Goal: Information Seeking & Learning: Learn about a topic

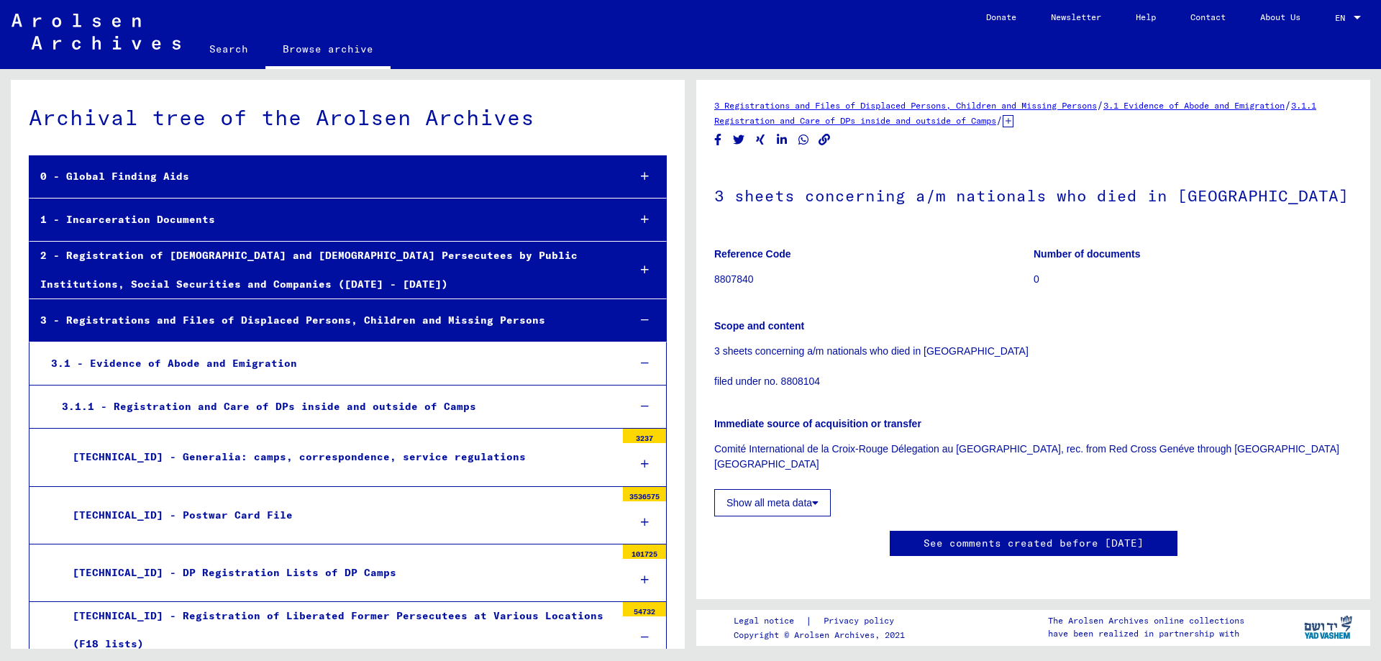
scroll to position [913, 0]
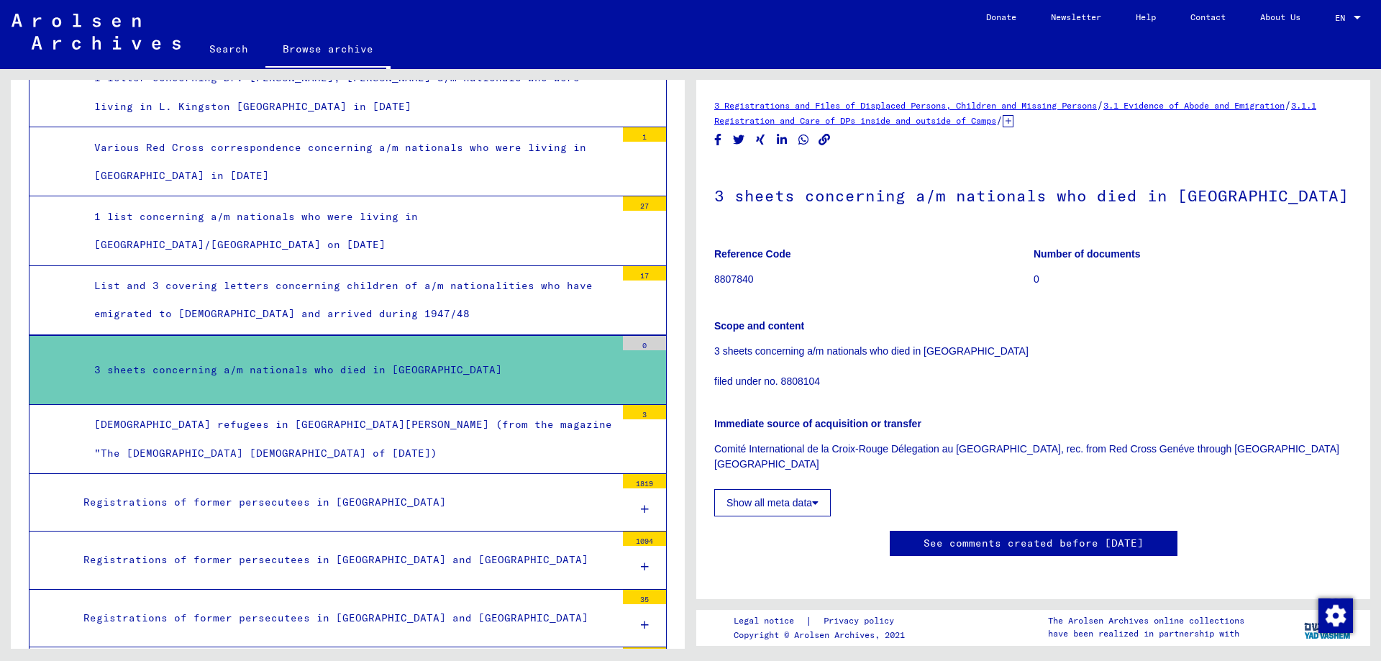
click at [432, 437] on div "[DEMOGRAPHIC_DATA] refugees in [GEOGRAPHIC_DATA][PERSON_NAME] (from the magazin…" at bounding box center [349, 439] width 532 height 56
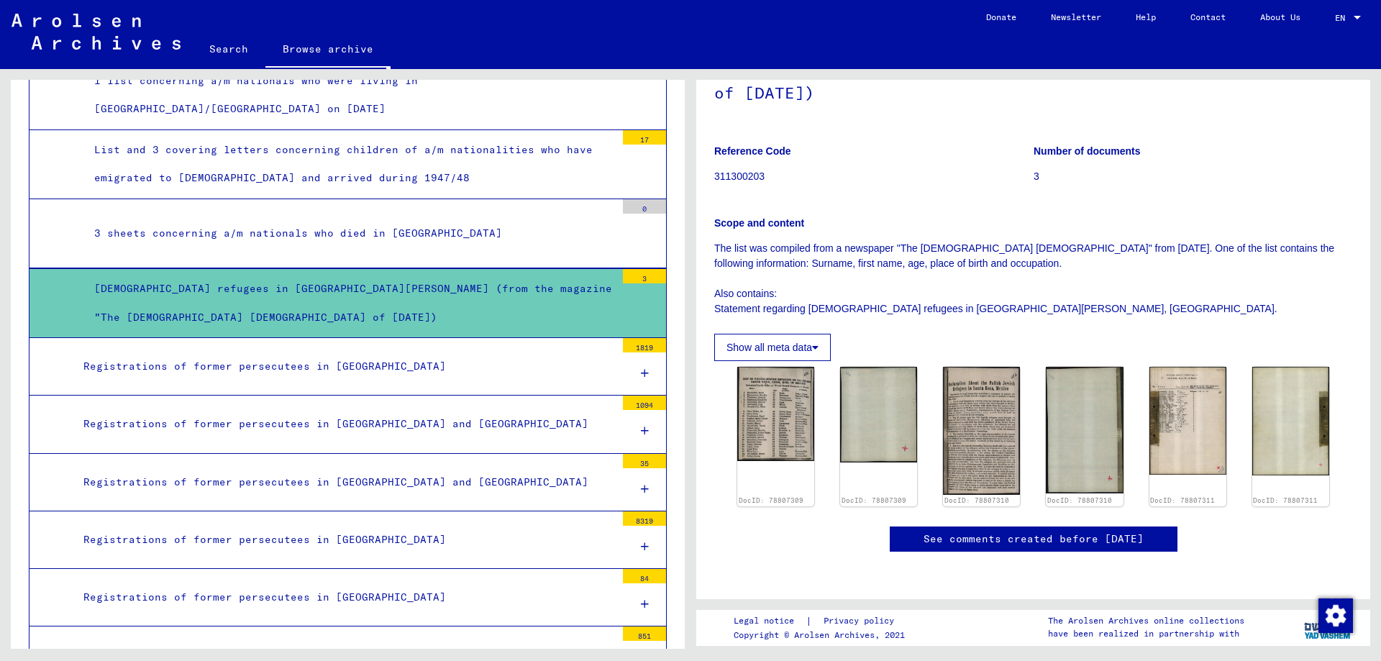
scroll to position [1129, 0]
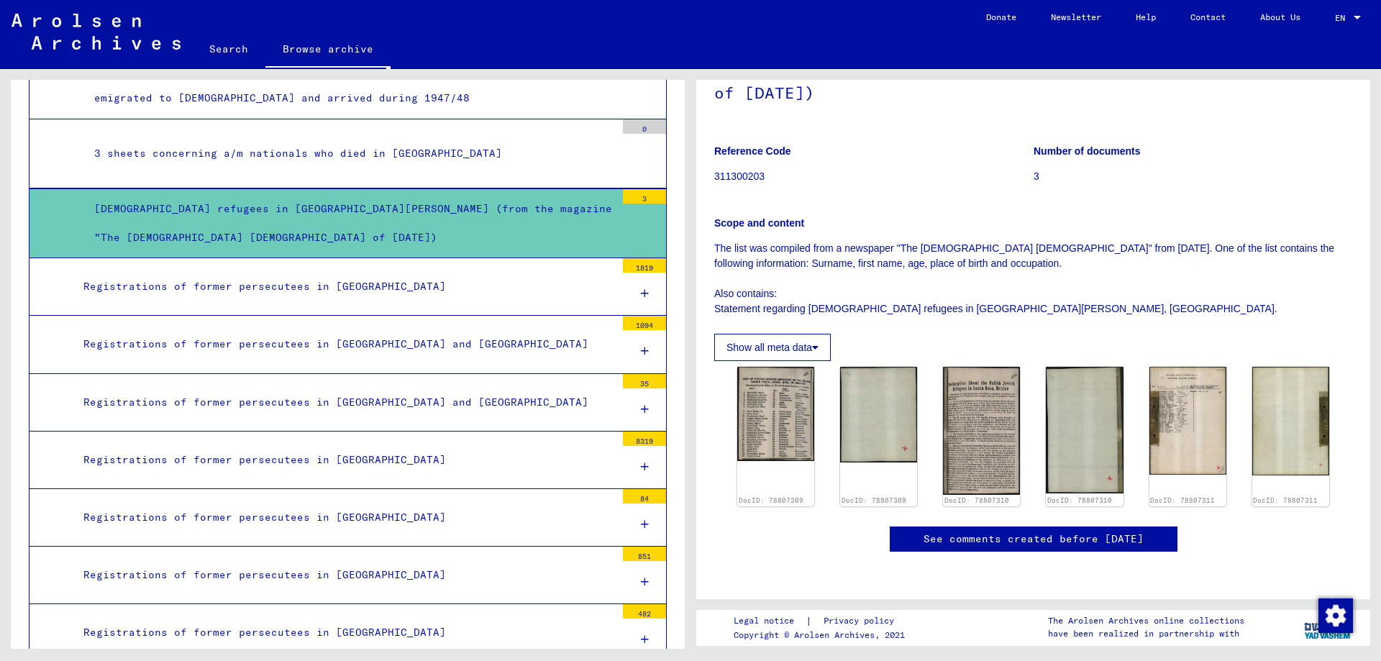
click at [371, 457] on div "Registrations of former persecutees in [GEOGRAPHIC_DATA]" at bounding box center [344, 460] width 543 height 28
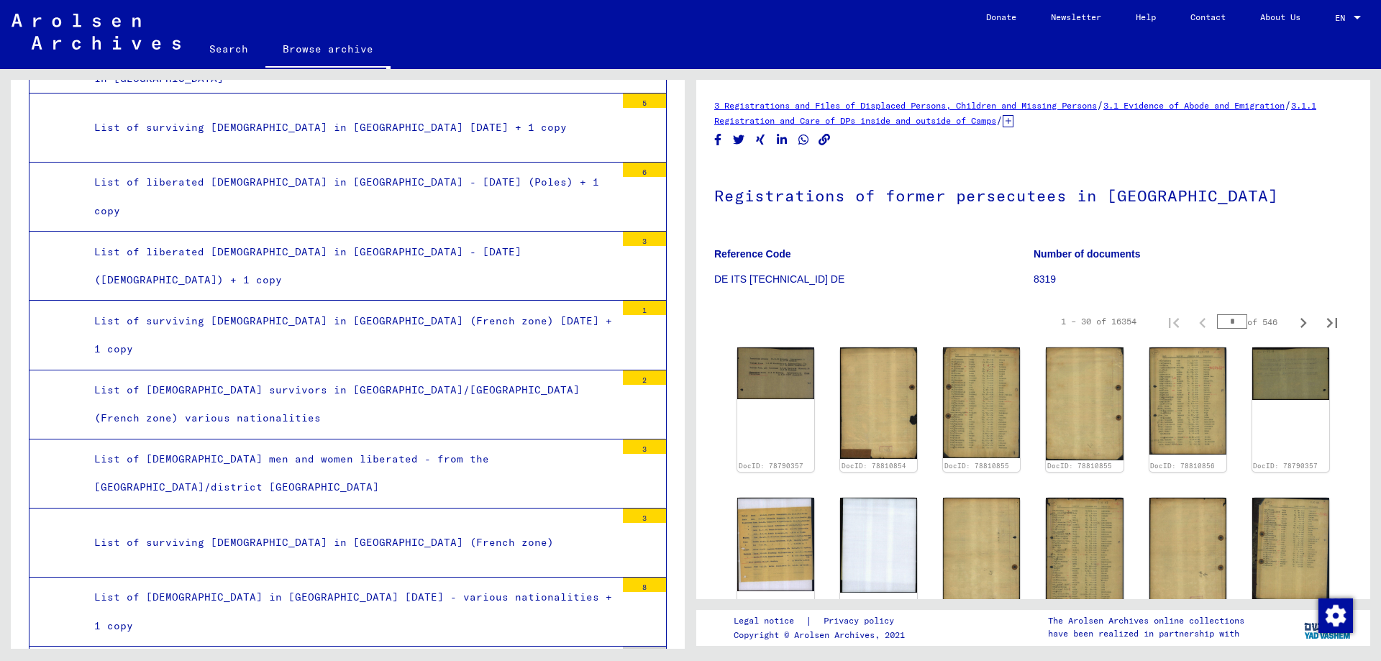
scroll to position [3216, 0]
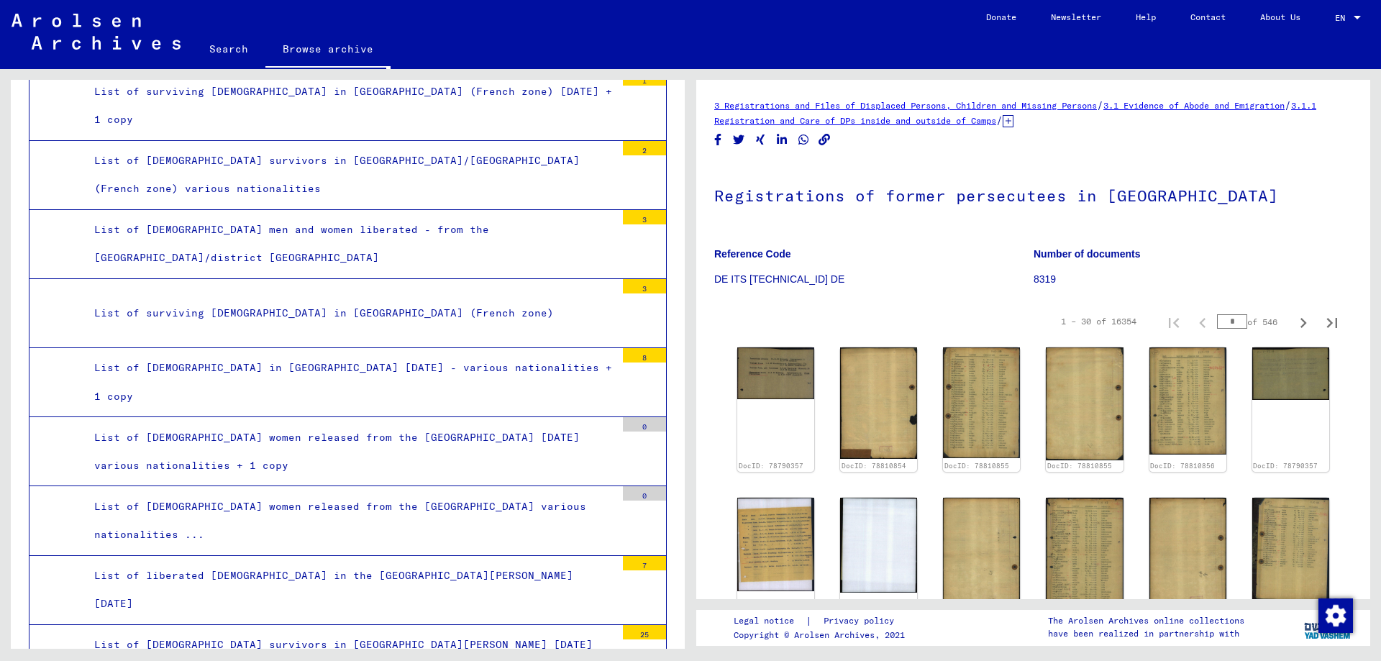
click at [442, 308] on div "List of surviving [DEMOGRAPHIC_DATA] in [GEOGRAPHIC_DATA] (French zone)" at bounding box center [349, 313] width 532 height 28
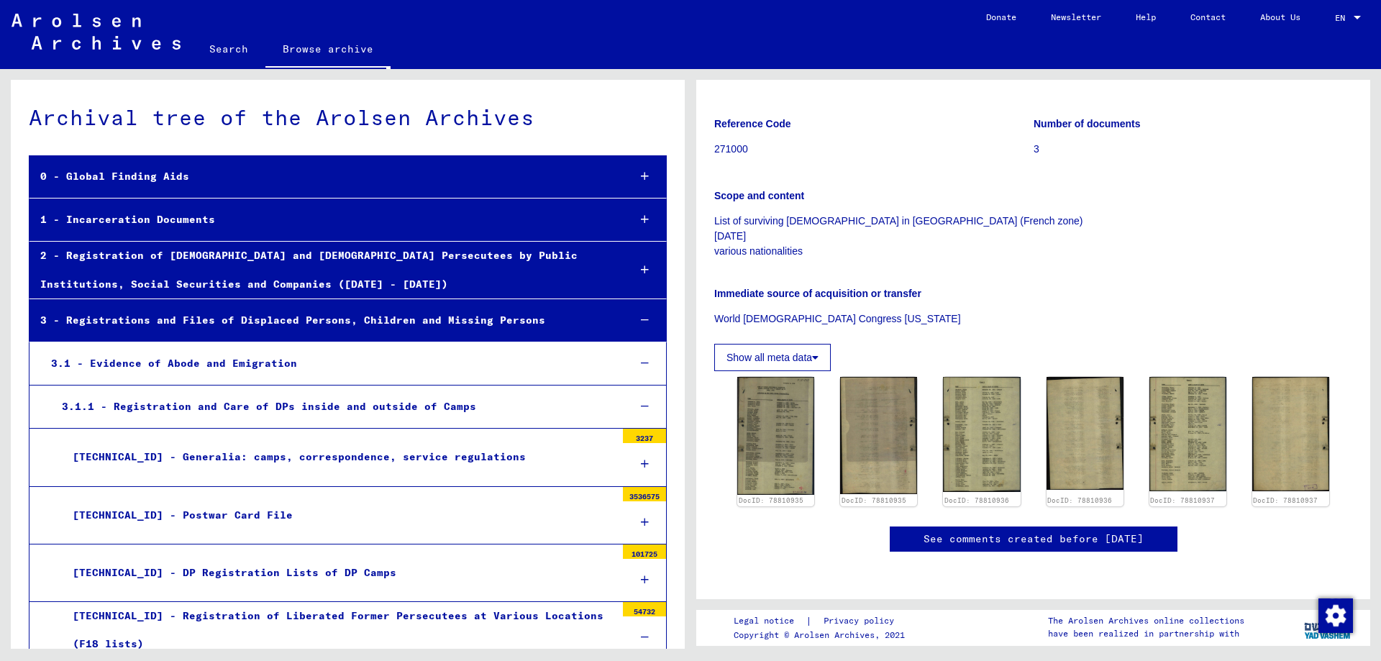
click at [224, 47] on link "Search" at bounding box center [228, 49] width 73 height 35
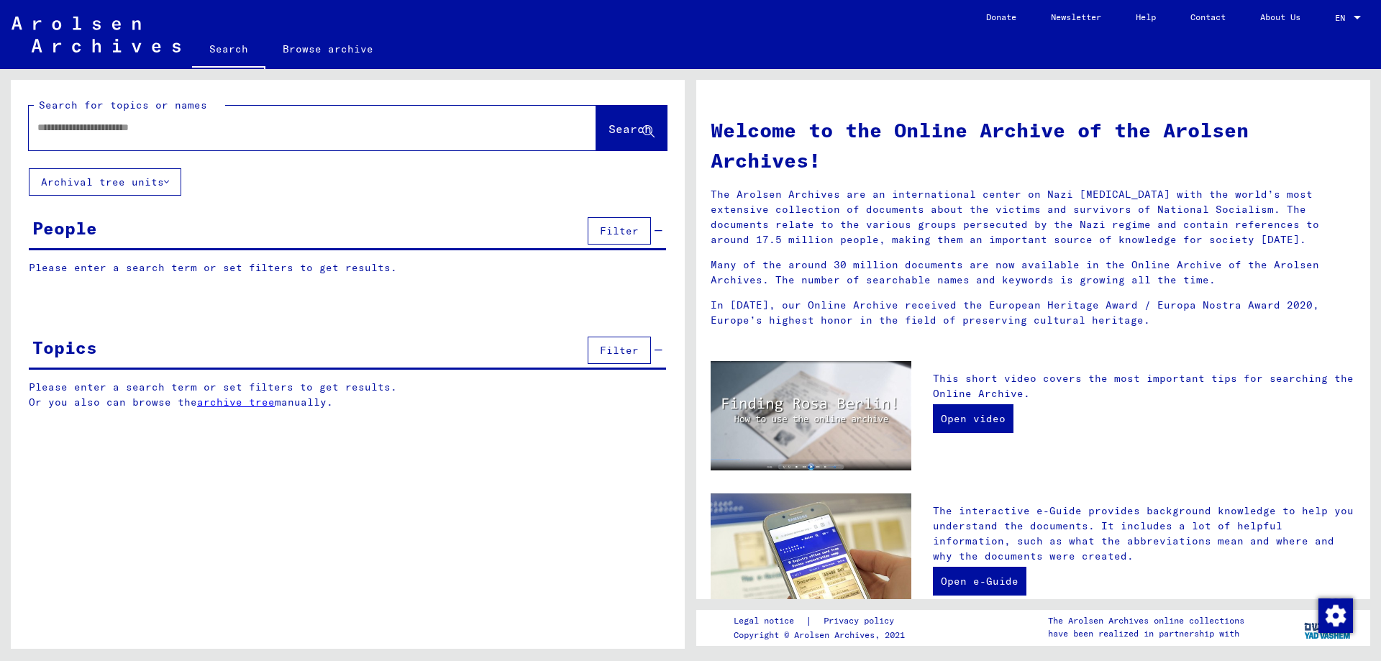
click at [199, 137] on div at bounding box center [291, 128] width 525 height 32
click at [197, 131] on input "text" at bounding box center [295, 127] width 516 height 15
click at [158, 187] on button "Archival tree units" at bounding box center [105, 181] width 153 height 27
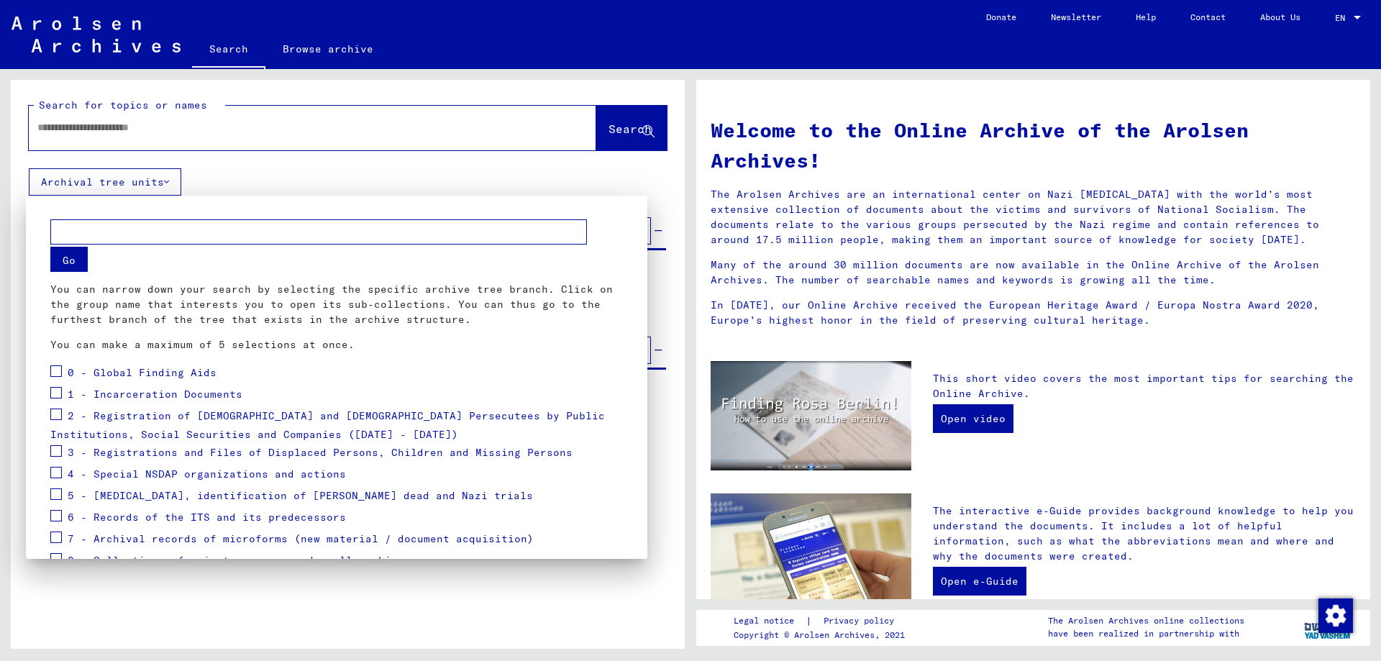
click at [685, 151] on div at bounding box center [690, 330] width 1381 height 661
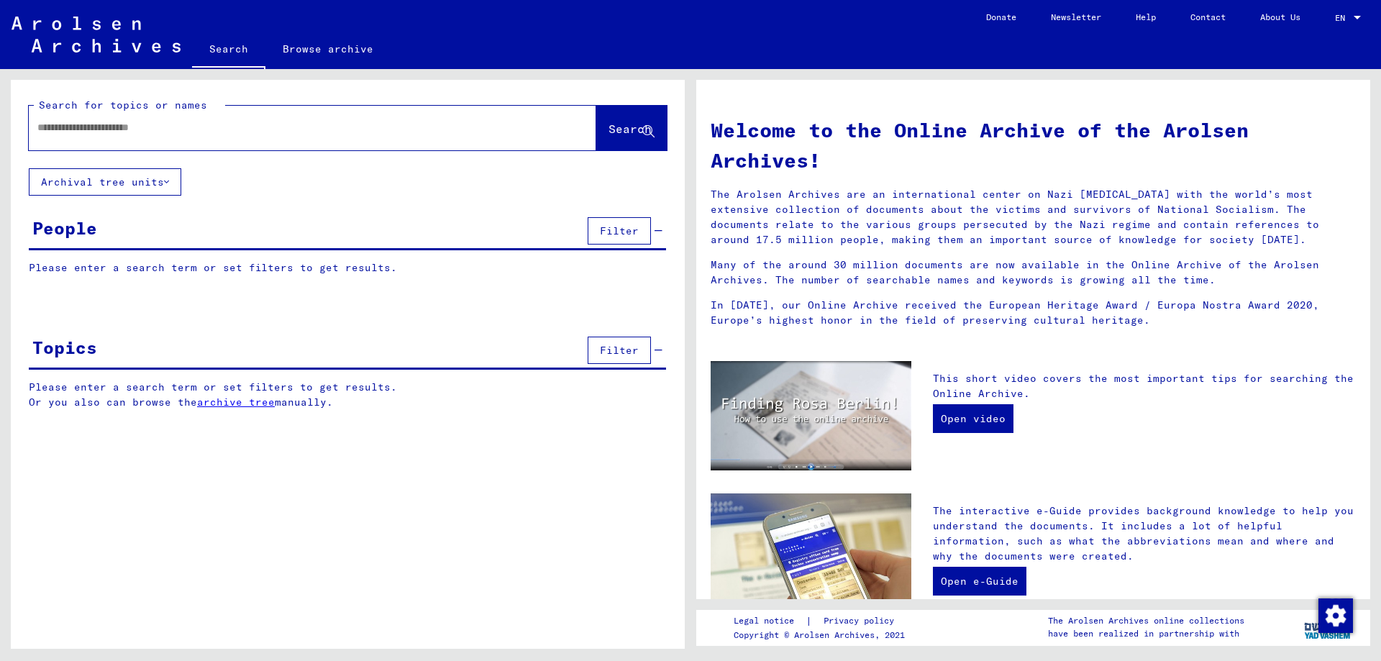
click at [324, 139] on div at bounding box center [291, 128] width 525 height 32
click at [333, 124] on input "text" at bounding box center [295, 127] width 516 height 15
paste input "**********"
type input "*"
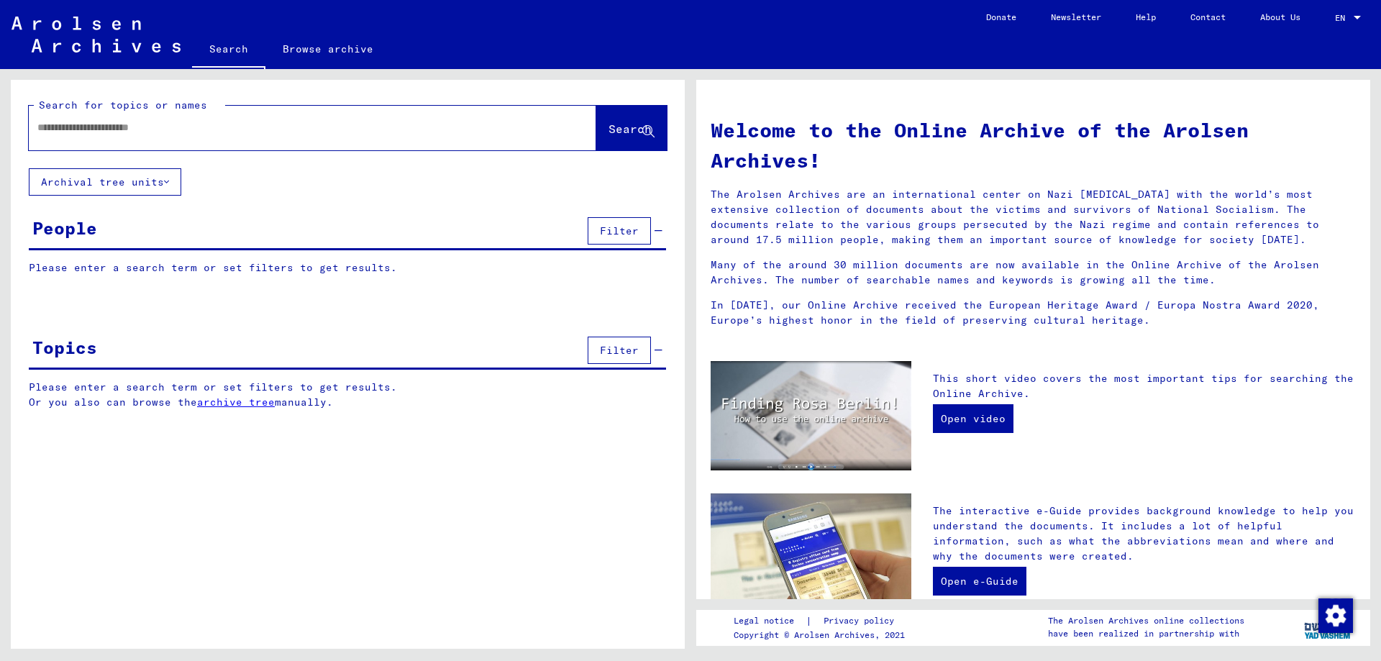
click at [210, 122] on input "text" at bounding box center [295, 127] width 516 height 15
paste input "*********"
click at [263, 131] on input "**********" at bounding box center [295, 127] width 516 height 15
click at [263, 130] on input "**********" at bounding box center [295, 127] width 516 height 15
type input "**********"
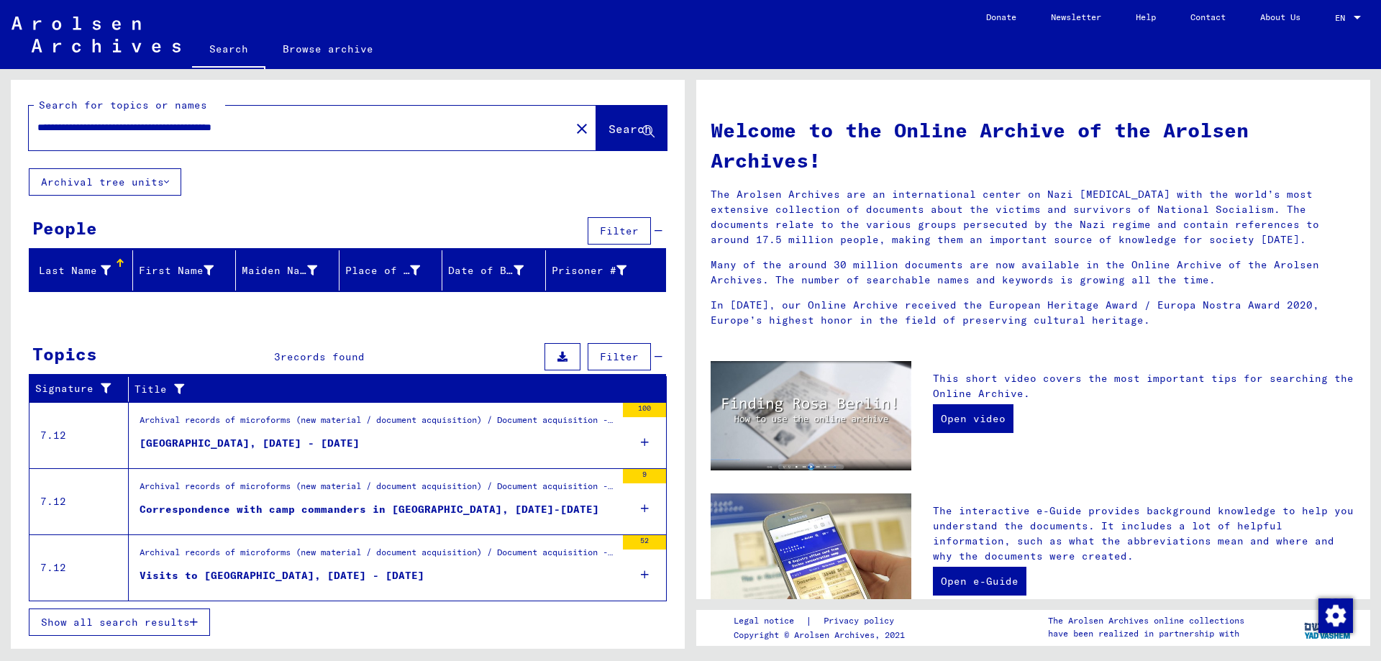
click at [340, 443] on div "[GEOGRAPHIC_DATA], [DATE] - [DATE]" at bounding box center [250, 443] width 220 height 15
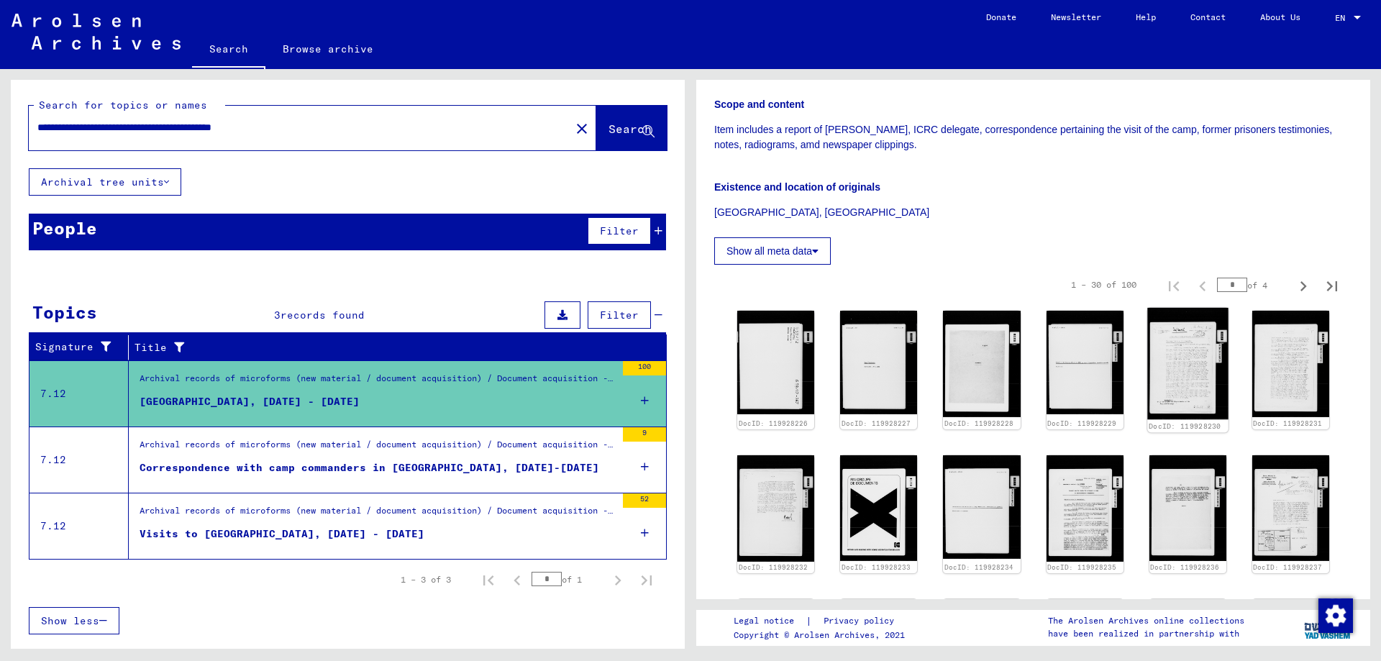
scroll to position [216, 0]
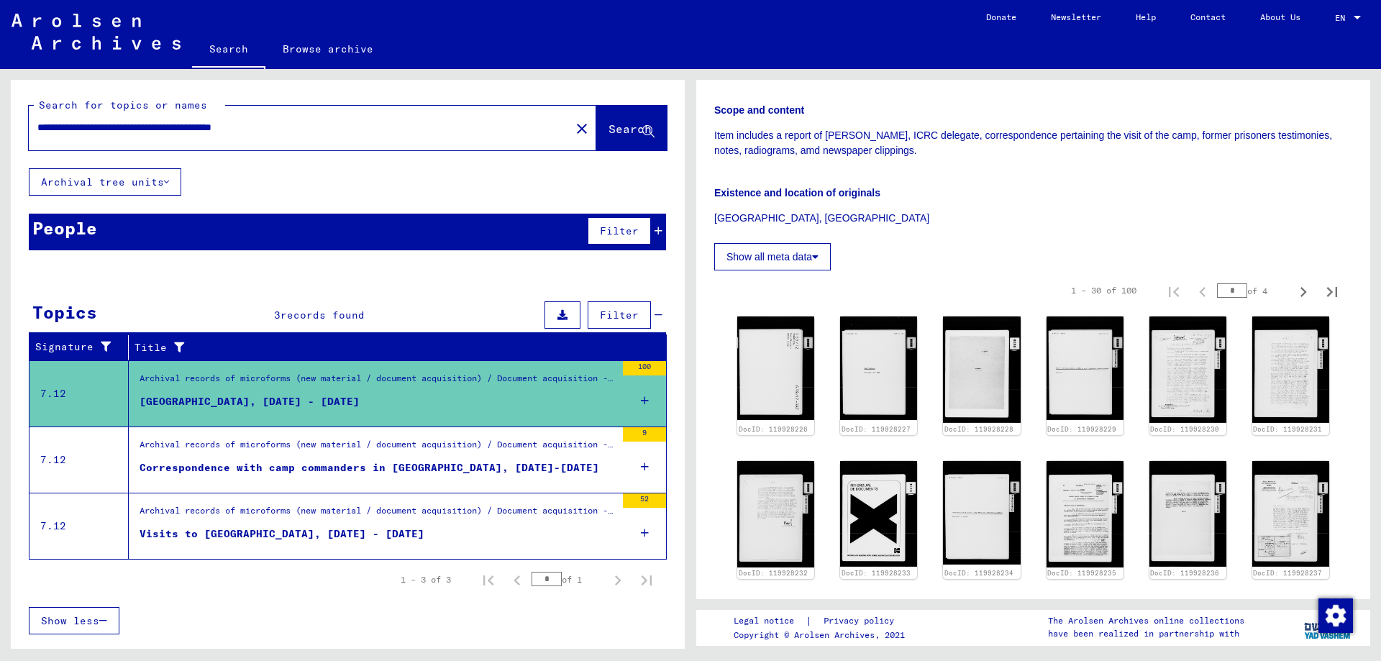
click at [774, 258] on button "Show all meta data" at bounding box center [772, 256] width 117 height 27
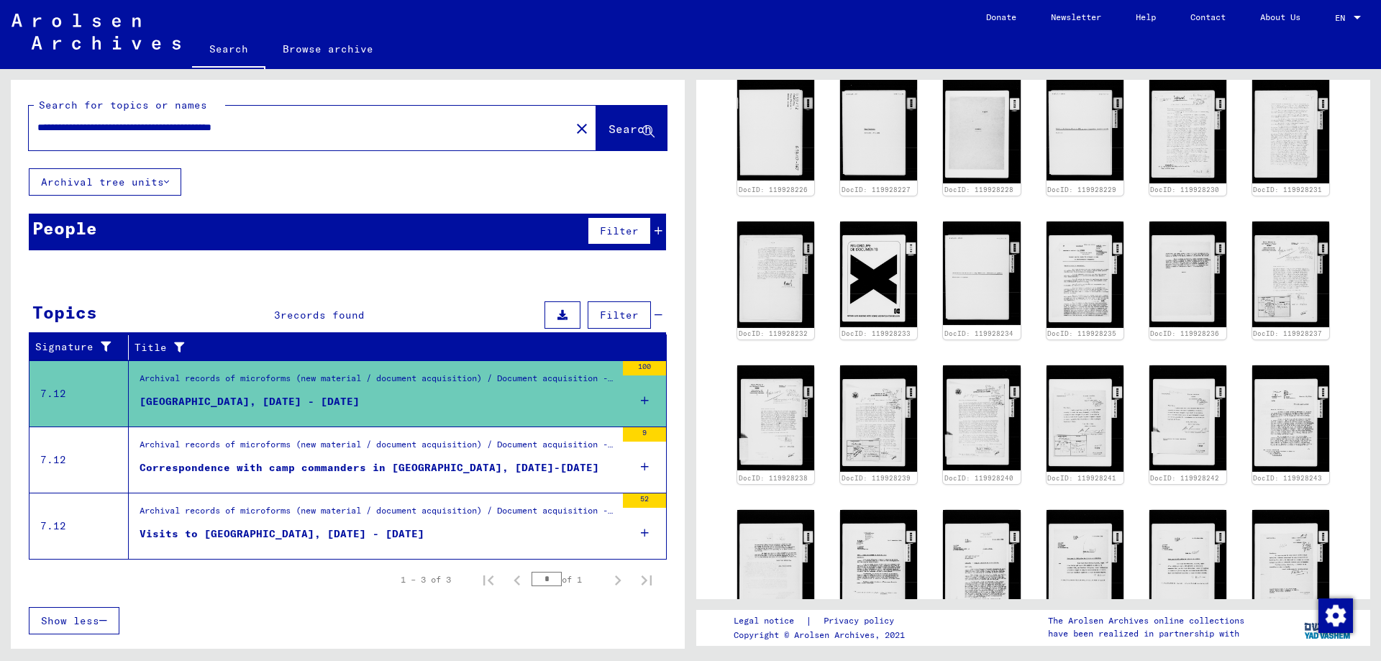
scroll to position [720, 0]
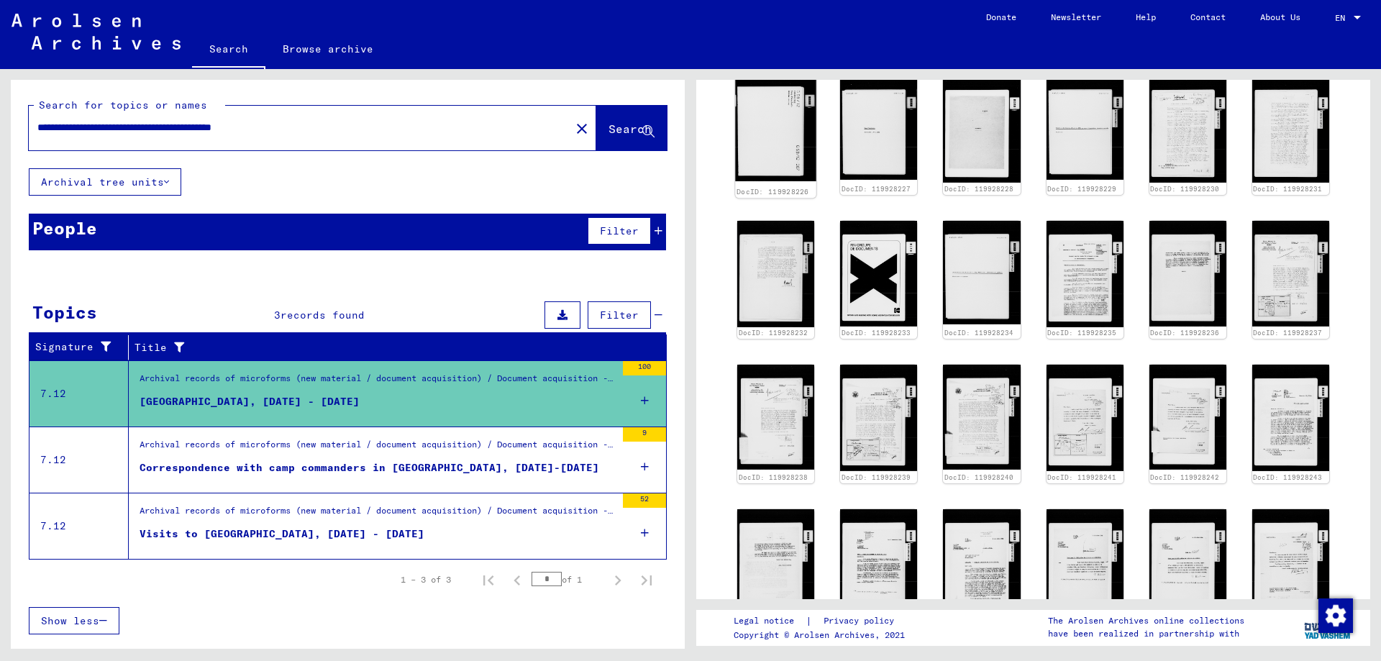
click at [771, 119] on img at bounding box center [775, 127] width 81 height 109
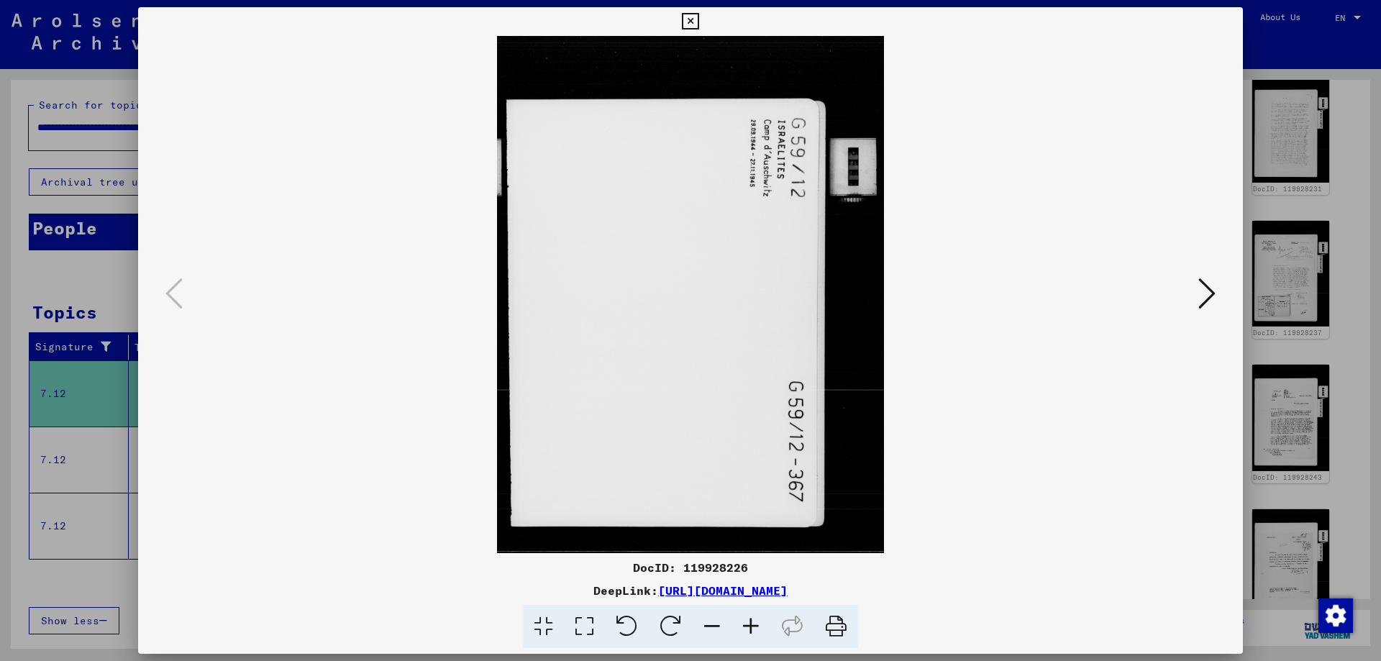
click at [1203, 274] on button at bounding box center [1207, 294] width 26 height 41
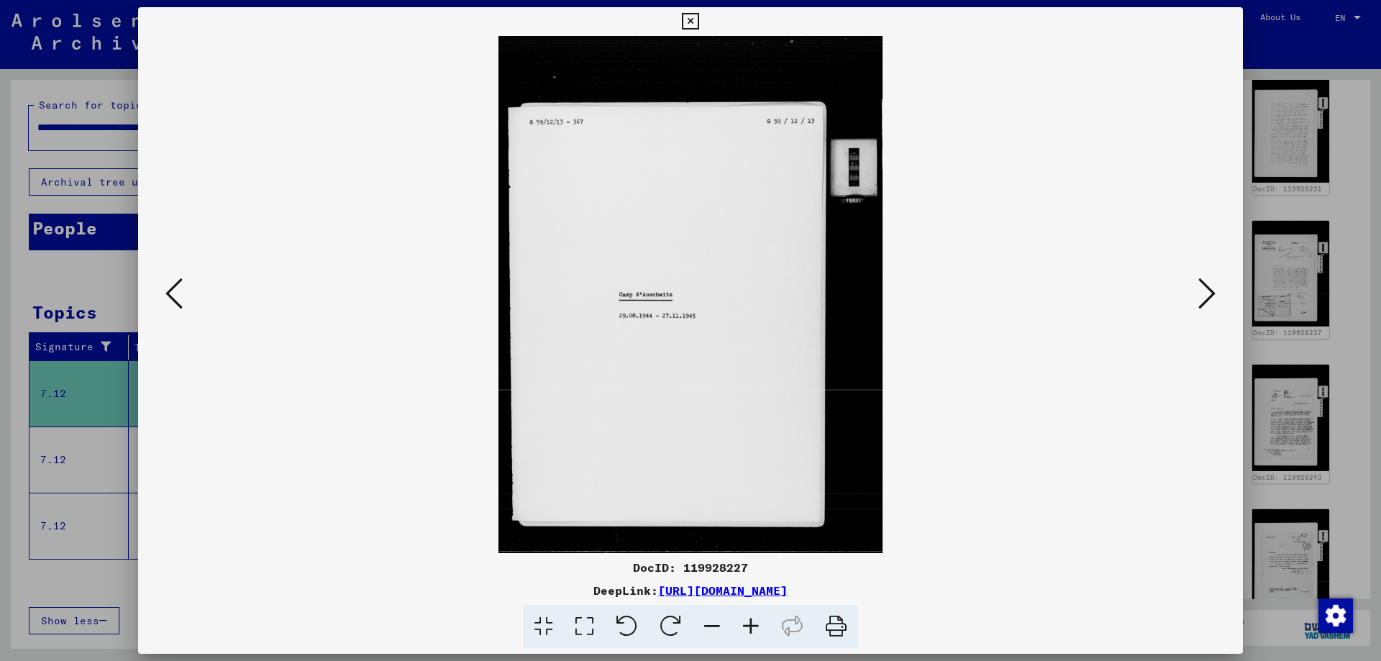
click at [1203, 281] on icon at bounding box center [1207, 293] width 17 height 35
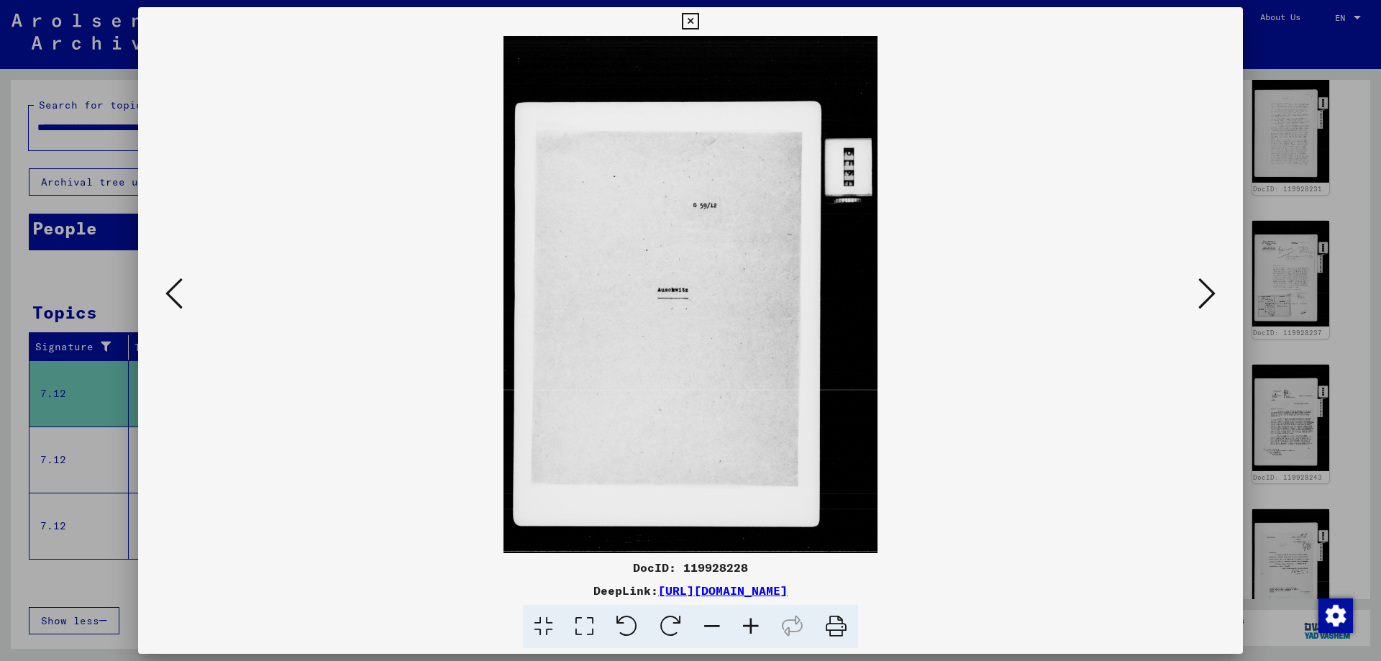
click at [1203, 281] on icon at bounding box center [1207, 293] width 17 height 35
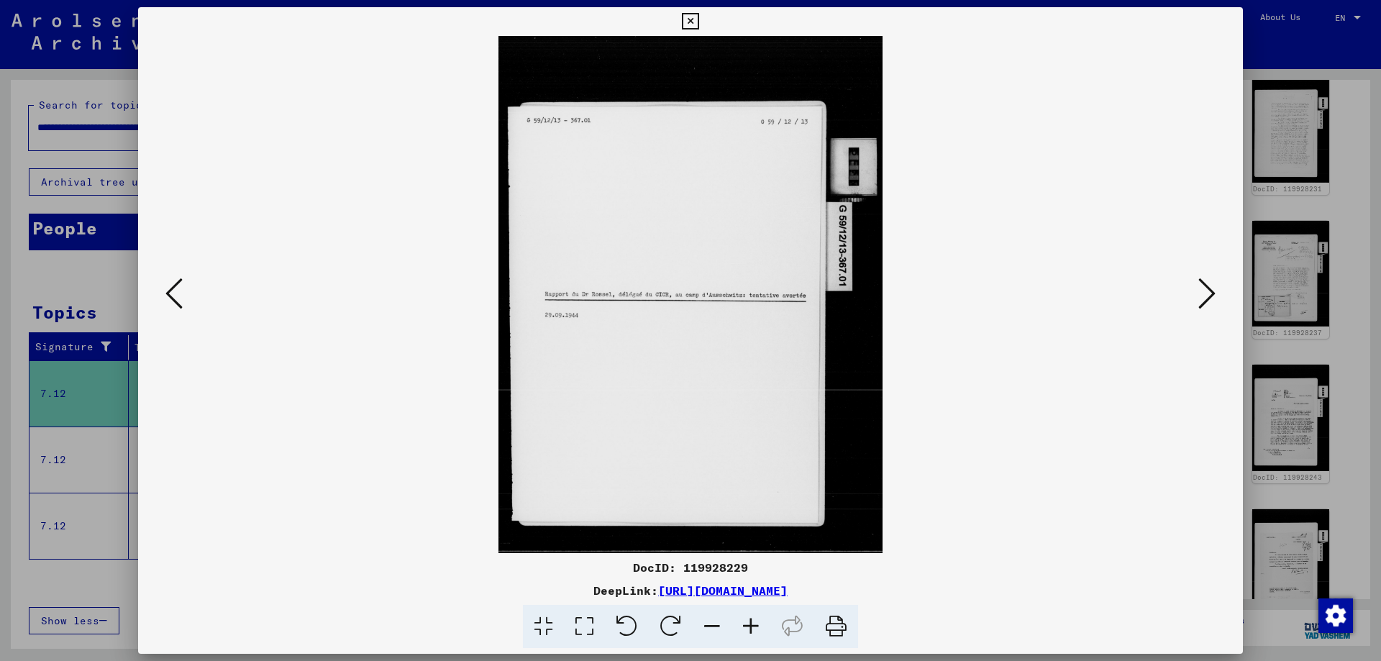
click at [1203, 281] on icon at bounding box center [1207, 293] width 17 height 35
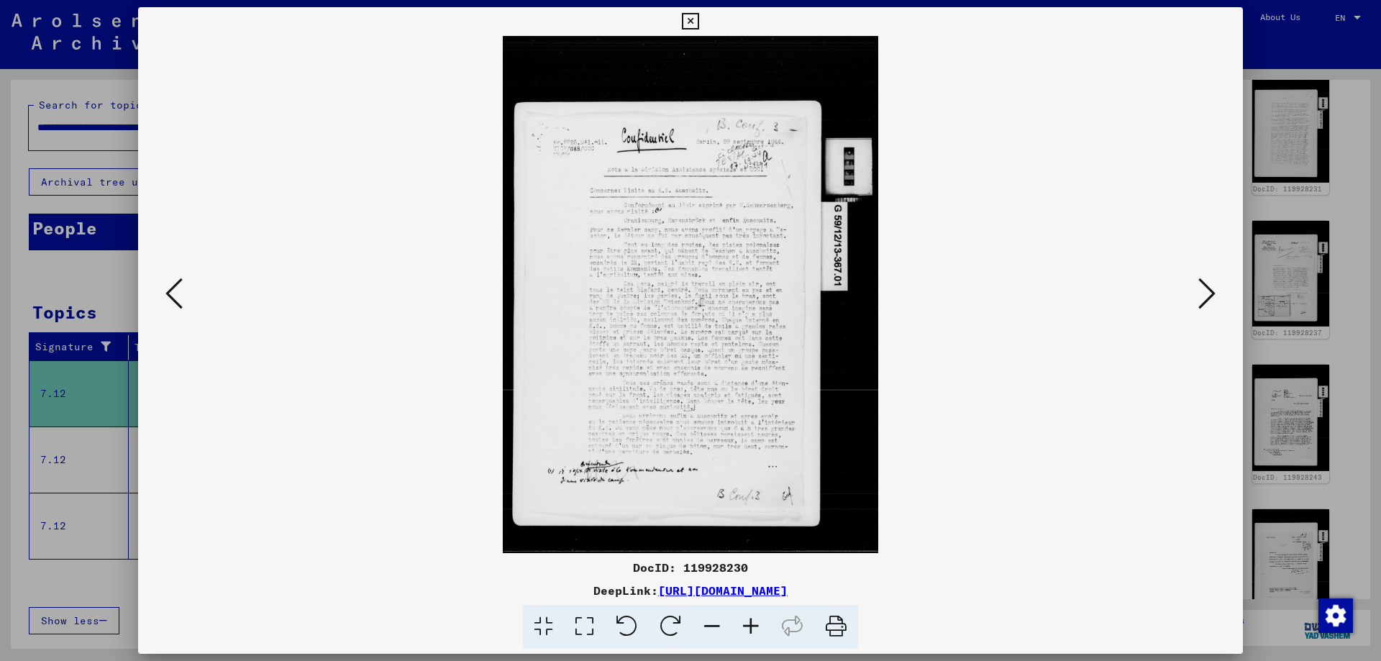
click at [1203, 281] on icon at bounding box center [1207, 293] width 17 height 35
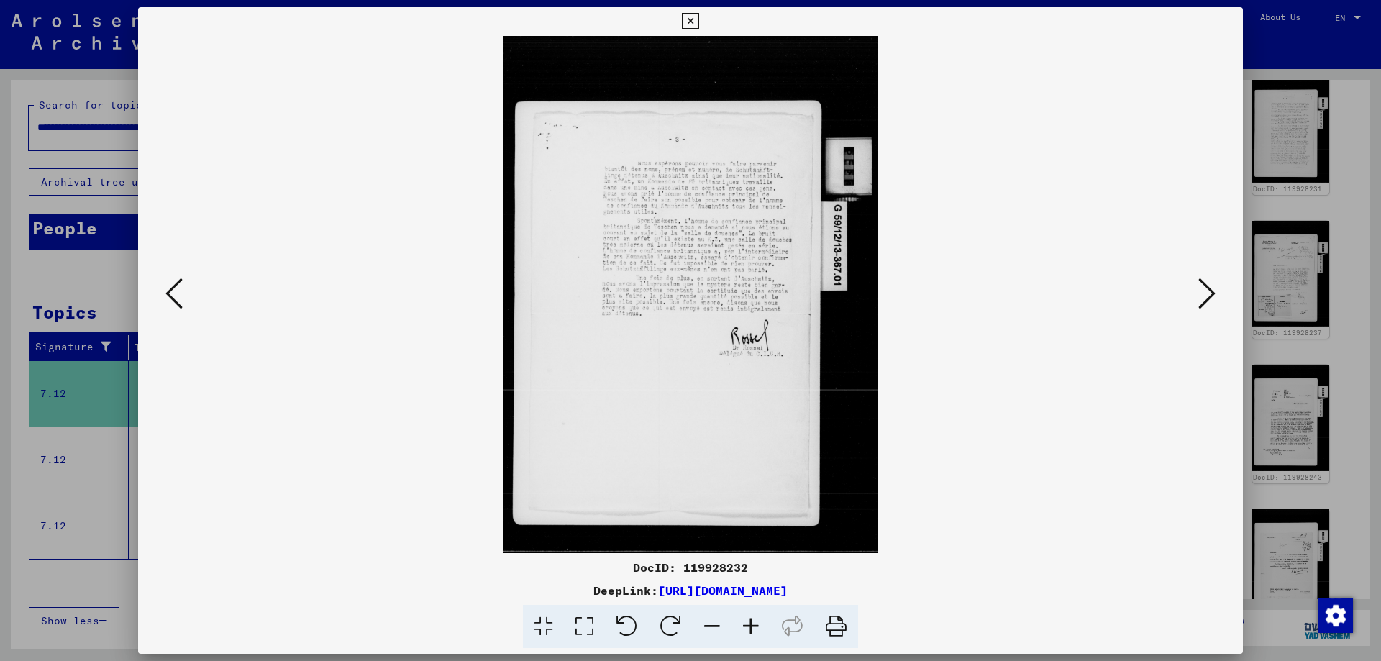
click at [1203, 281] on icon at bounding box center [1207, 293] width 17 height 35
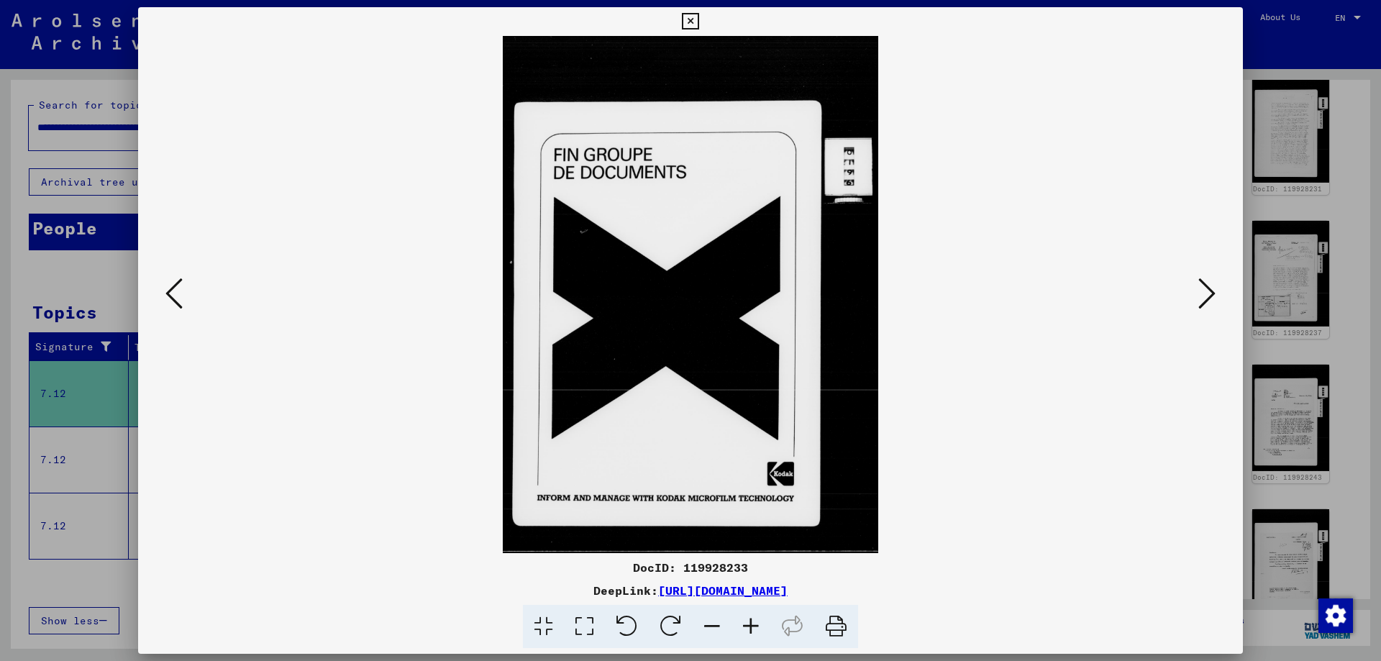
click at [1203, 281] on icon at bounding box center [1207, 293] width 17 height 35
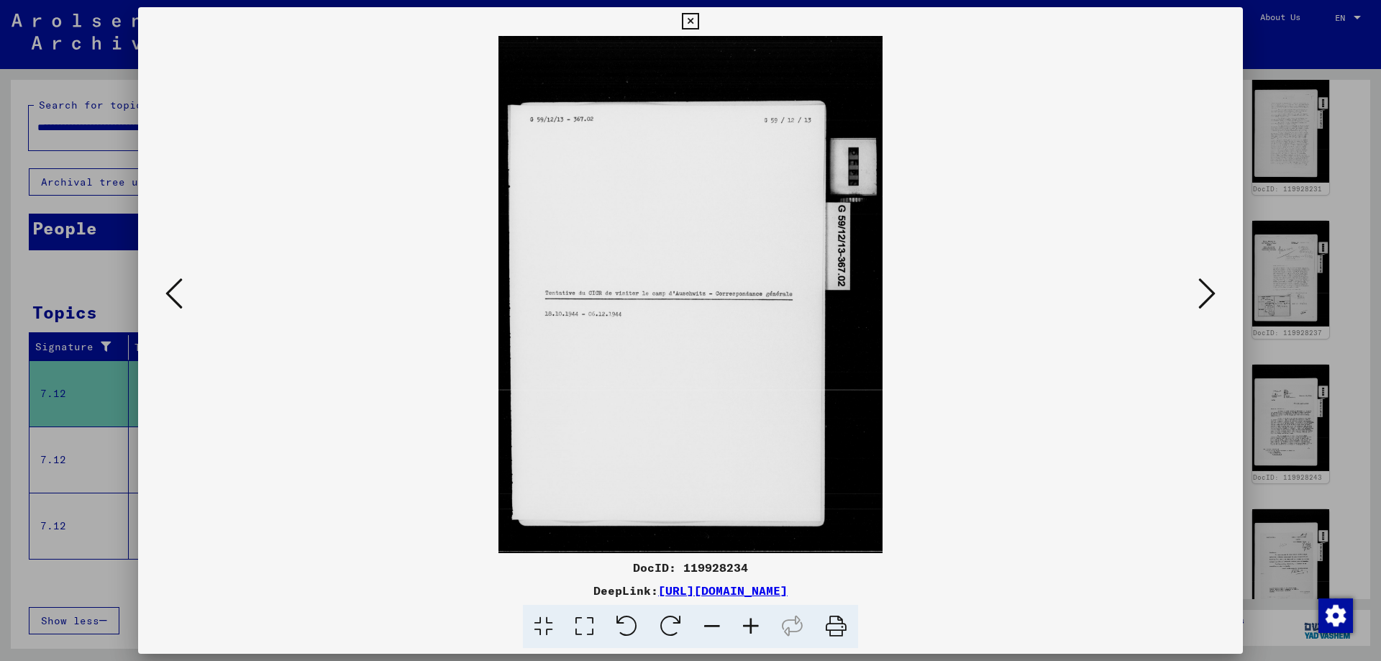
click at [1203, 281] on icon at bounding box center [1207, 293] width 17 height 35
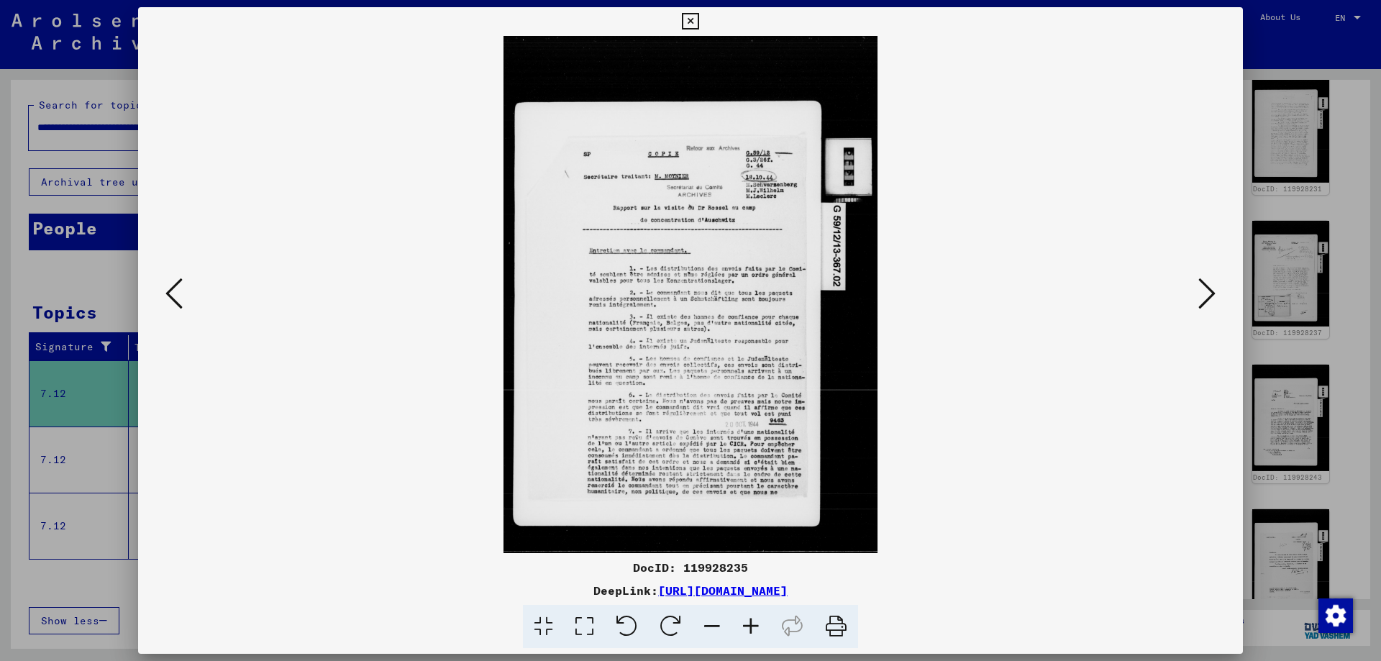
click at [1203, 281] on icon at bounding box center [1207, 293] width 17 height 35
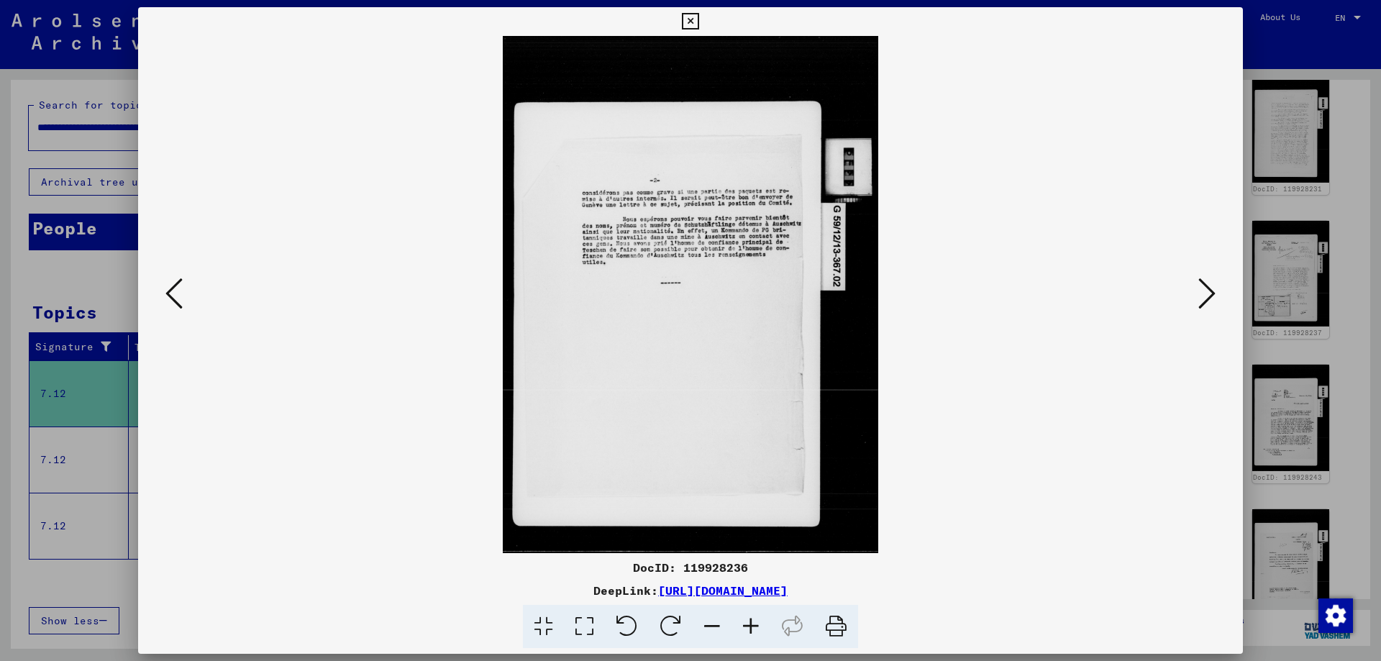
click at [1203, 281] on icon at bounding box center [1207, 293] width 17 height 35
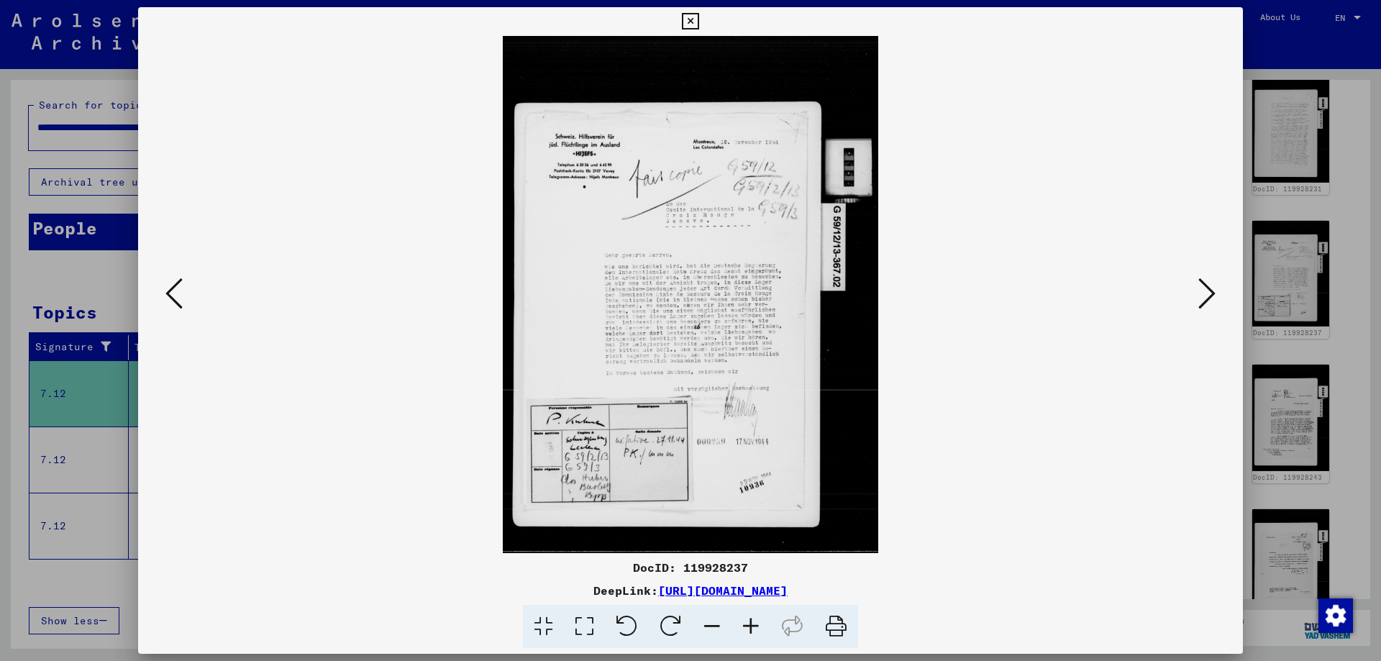
click at [1203, 281] on icon at bounding box center [1207, 293] width 17 height 35
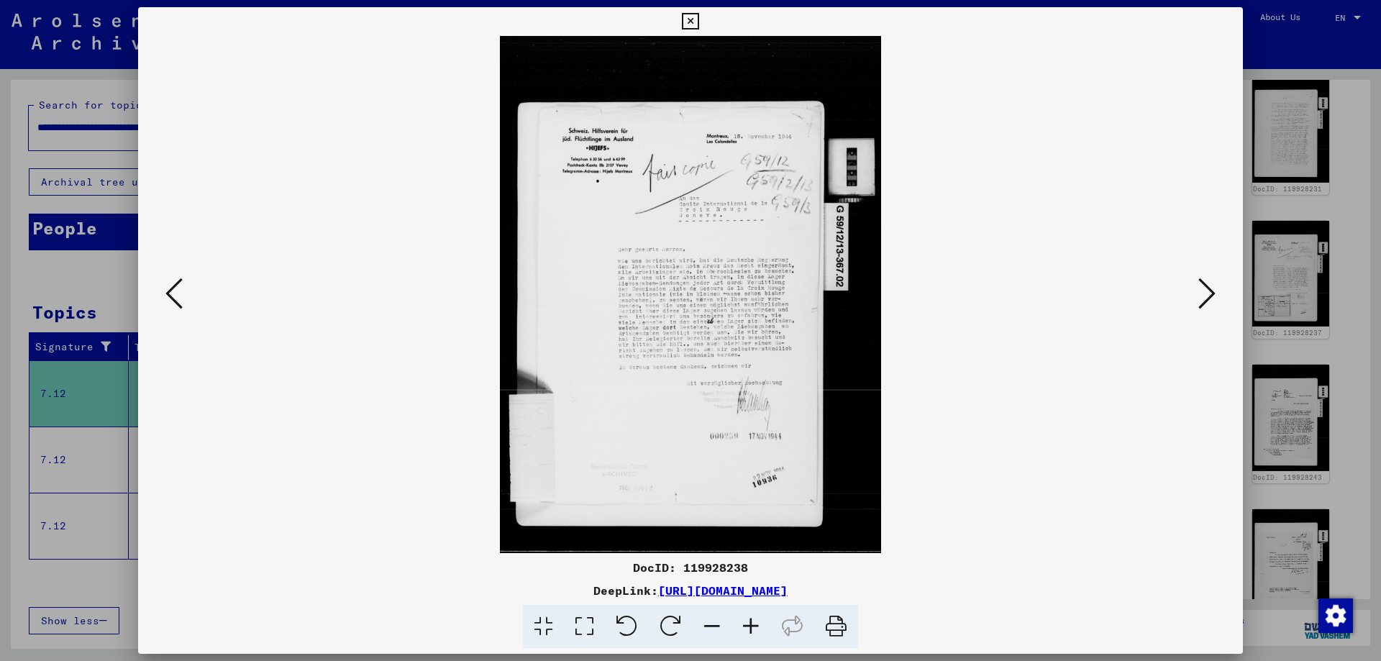
click at [1203, 281] on icon at bounding box center [1207, 293] width 17 height 35
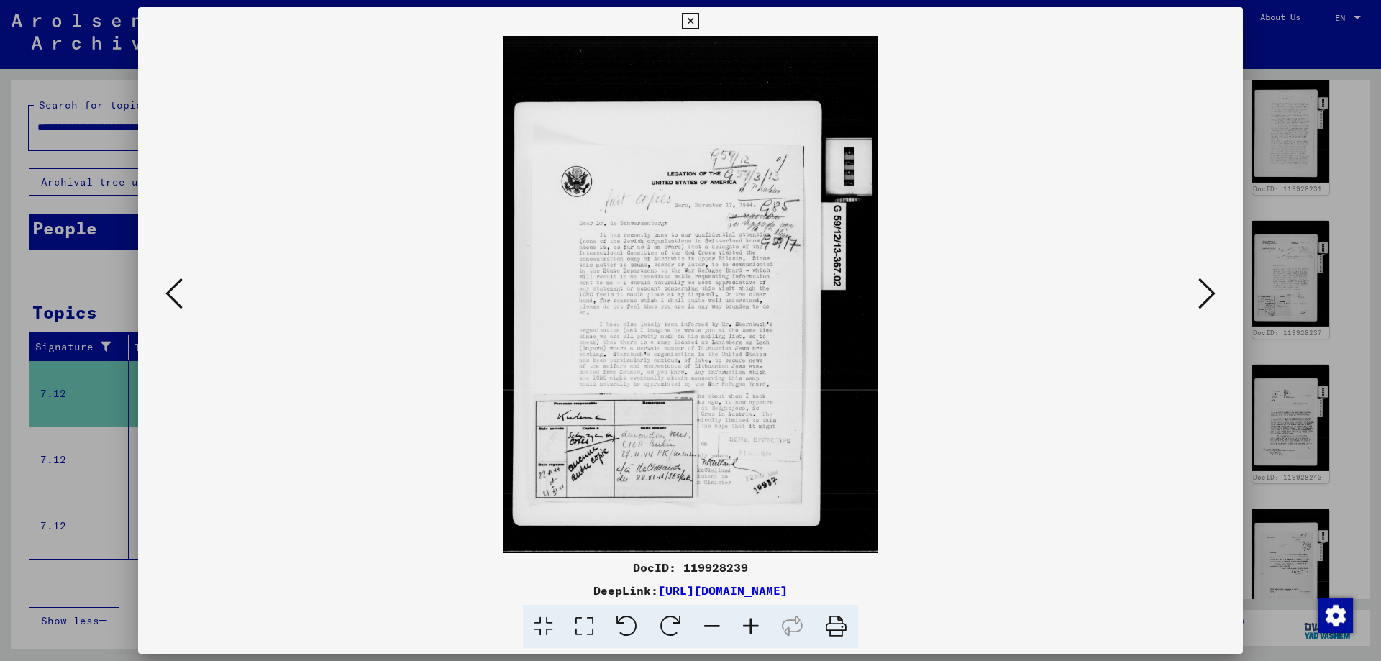
click at [1203, 281] on icon at bounding box center [1207, 293] width 17 height 35
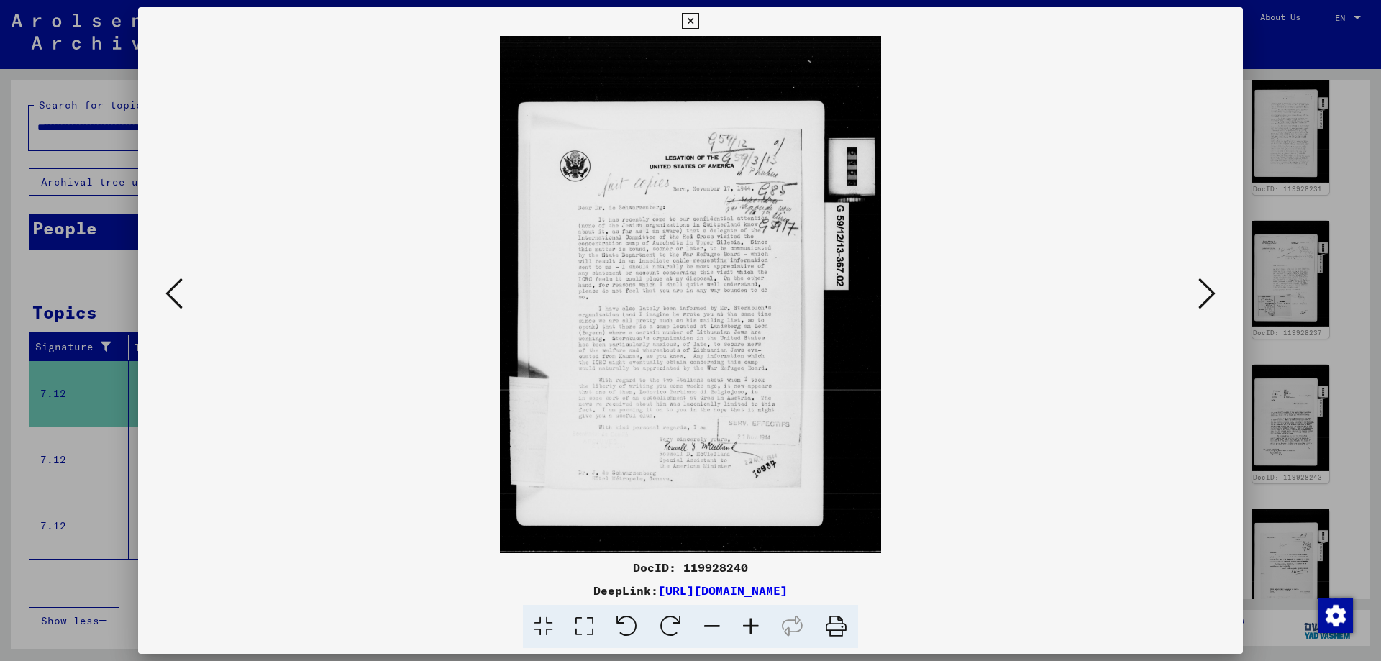
click at [1203, 281] on icon at bounding box center [1207, 293] width 17 height 35
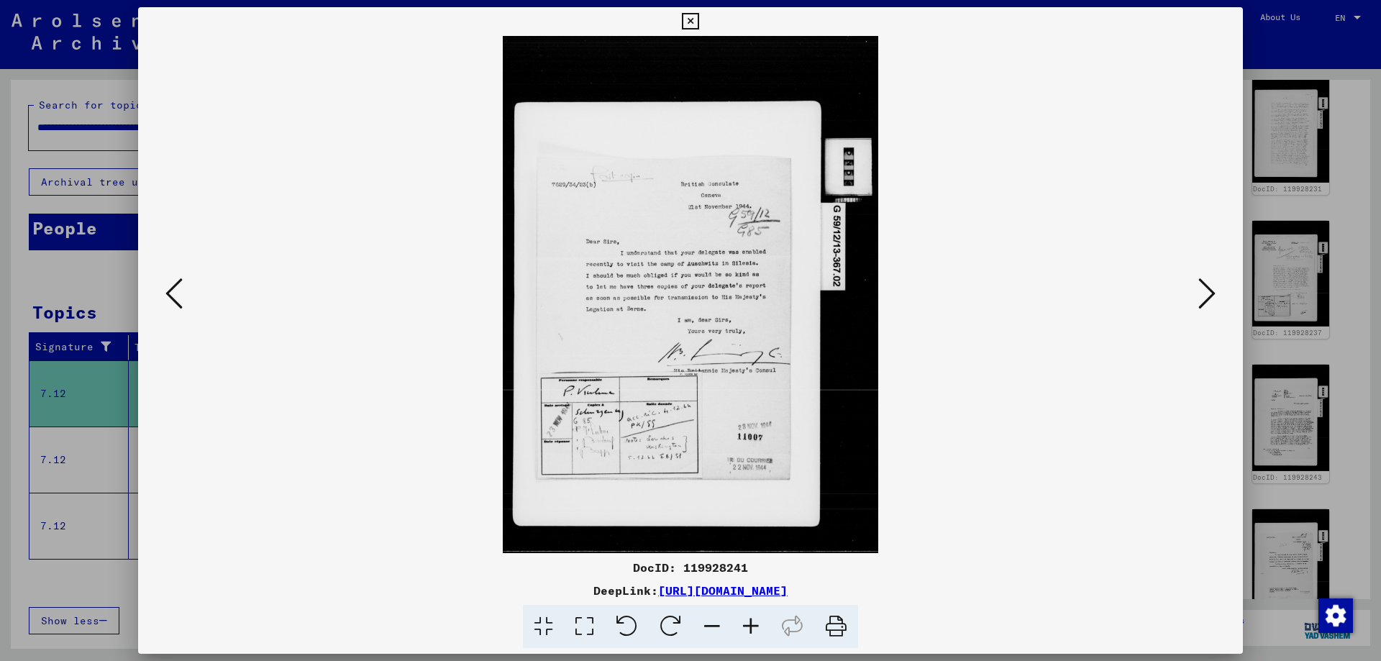
click at [1203, 281] on icon at bounding box center [1207, 293] width 17 height 35
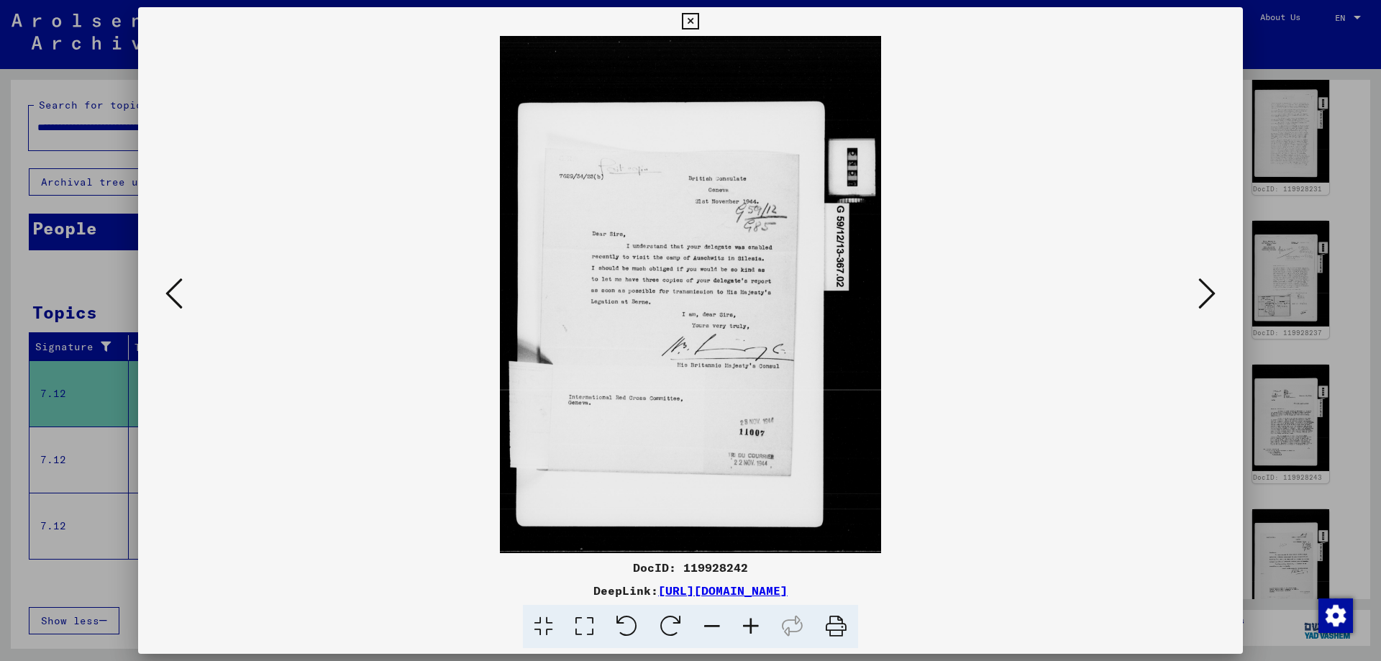
click at [1202, 289] on icon at bounding box center [1207, 293] width 17 height 35
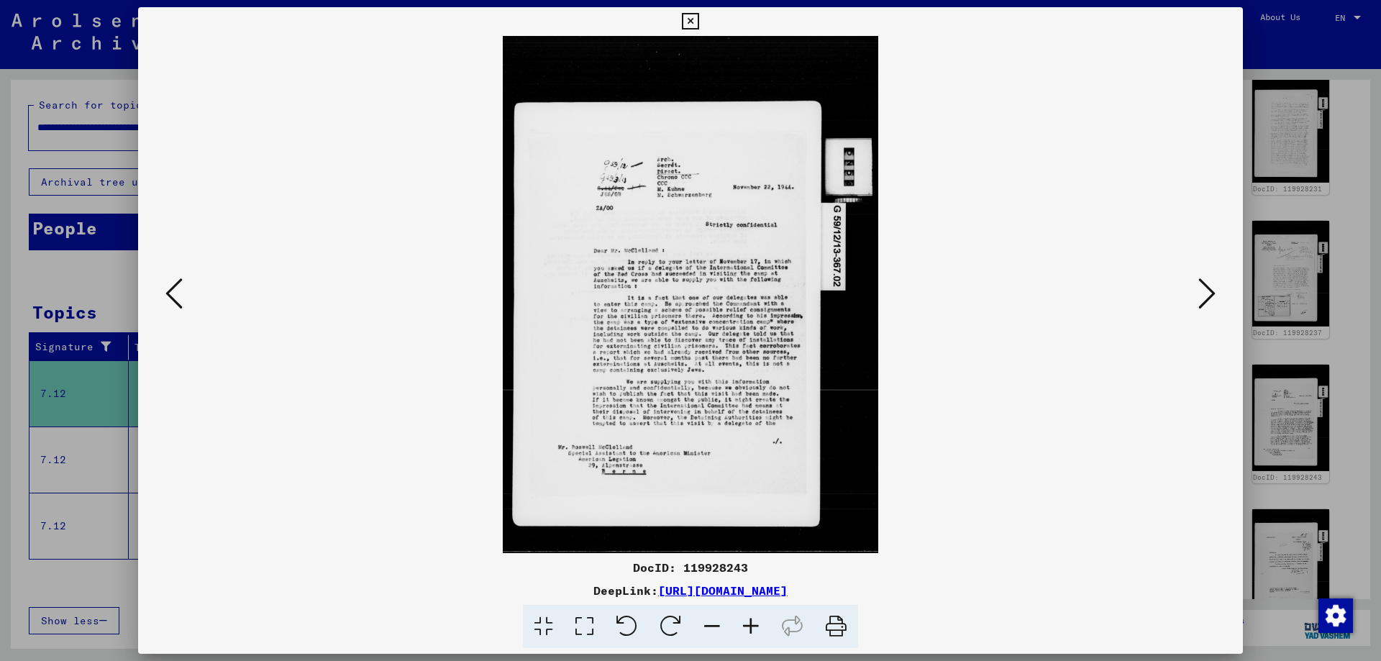
click at [1202, 289] on icon at bounding box center [1207, 293] width 17 height 35
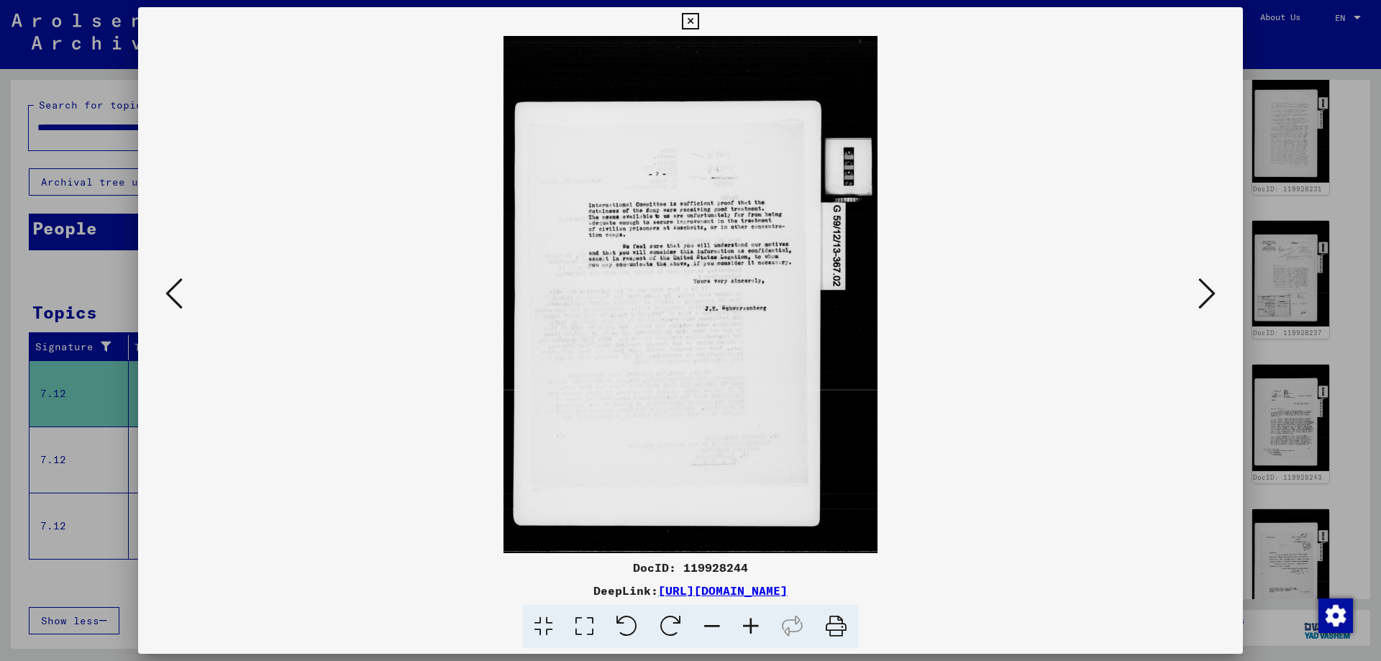
click at [1202, 289] on icon at bounding box center [1207, 293] width 17 height 35
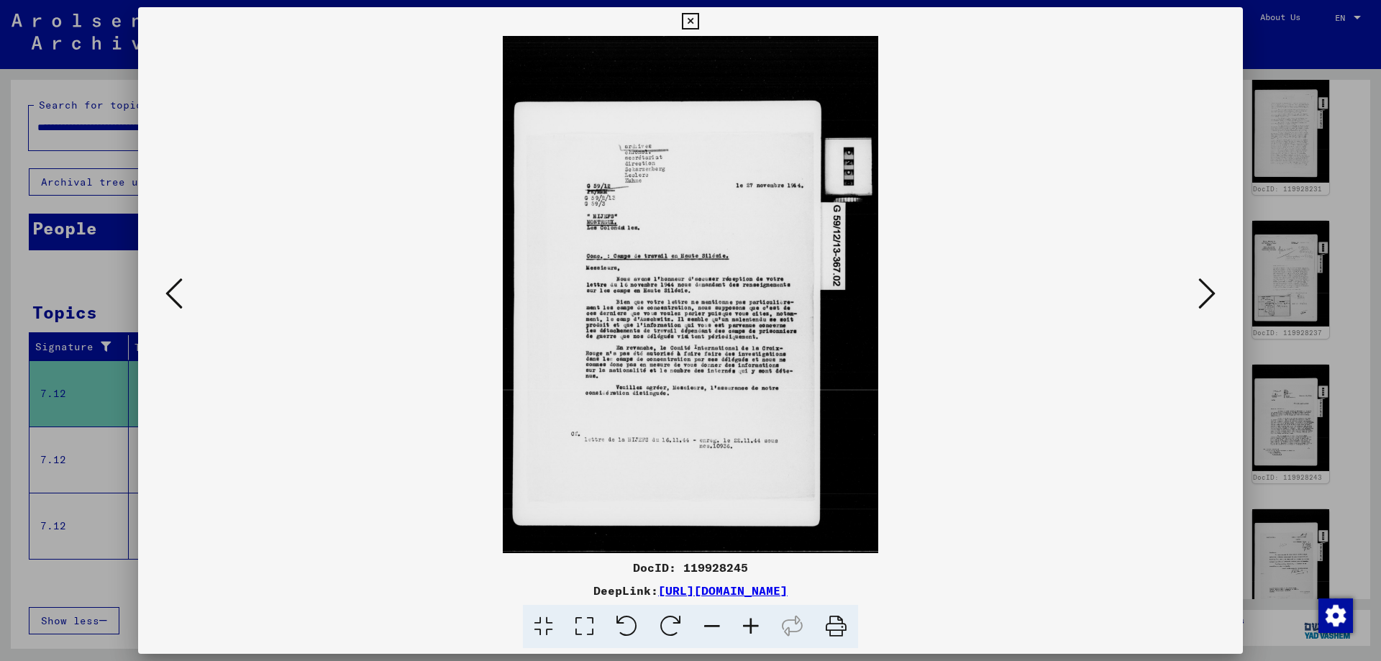
click at [1202, 289] on icon at bounding box center [1207, 293] width 17 height 35
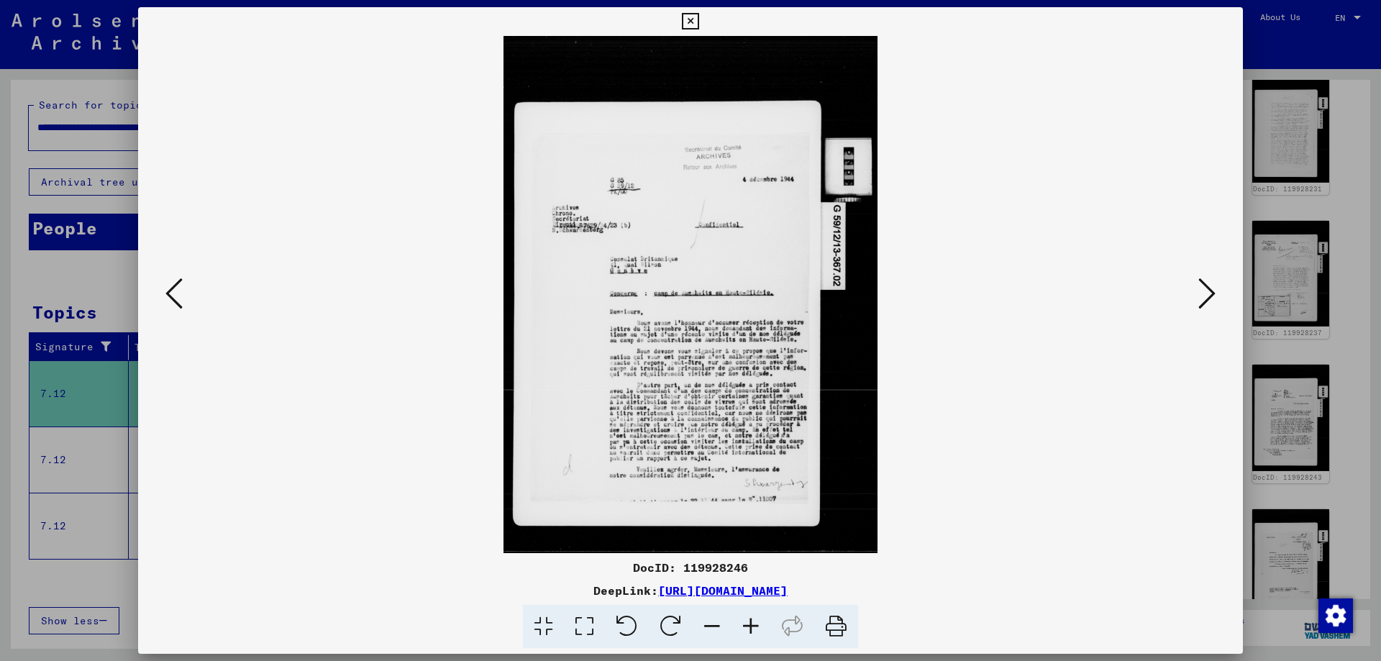
click at [1202, 289] on icon at bounding box center [1207, 293] width 17 height 35
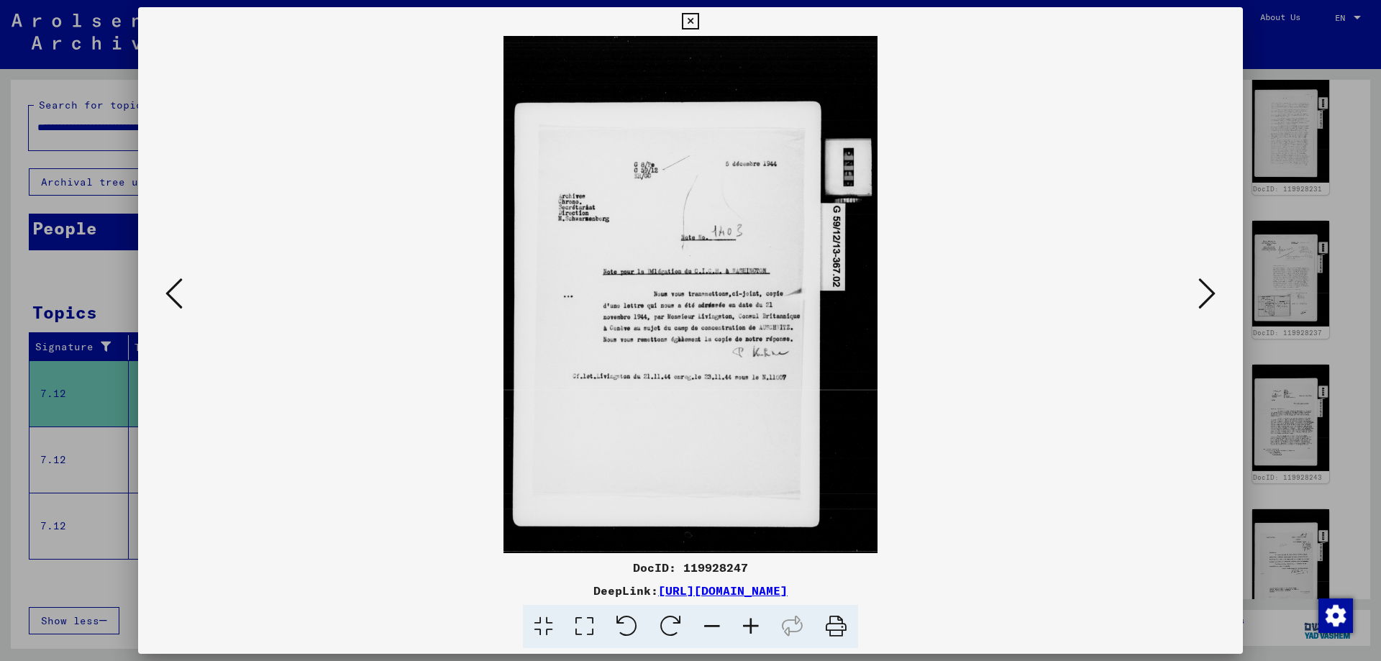
click at [1202, 289] on icon at bounding box center [1207, 293] width 17 height 35
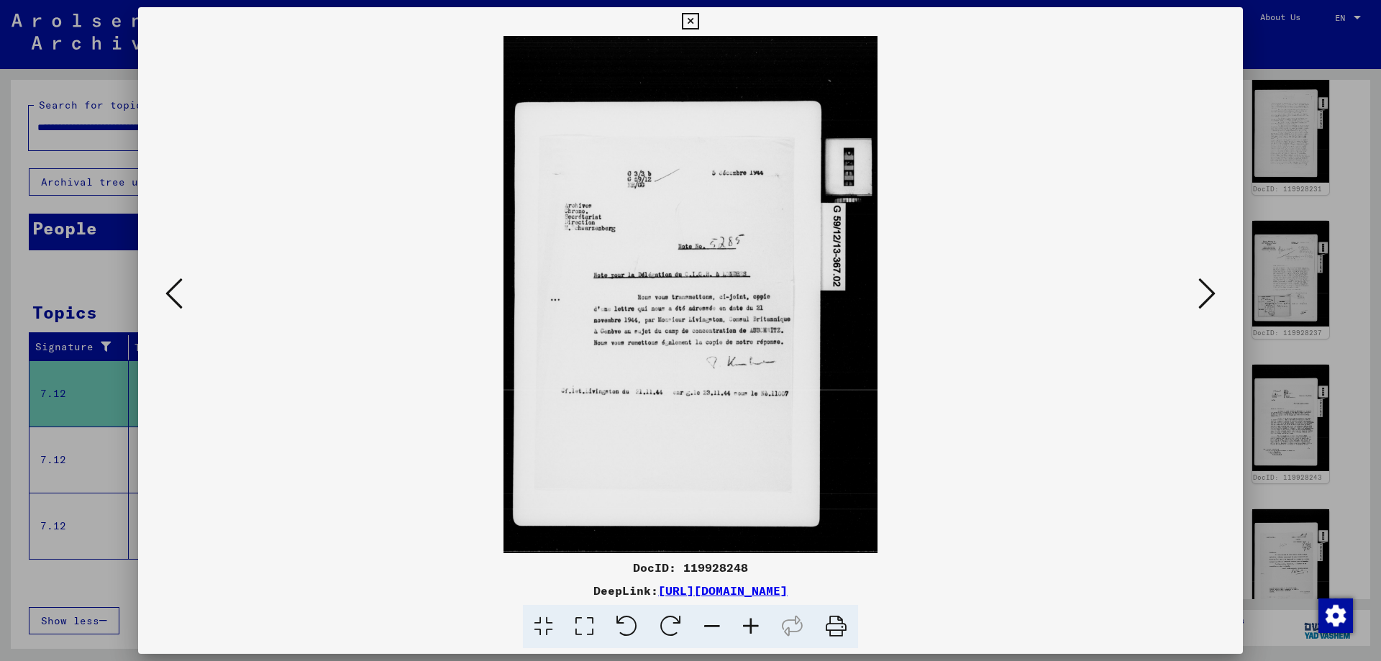
click at [1202, 289] on icon at bounding box center [1207, 293] width 17 height 35
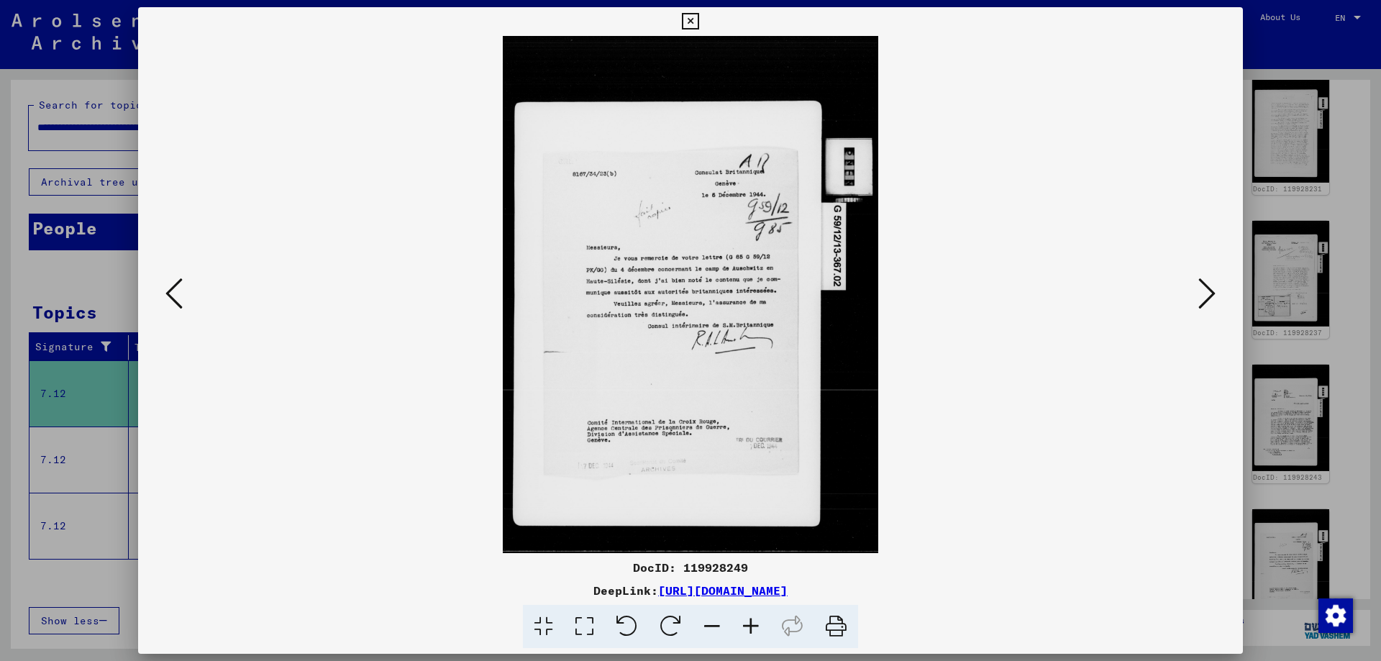
click at [1202, 289] on icon at bounding box center [1207, 293] width 17 height 35
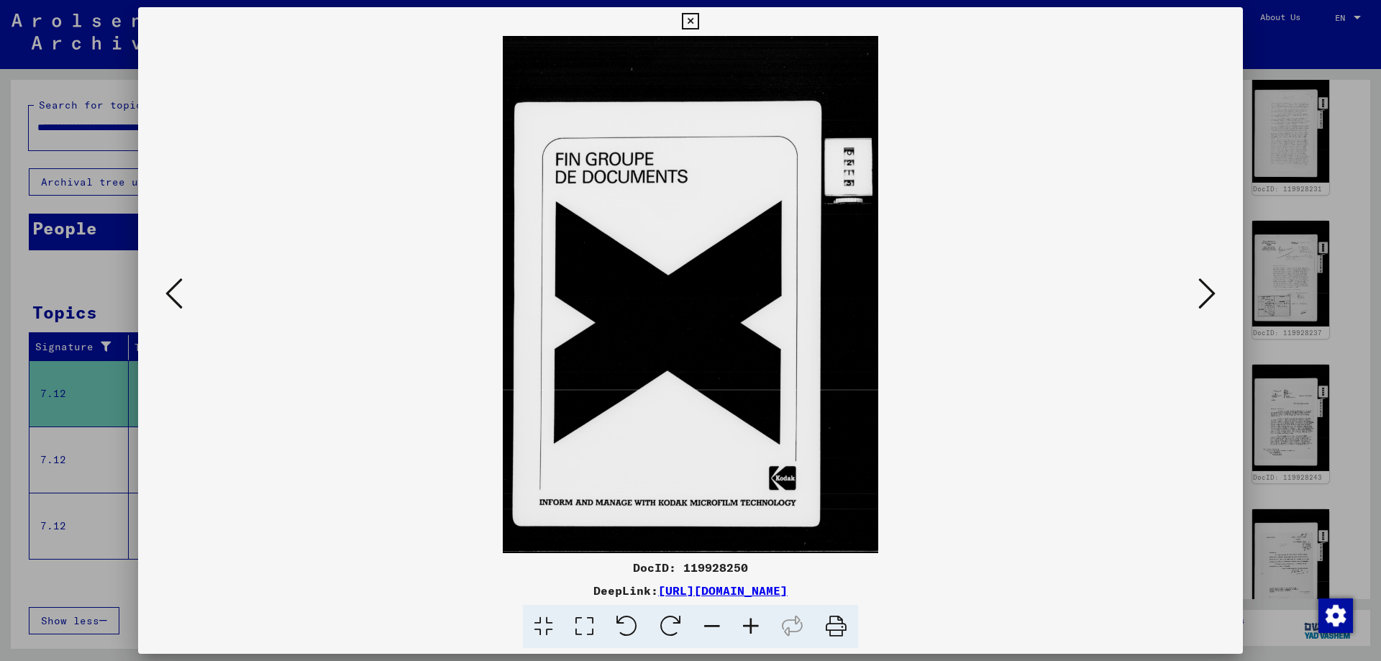
click at [1202, 289] on icon at bounding box center [1207, 293] width 17 height 35
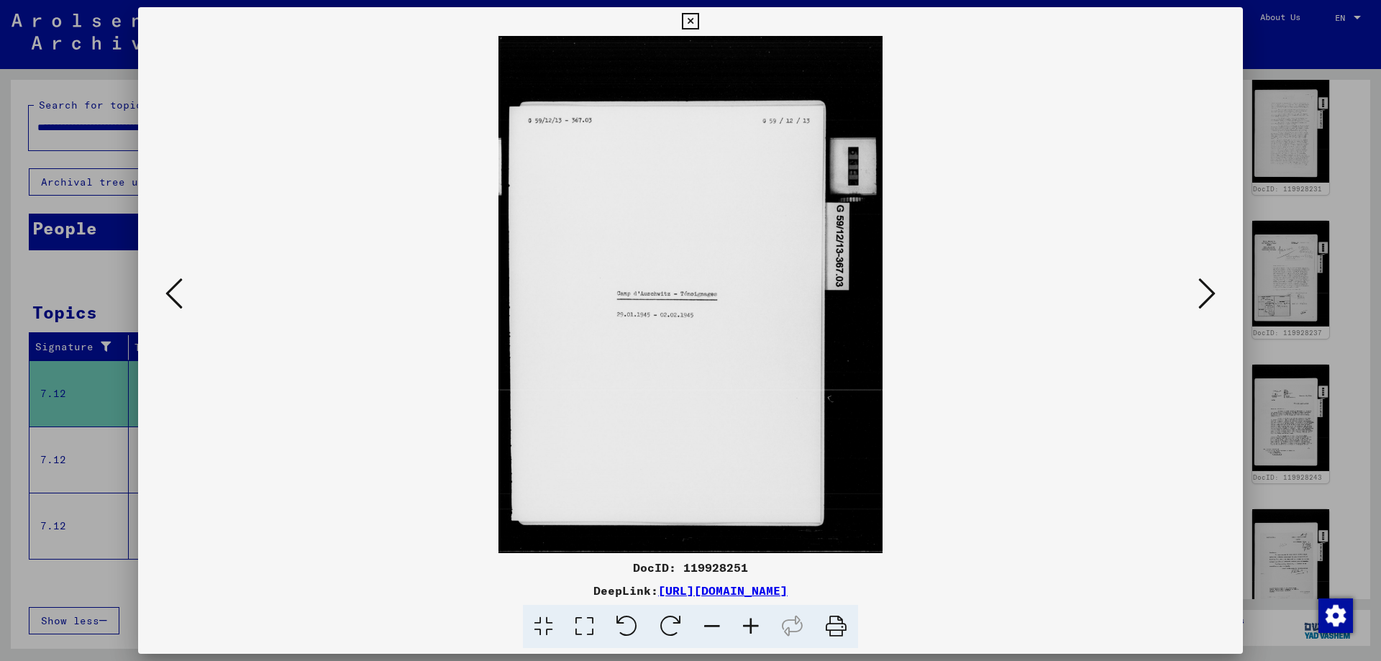
click at [1202, 289] on icon at bounding box center [1207, 293] width 17 height 35
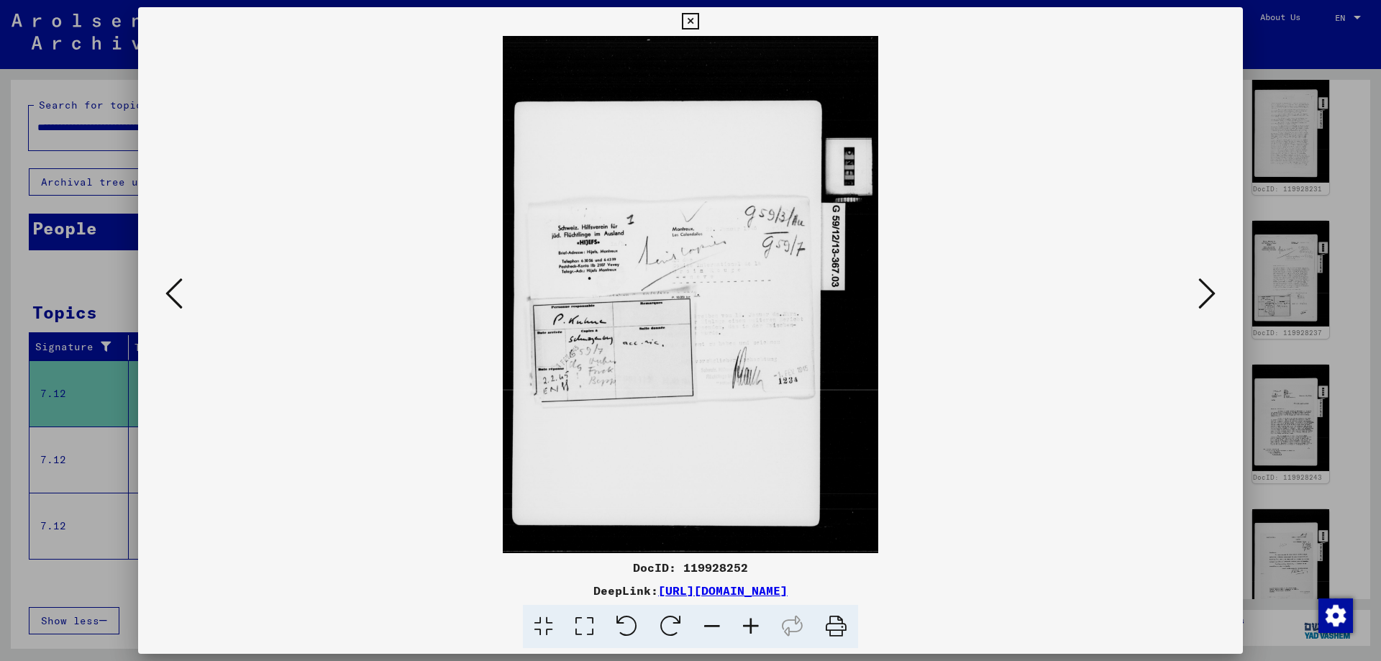
click at [1202, 289] on icon at bounding box center [1207, 293] width 17 height 35
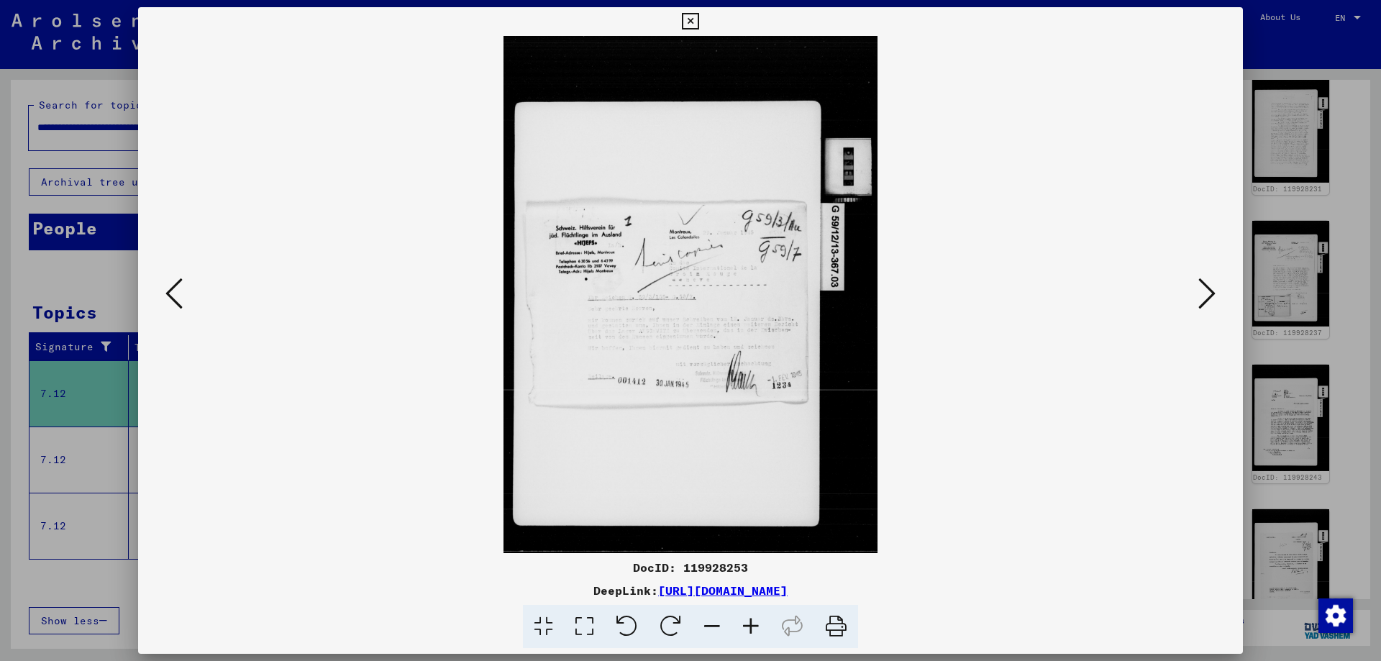
click at [1202, 289] on icon at bounding box center [1207, 293] width 17 height 35
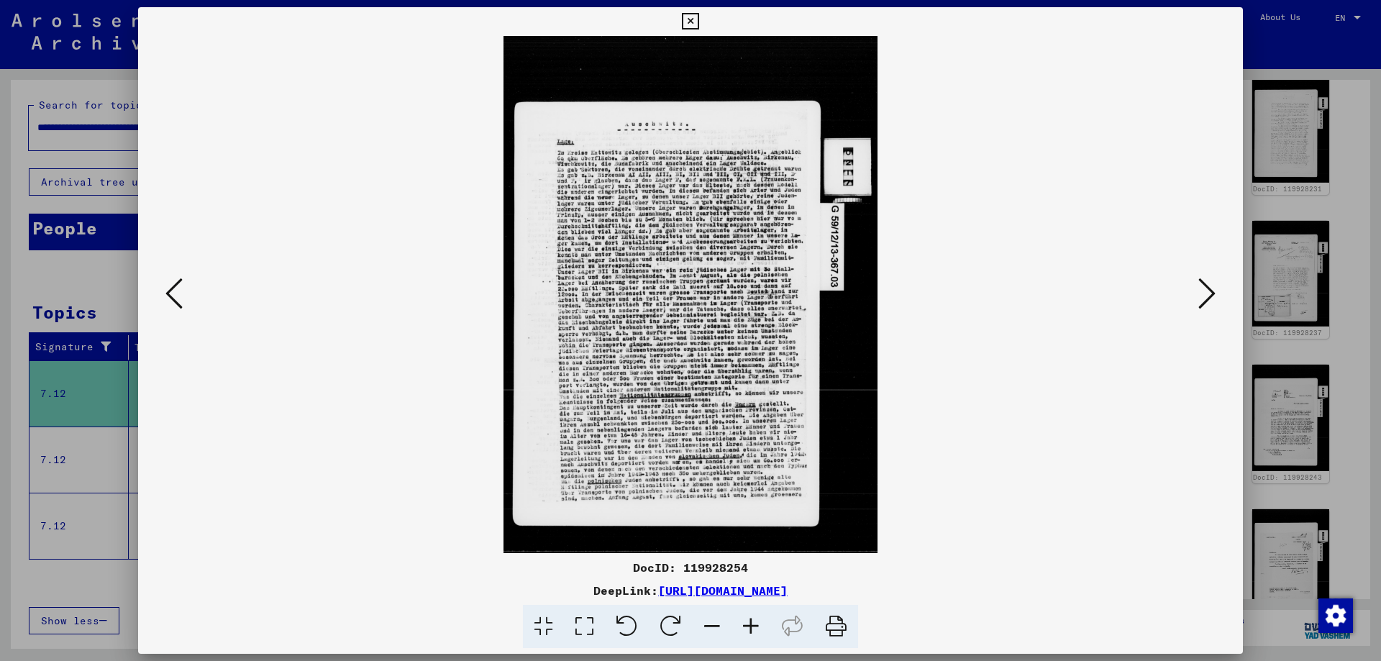
click at [1202, 289] on icon at bounding box center [1207, 293] width 17 height 35
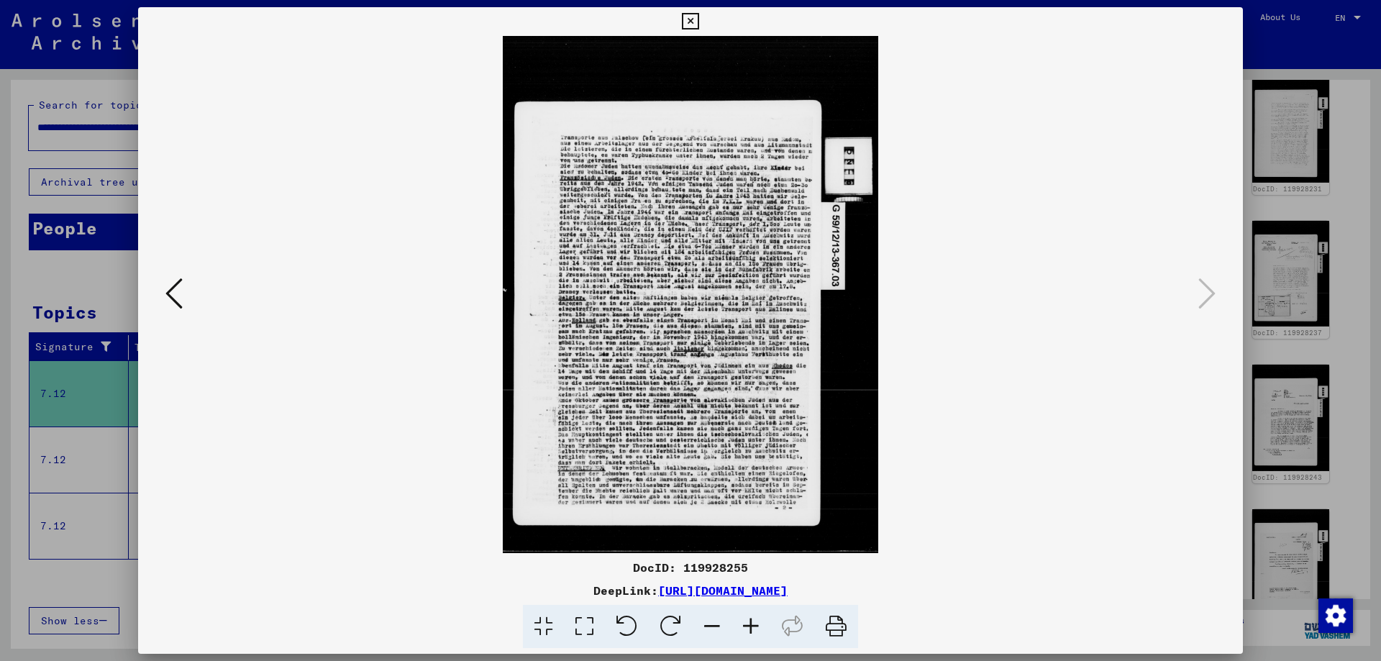
click at [1331, 73] on div at bounding box center [690, 330] width 1381 height 661
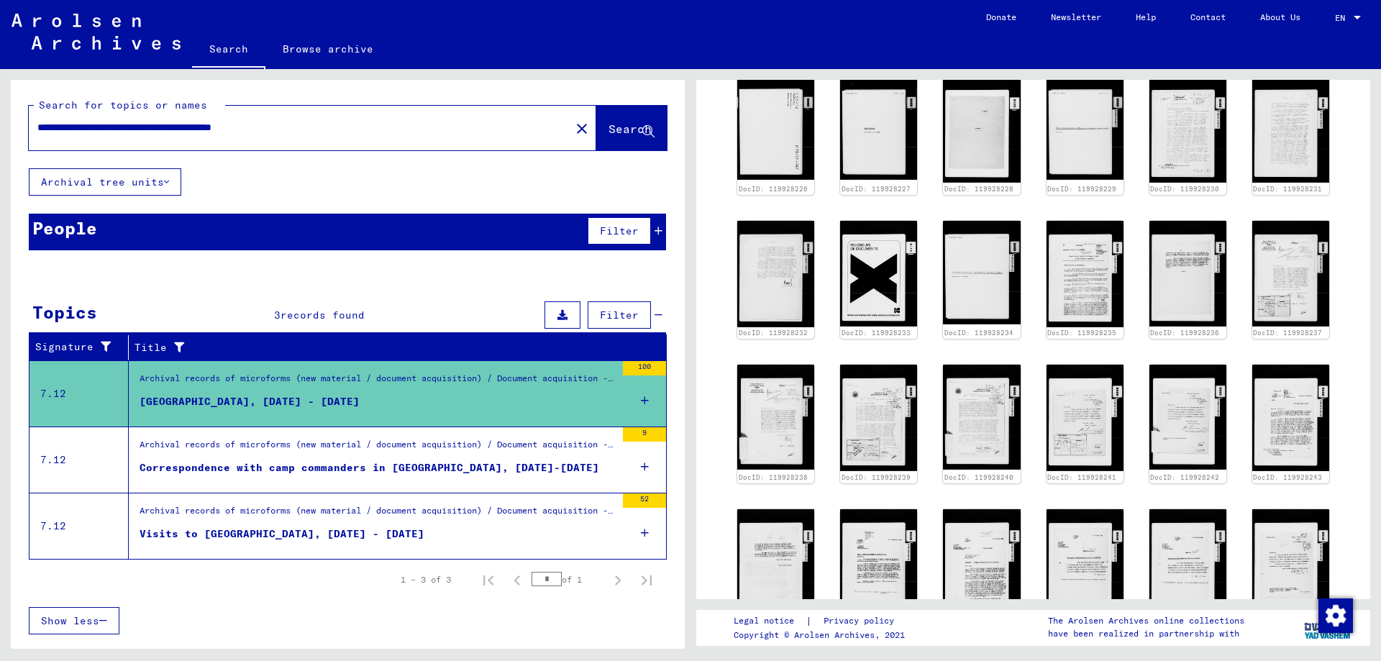
click at [289, 468] on div "Correspondence with camp commanders in [GEOGRAPHIC_DATA], [DATE]-[DATE]" at bounding box center [370, 467] width 460 height 15
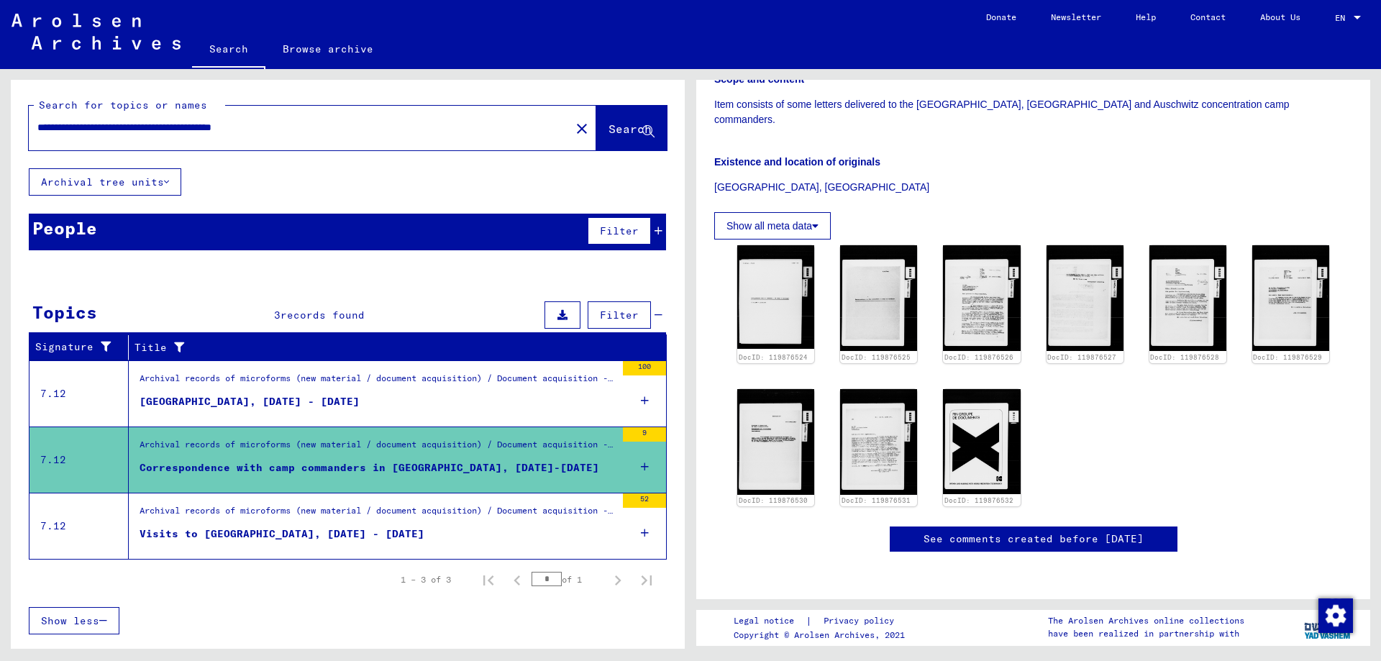
scroll to position [360, 0]
click at [797, 242] on img at bounding box center [775, 296] width 81 height 109
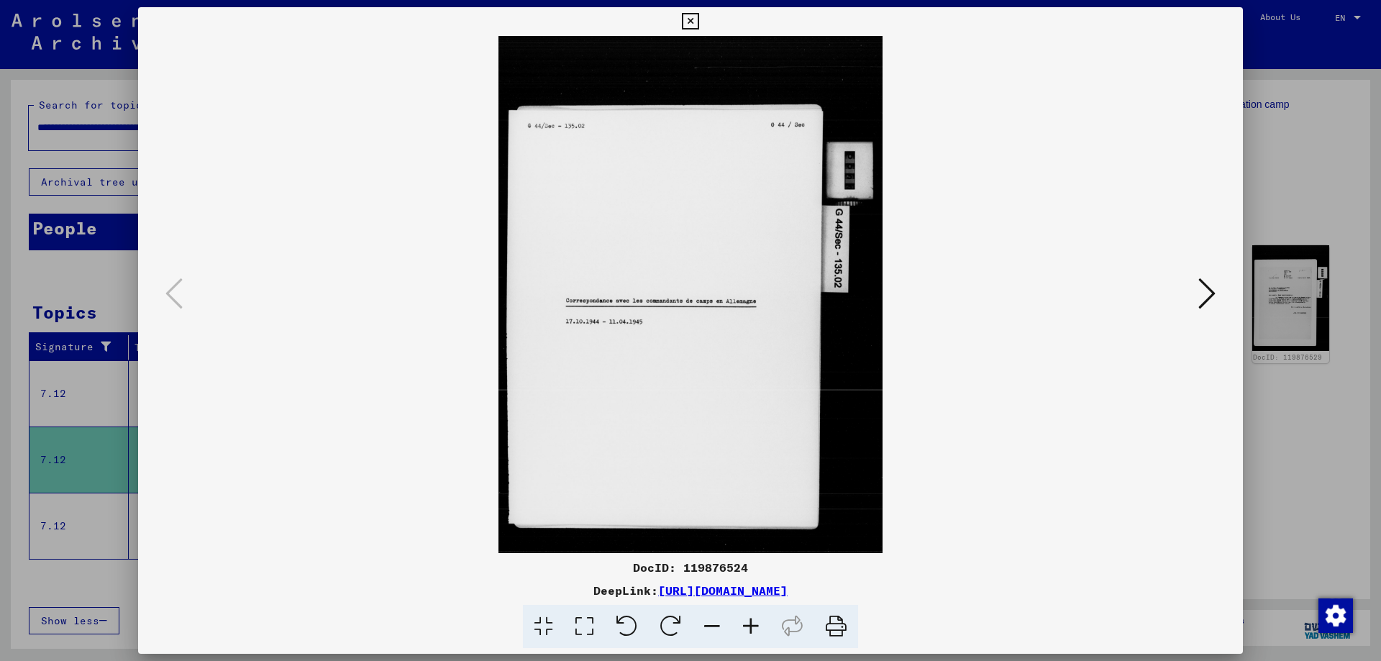
click at [1211, 290] on icon at bounding box center [1207, 293] width 17 height 35
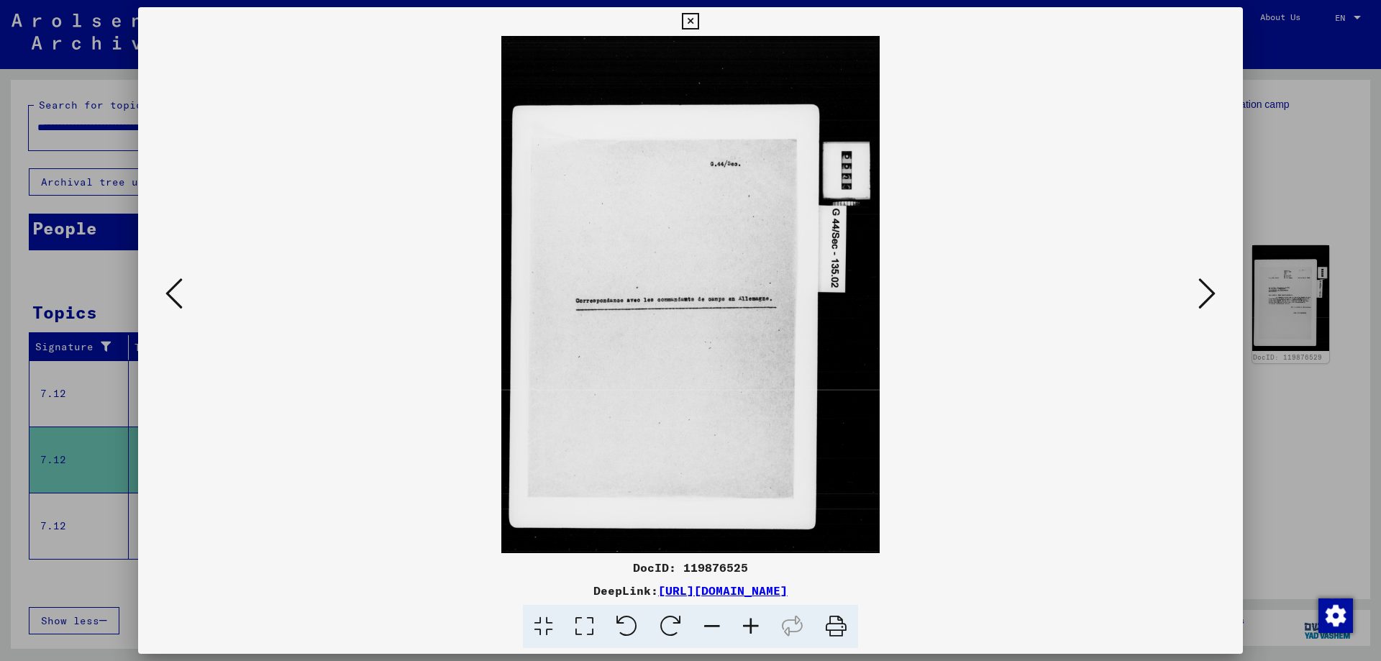
click at [1207, 296] on icon at bounding box center [1207, 293] width 17 height 35
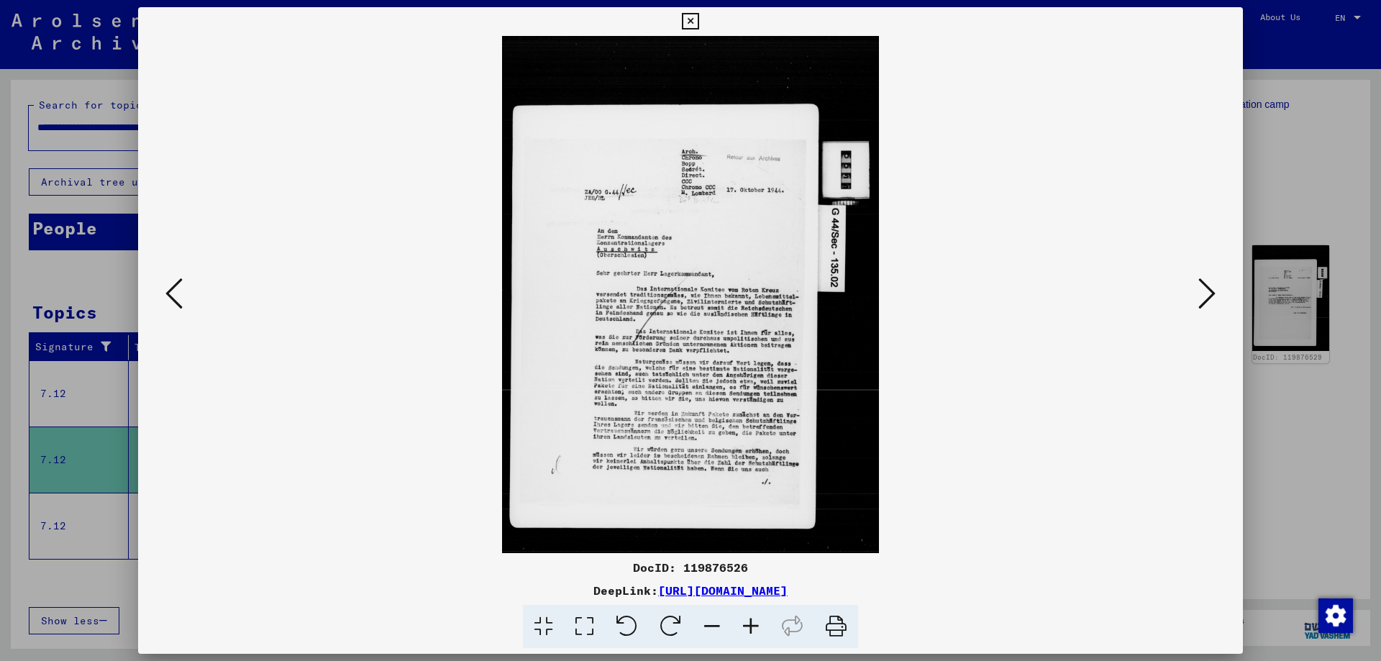
click at [1207, 296] on icon at bounding box center [1207, 293] width 17 height 35
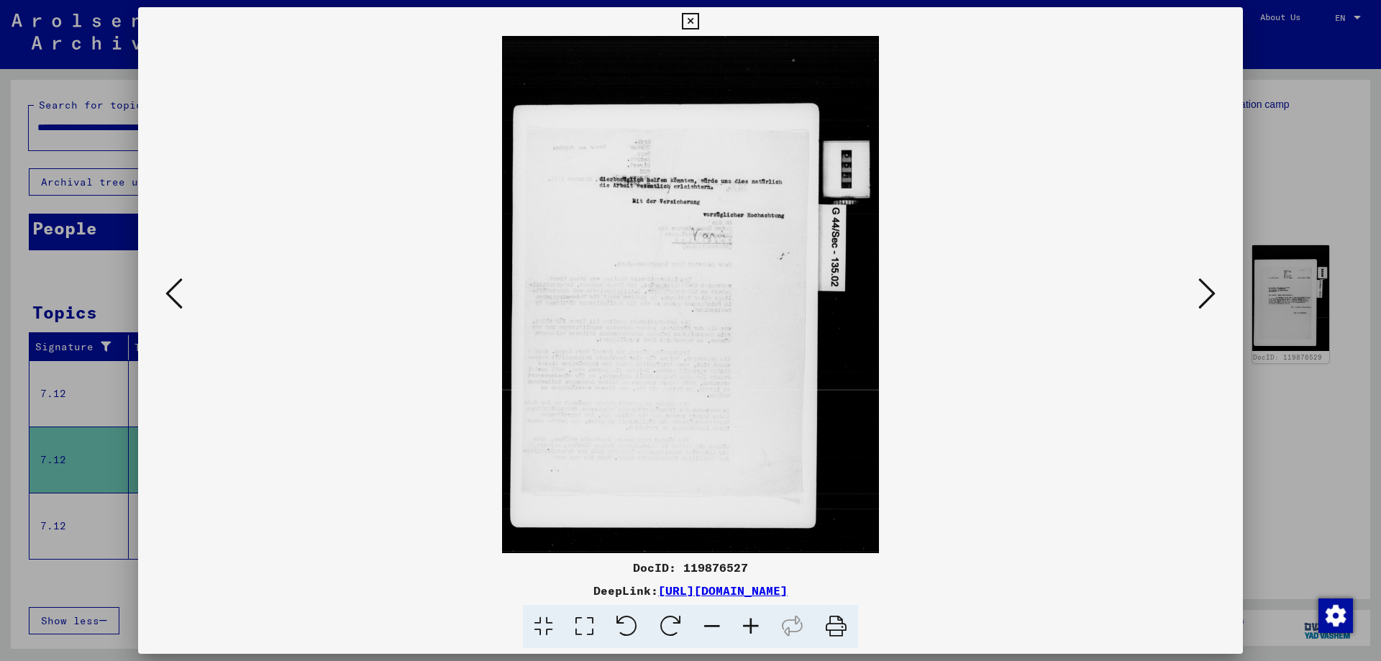
click at [1207, 296] on icon at bounding box center [1207, 293] width 17 height 35
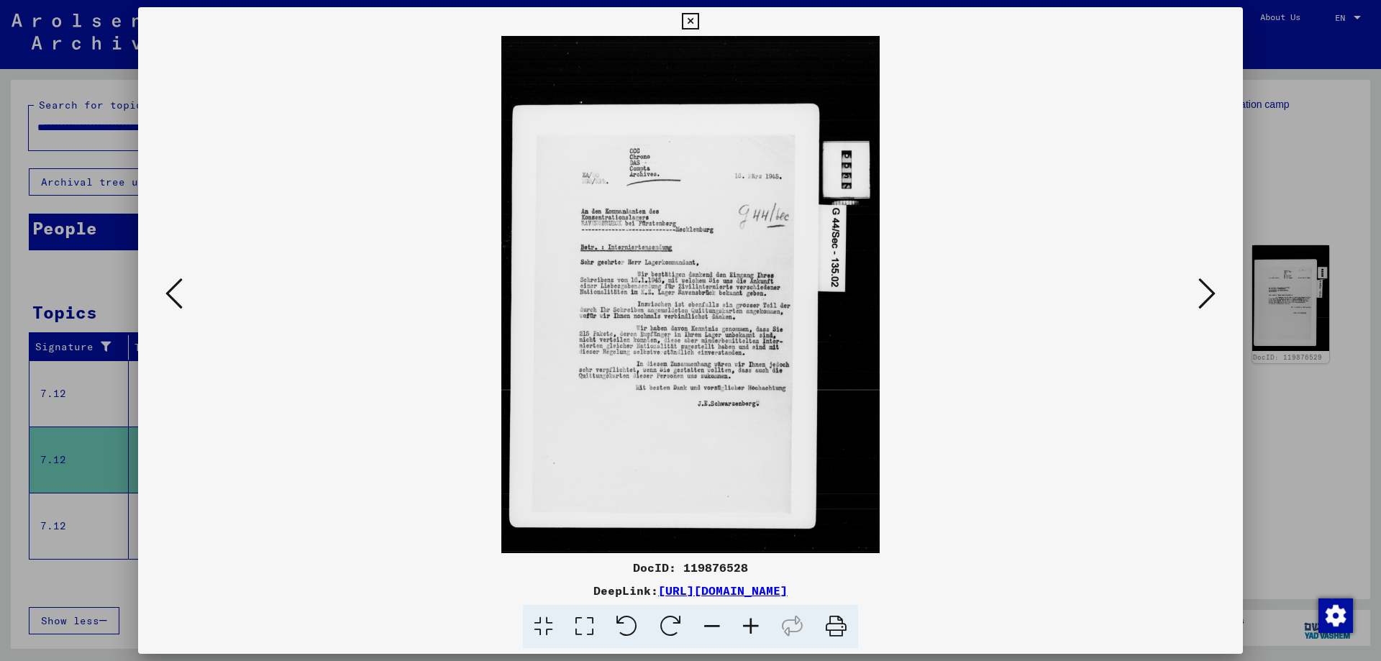
click at [1207, 296] on icon at bounding box center [1207, 293] width 17 height 35
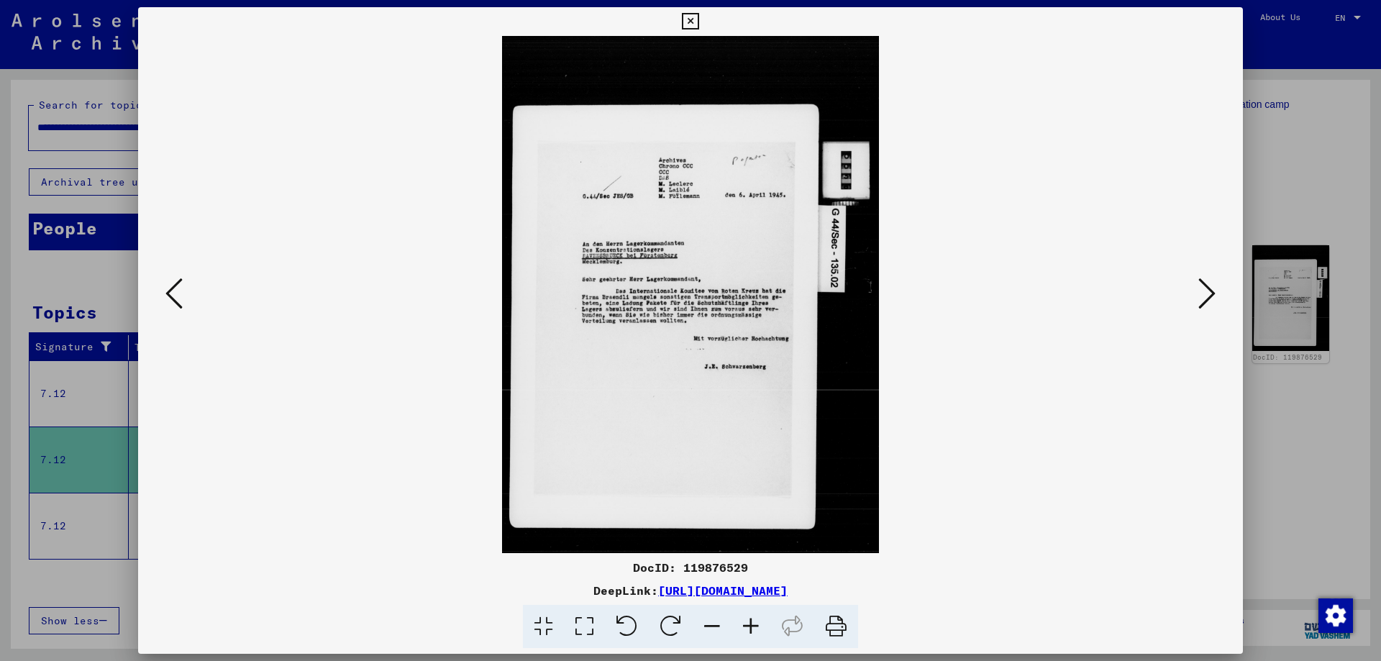
click at [1207, 296] on icon at bounding box center [1207, 293] width 17 height 35
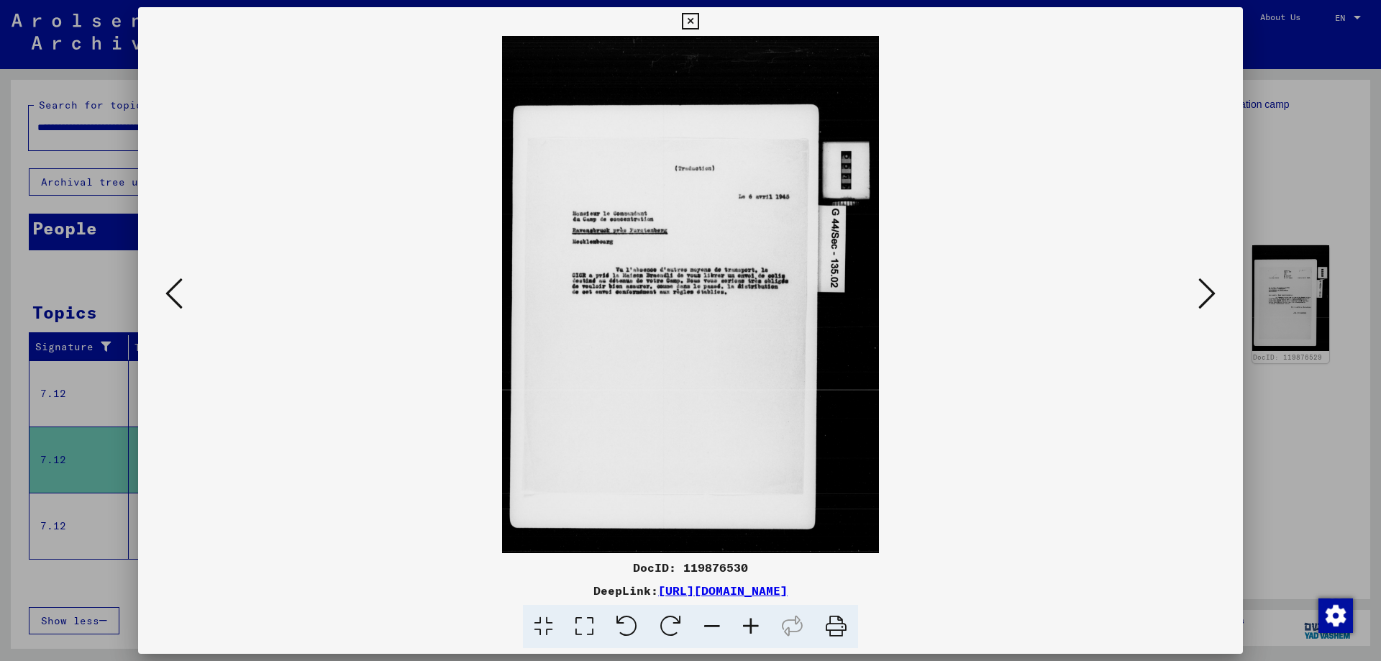
click at [1207, 296] on icon at bounding box center [1207, 293] width 17 height 35
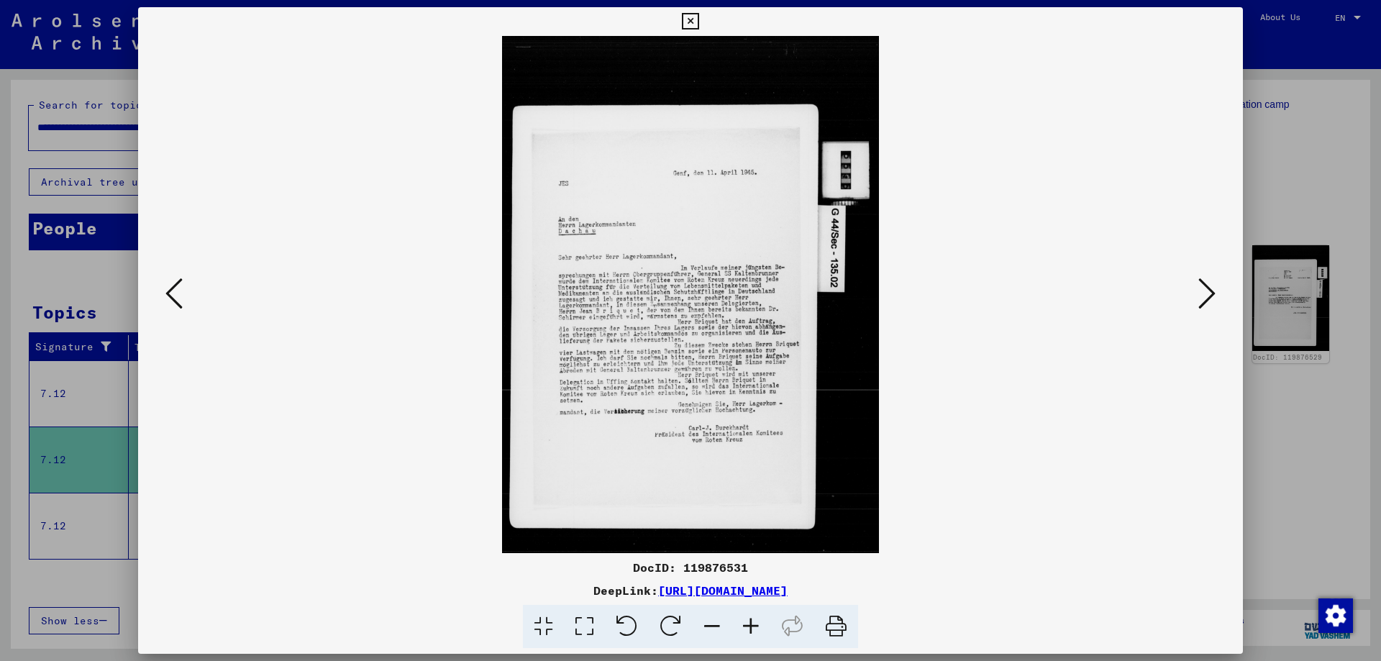
click at [1207, 296] on icon at bounding box center [1207, 293] width 17 height 35
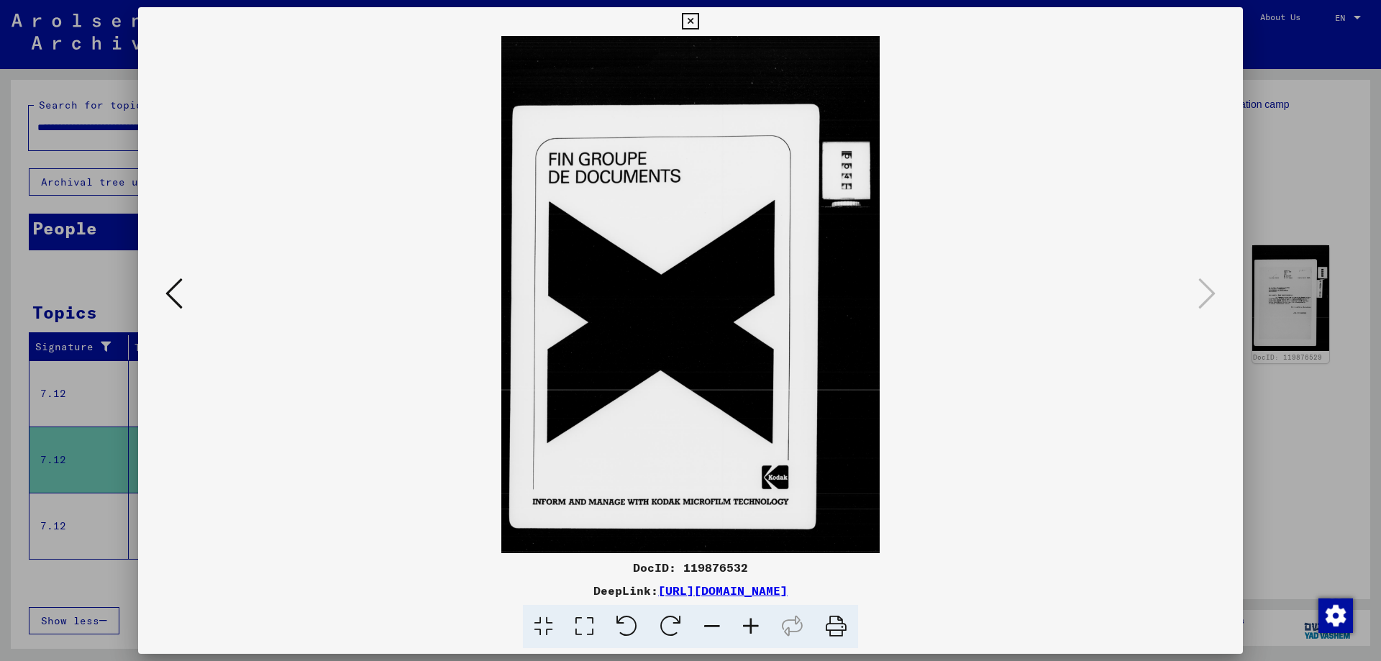
click at [1269, 272] on div at bounding box center [690, 330] width 1381 height 661
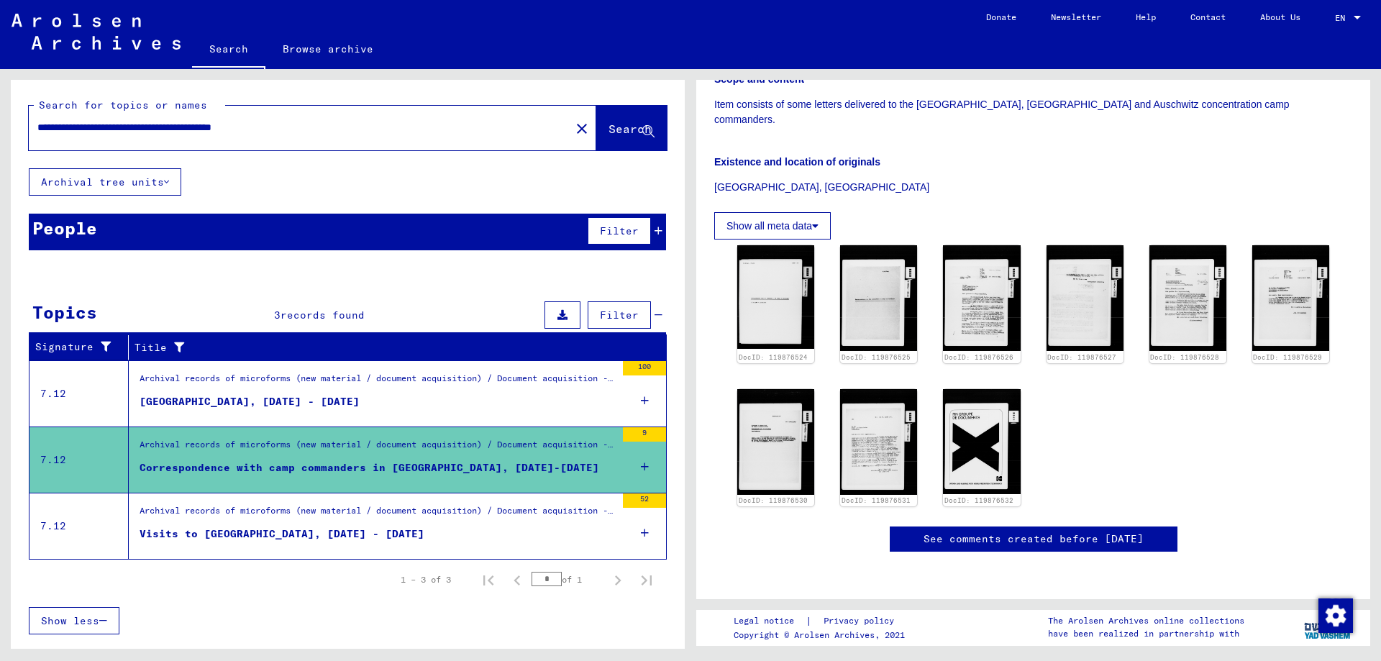
click at [279, 525] on figure "Archival records of microforms (new material / document acquisition) / Document…" at bounding box center [378, 515] width 476 height 22
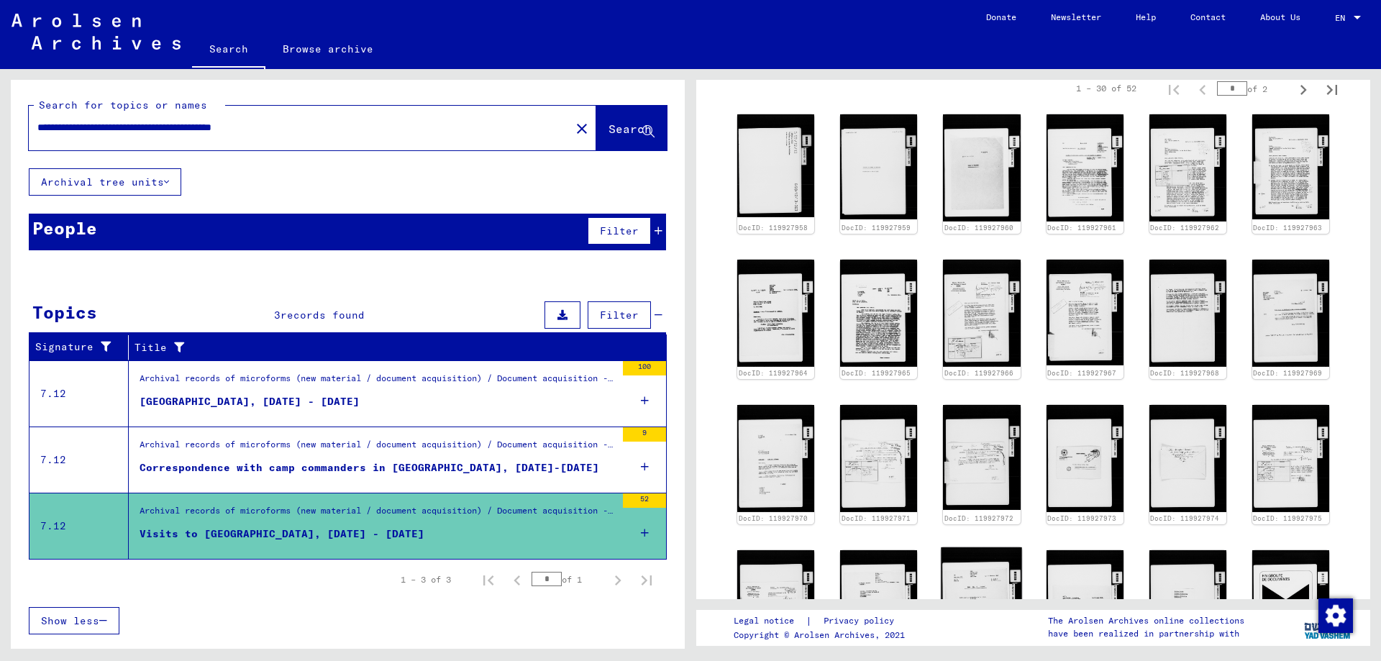
scroll to position [289, 0]
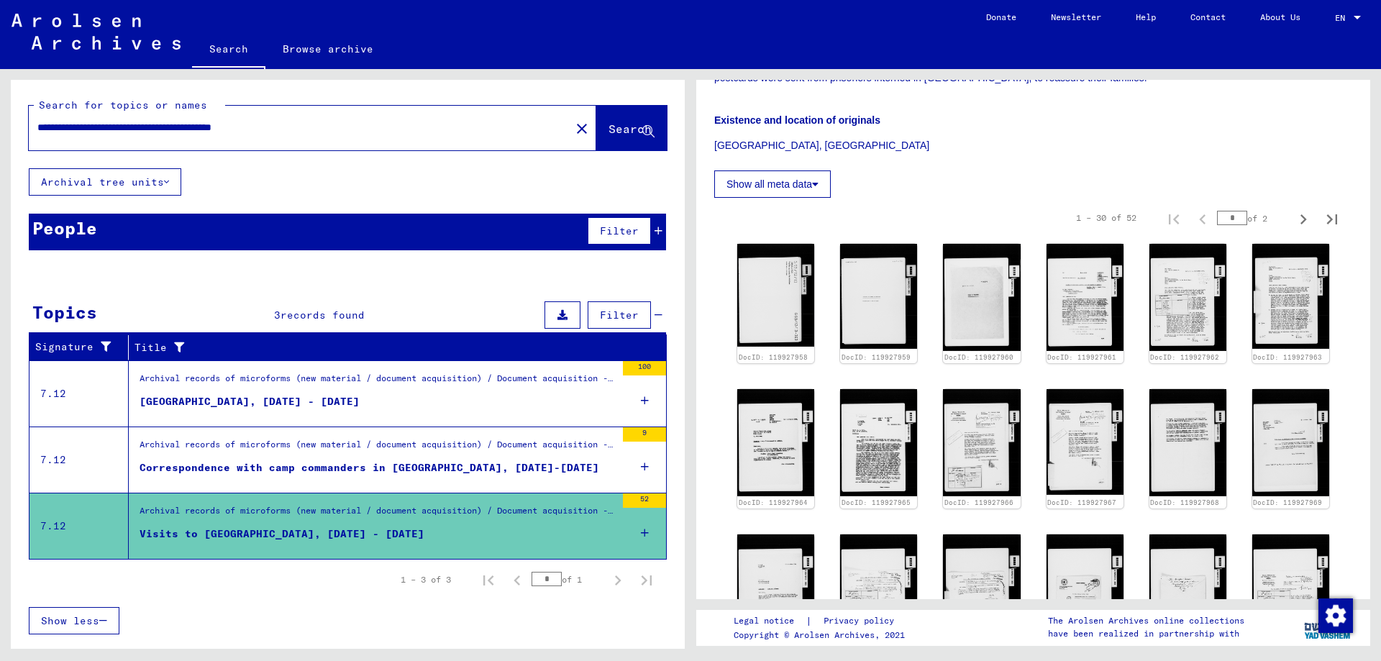
click at [1039, 286] on div "DocID: 119927958 DocID: 119927959 DocID: 119927960 DocID: 119927961 DocID: 1199…" at bounding box center [1034, 602] width 604 height 729
click at [1056, 286] on img at bounding box center [1085, 297] width 81 height 112
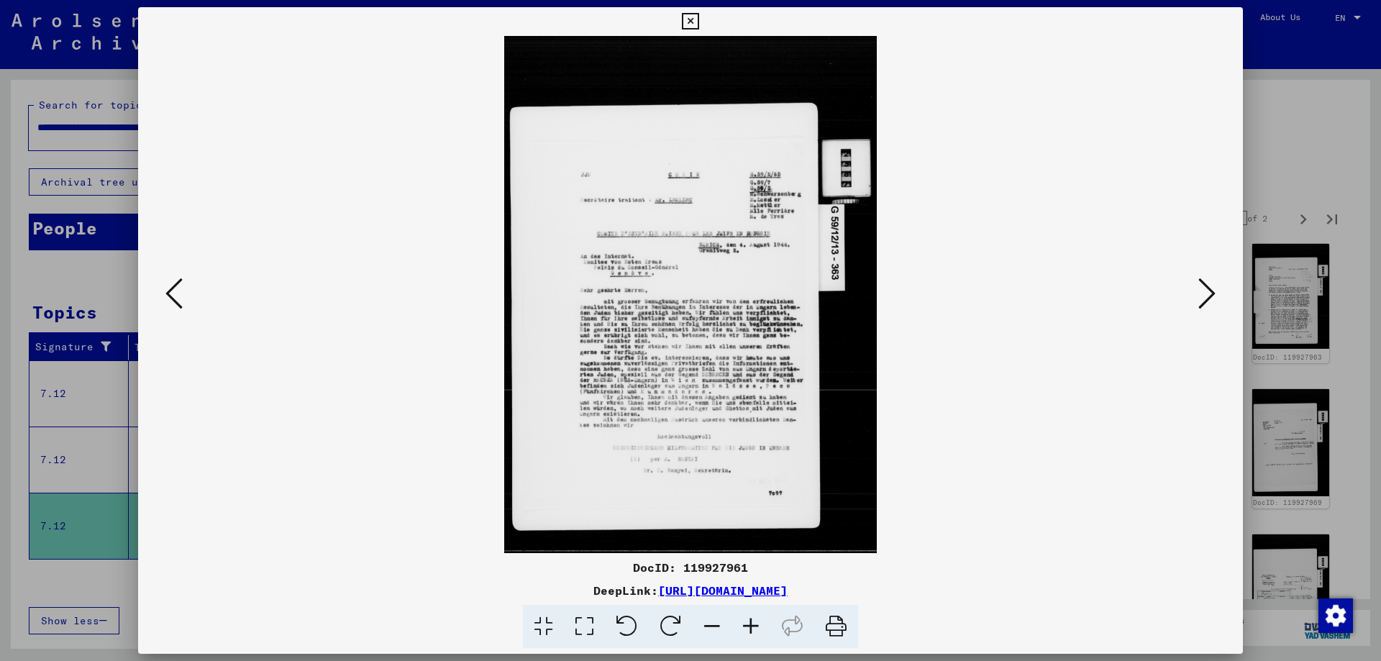
click at [1216, 290] on button at bounding box center [1207, 294] width 26 height 41
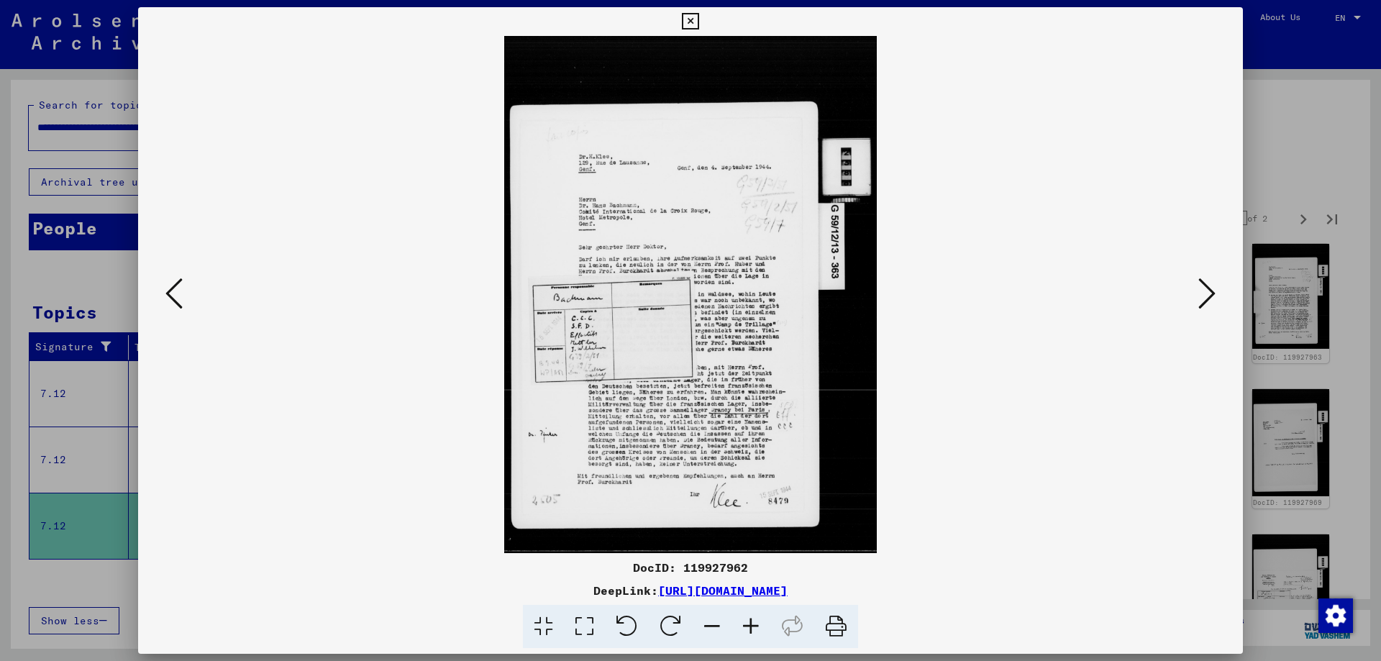
click at [1216, 290] on button at bounding box center [1207, 294] width 26 height 41
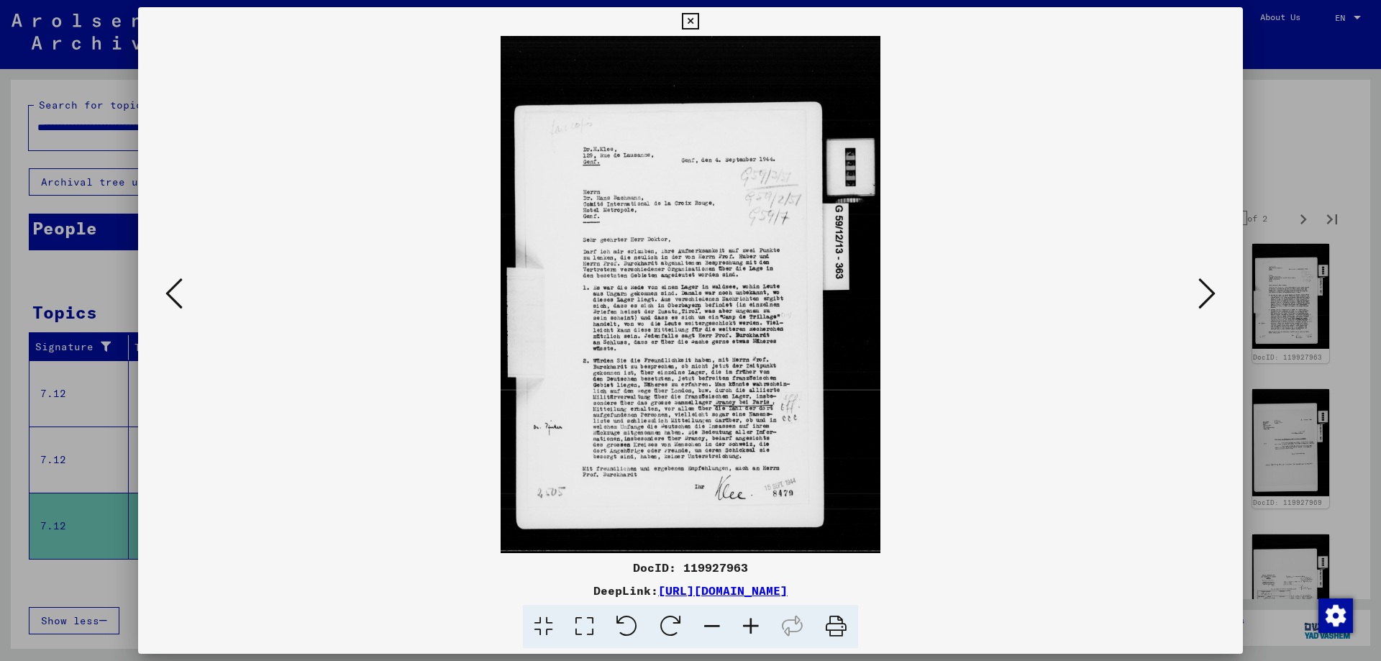
click at [1216, 290] on button at bounding box center [1207, 294] width 26 height 41
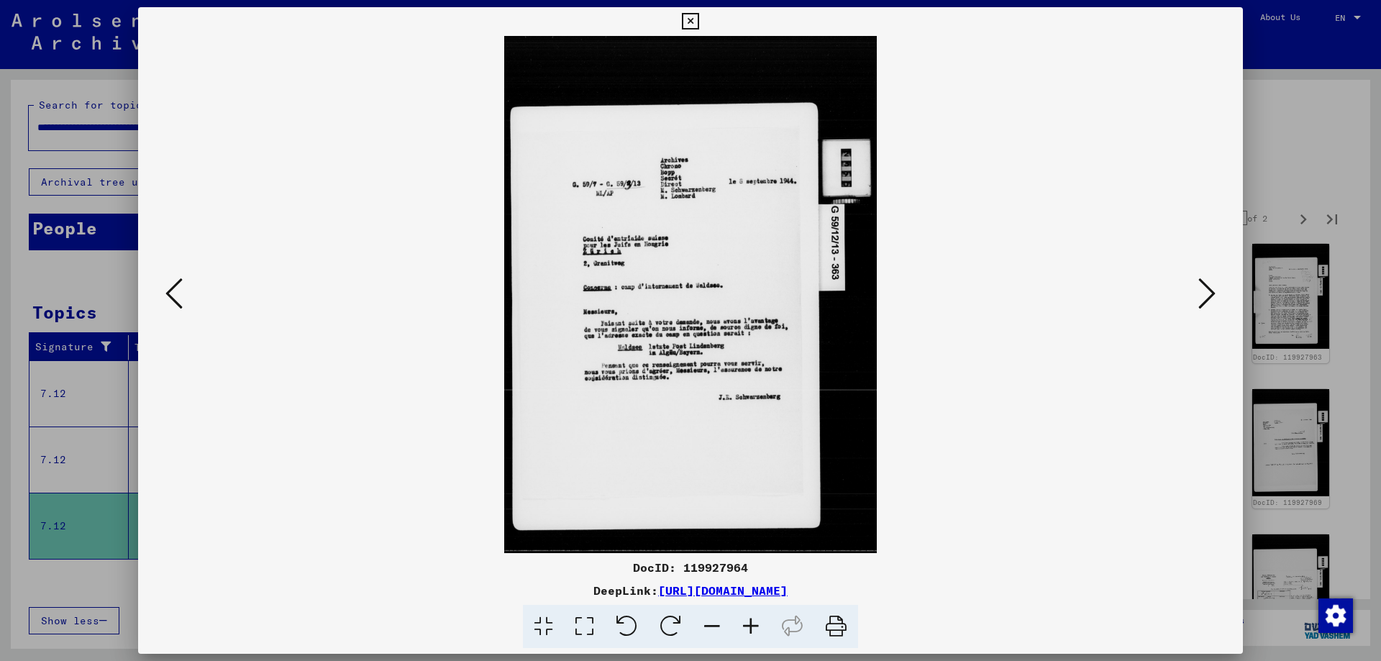
click at [1216, 290] on button at bounding box center [1207, 294] width 26 height 41
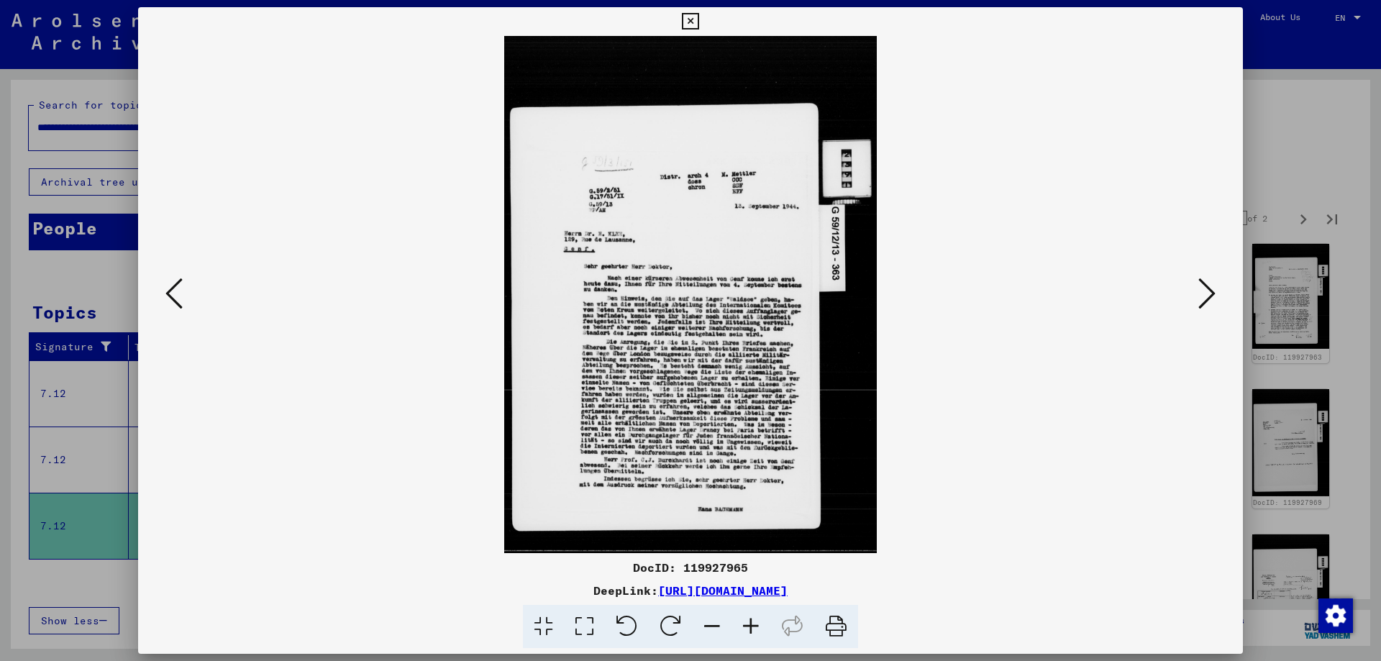
click at [1216, 290] on button at bounding box center [1207, 294] width 26 height 41
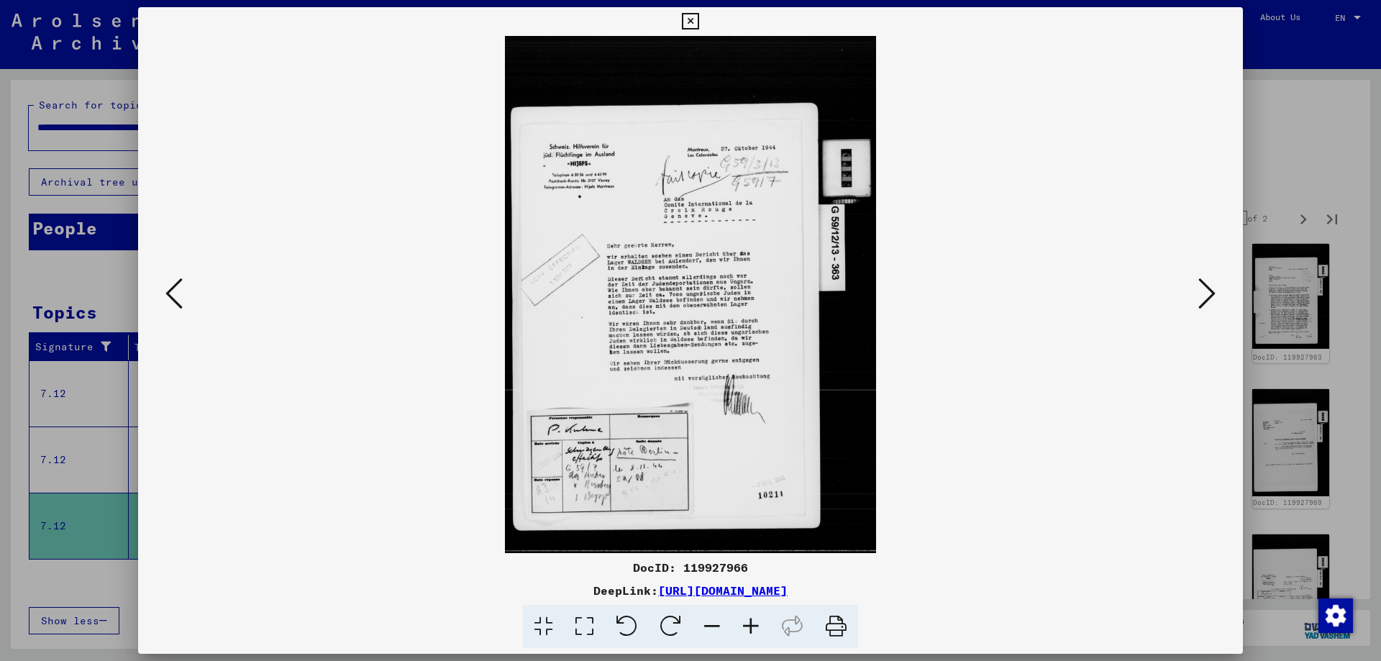
click at [1216, 290] on button at bounding box center [1207, 294] width 26 height 41
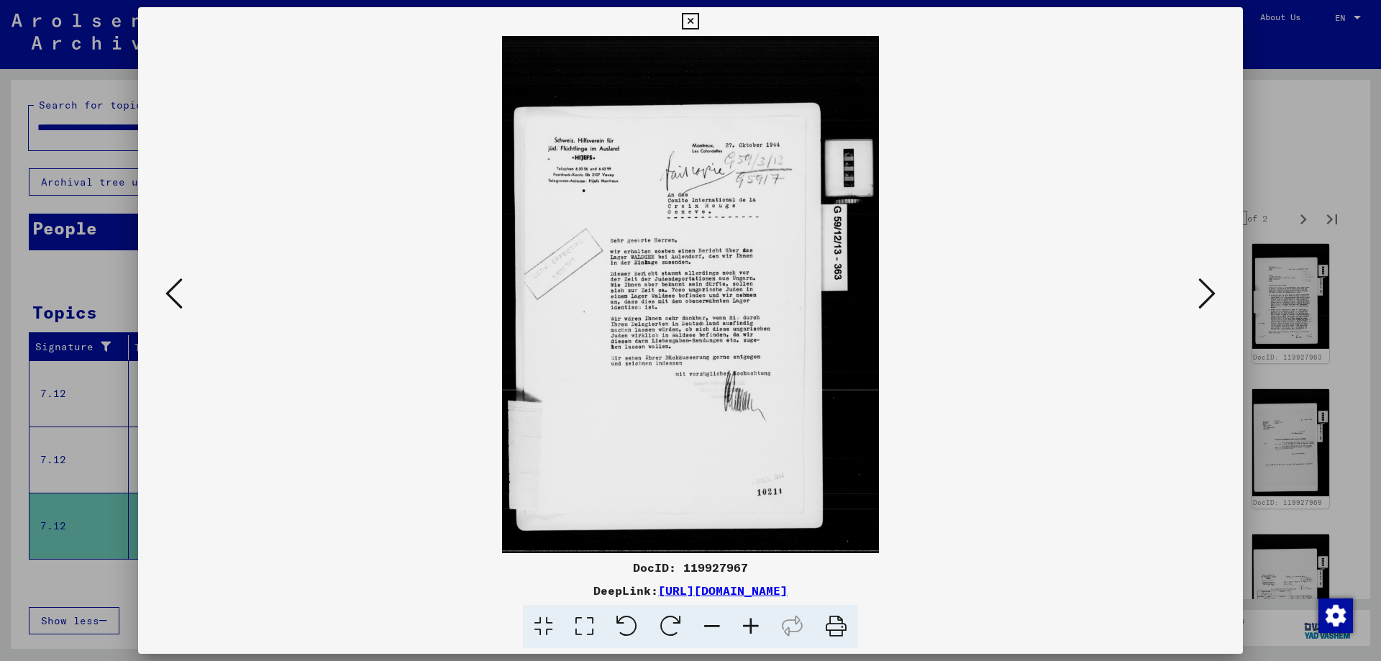
click at [1216, 290] on button at bounding box center [1207, 294] width 26 height 41
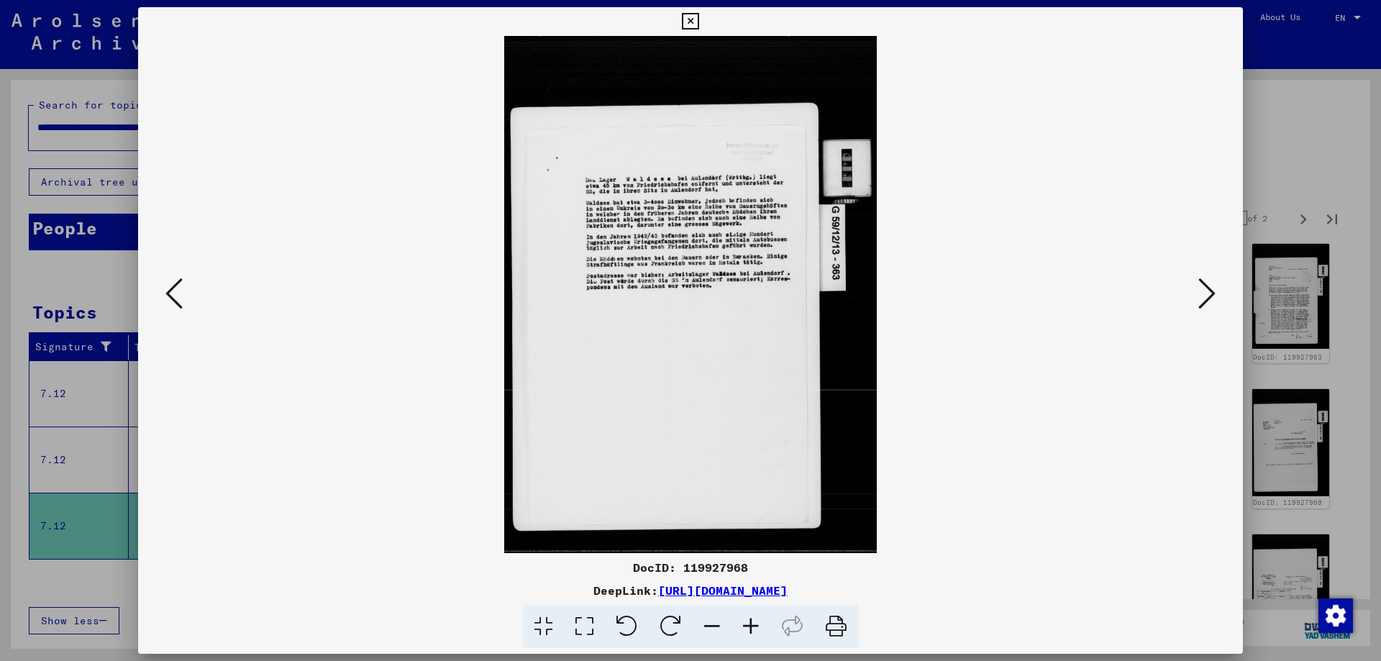
click at [1216, 290] on button at bounding box center [1207, 294] width 26 height 41
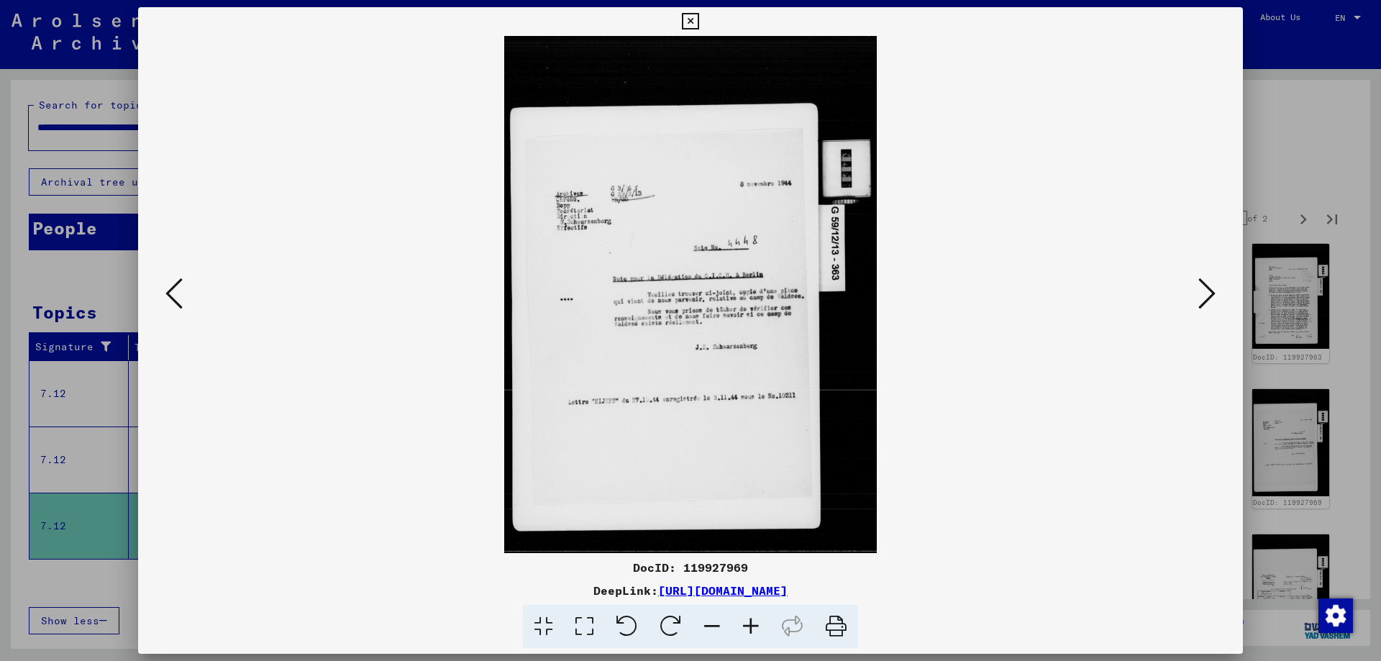
click at [1216, 290] on button at bounding box center [1207, 294] width 26 height 41
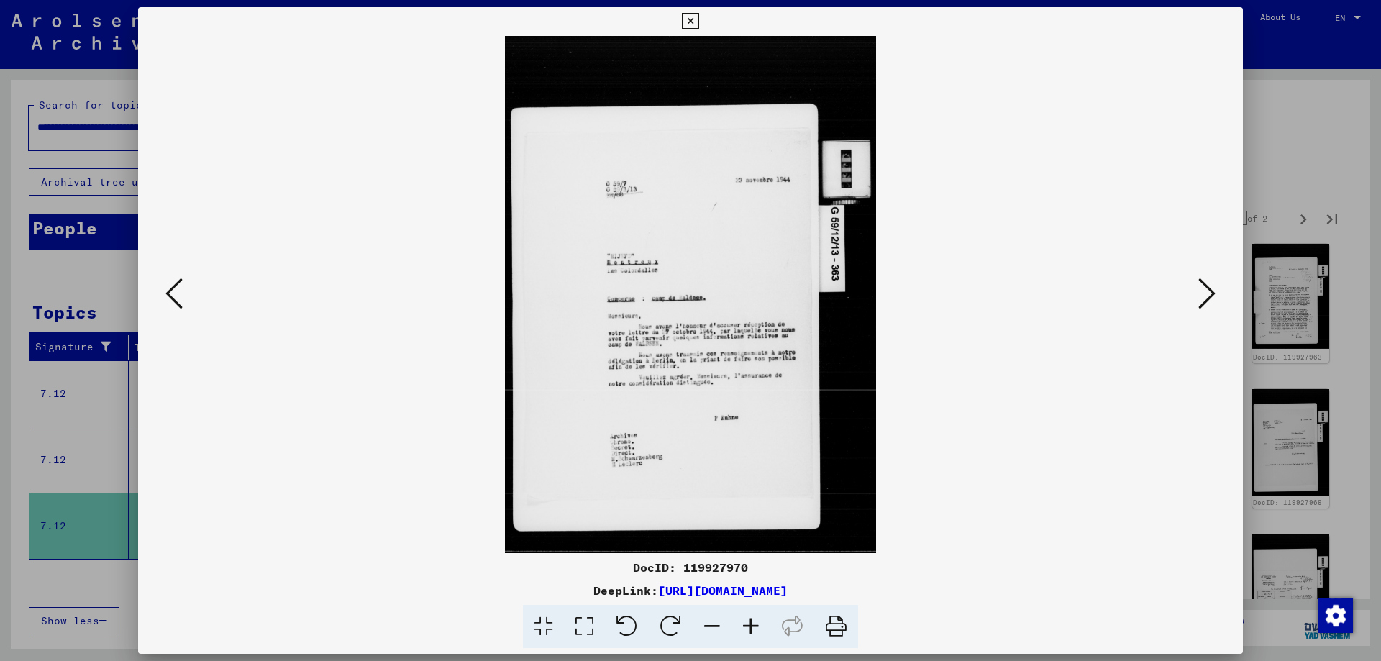
click at [1216, 290] on button at bounding box center [1207, 294] width 26 height 41
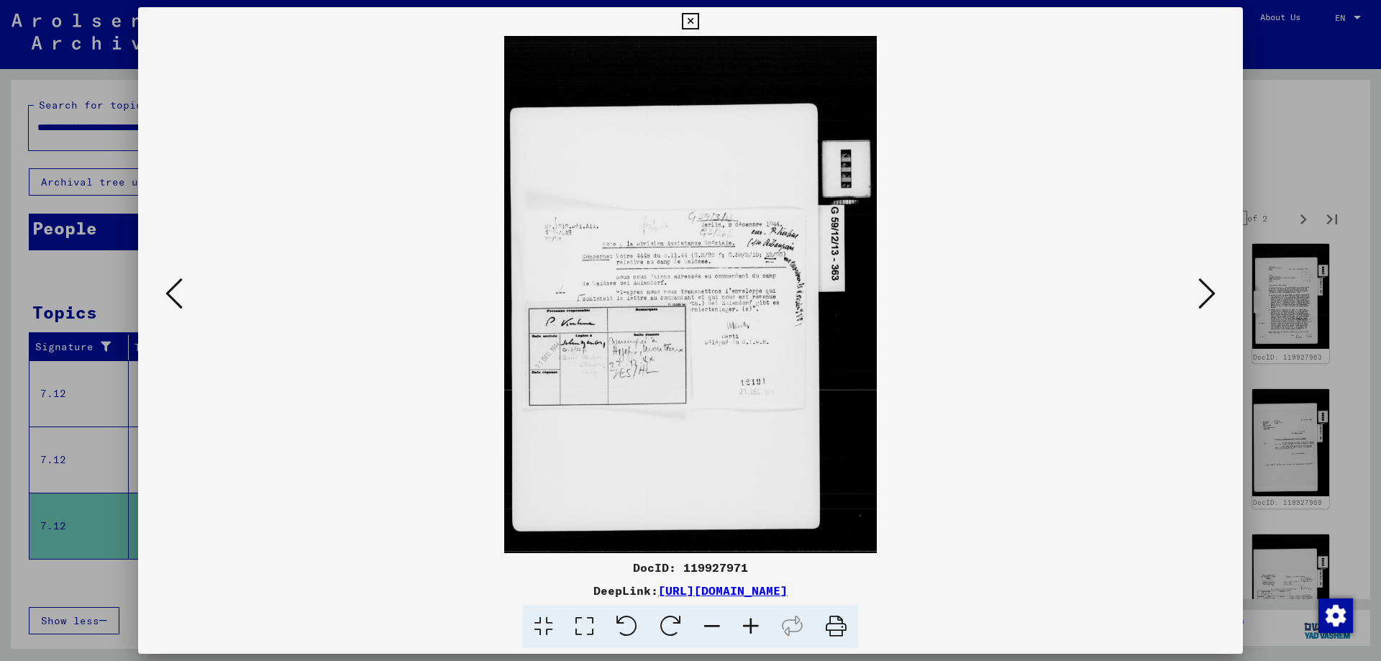
click at [1216, 290] on button at bounding box center [1207, 294] width 26 height 41
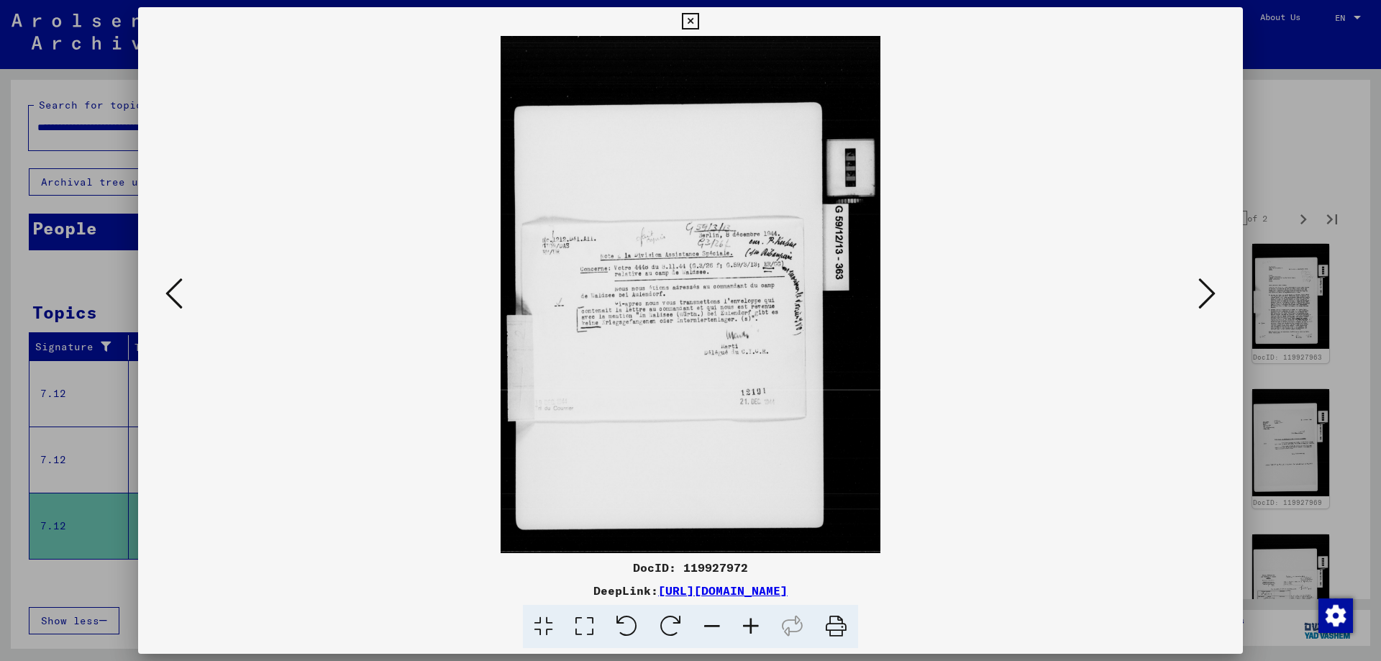
click at [1216, 290] on button at bounding box center [1207, 294] width 26 height 41
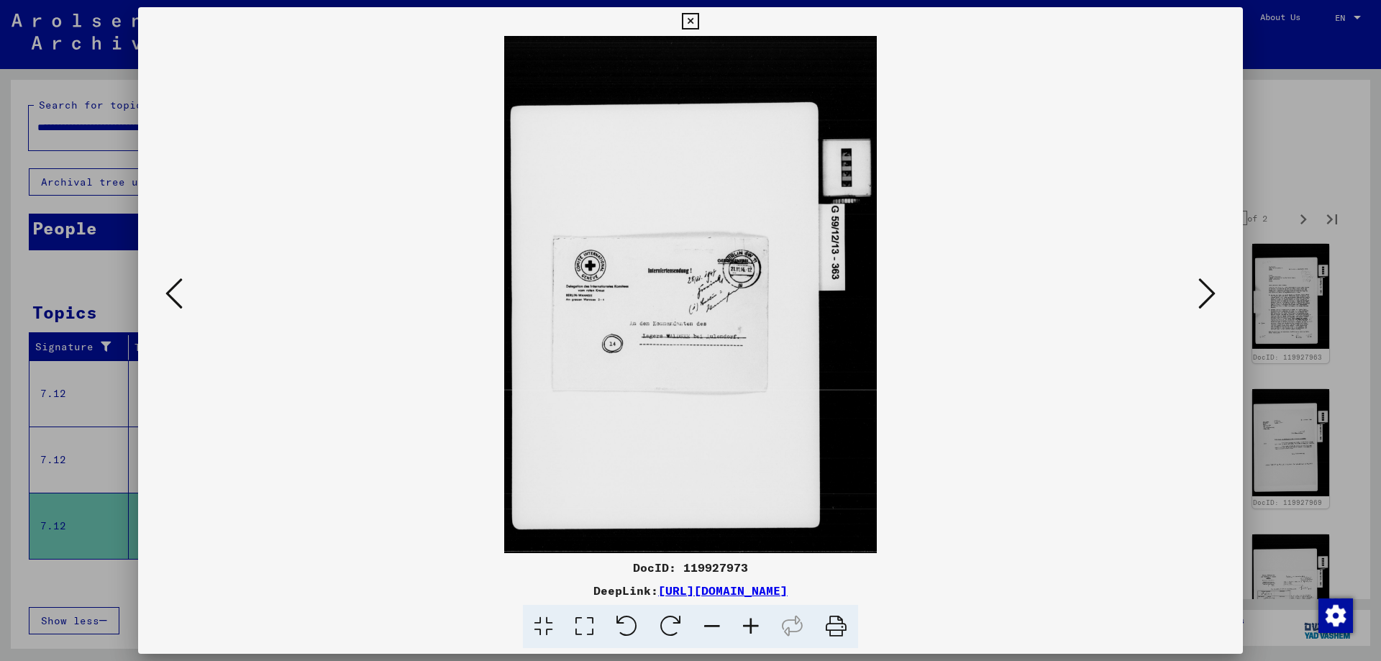
click at [1216, 290] on button at bounding box center [1207, 294] width 26 height 41
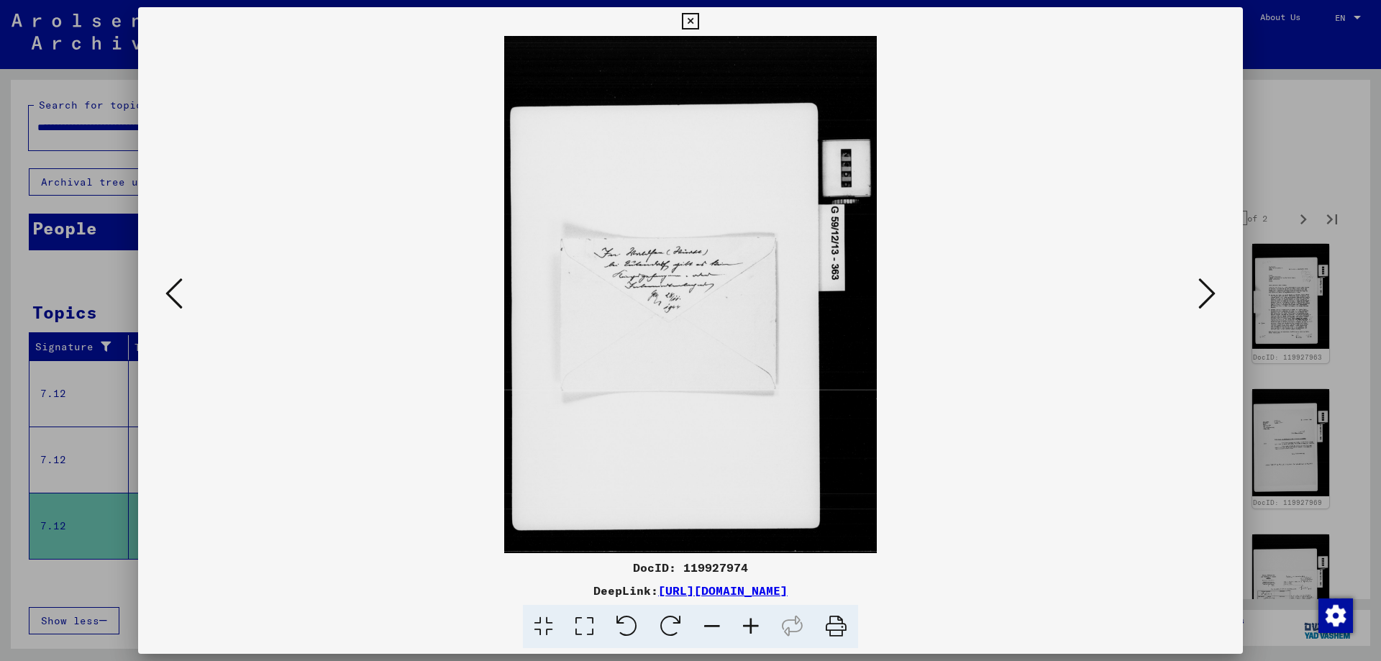
click at [1216, 290] on button at bounding box center [1207, 294] width 26 height 41
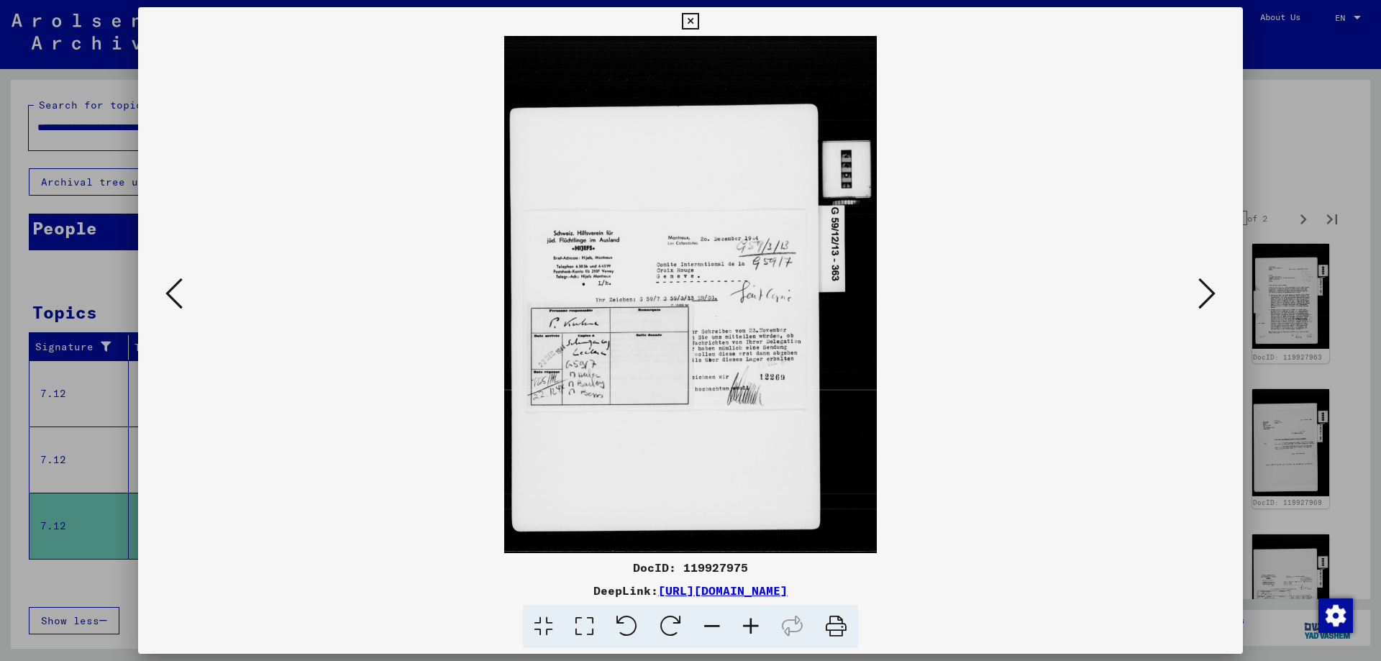
click at [1216, 290] on button at bounding box center [1207, 294] width 26 height 41
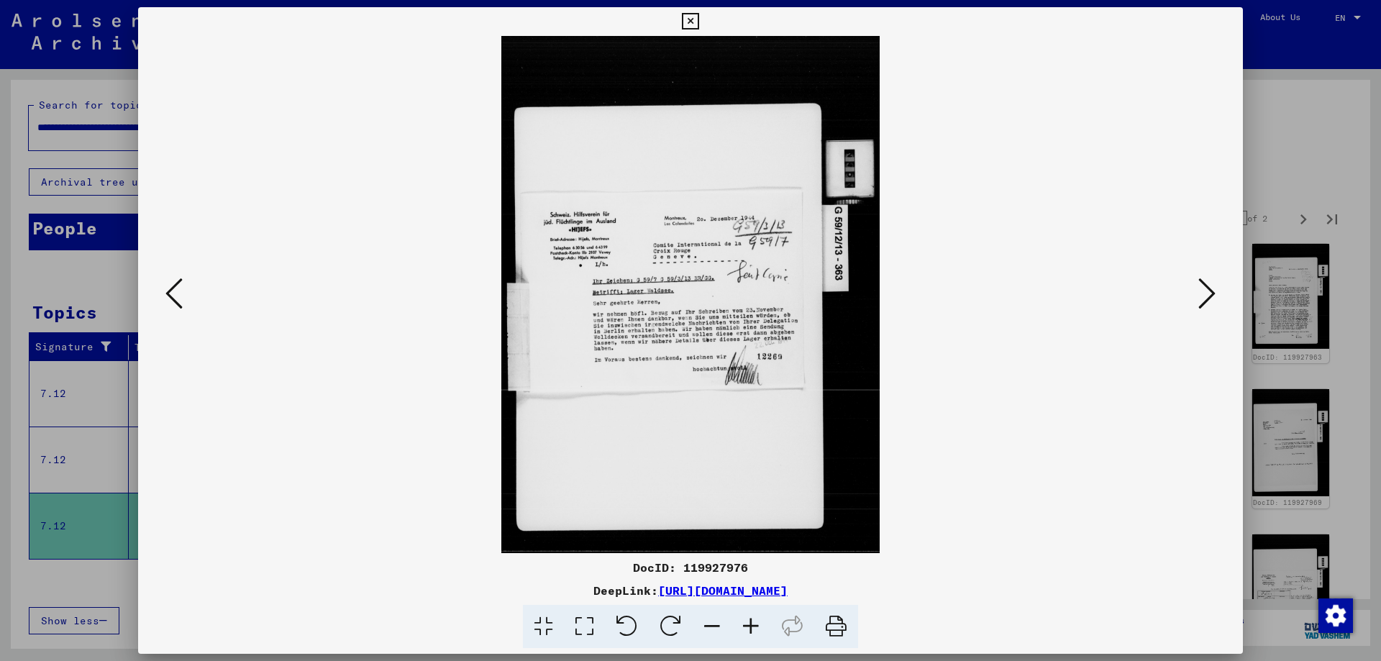
click at [1216, 290] on button at bounding box center [1207, 294] width 26 height 41
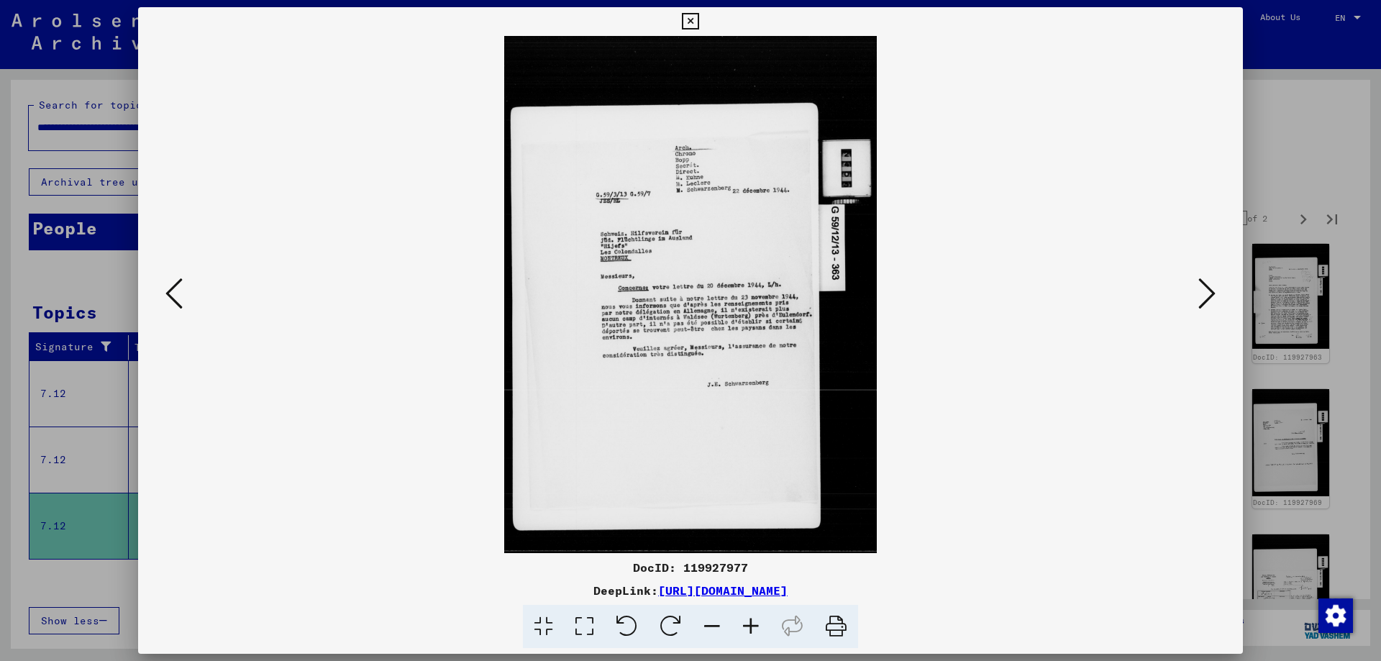
click at [1216, 290] on button at bounding box center [1207, 294] width 26 height 41
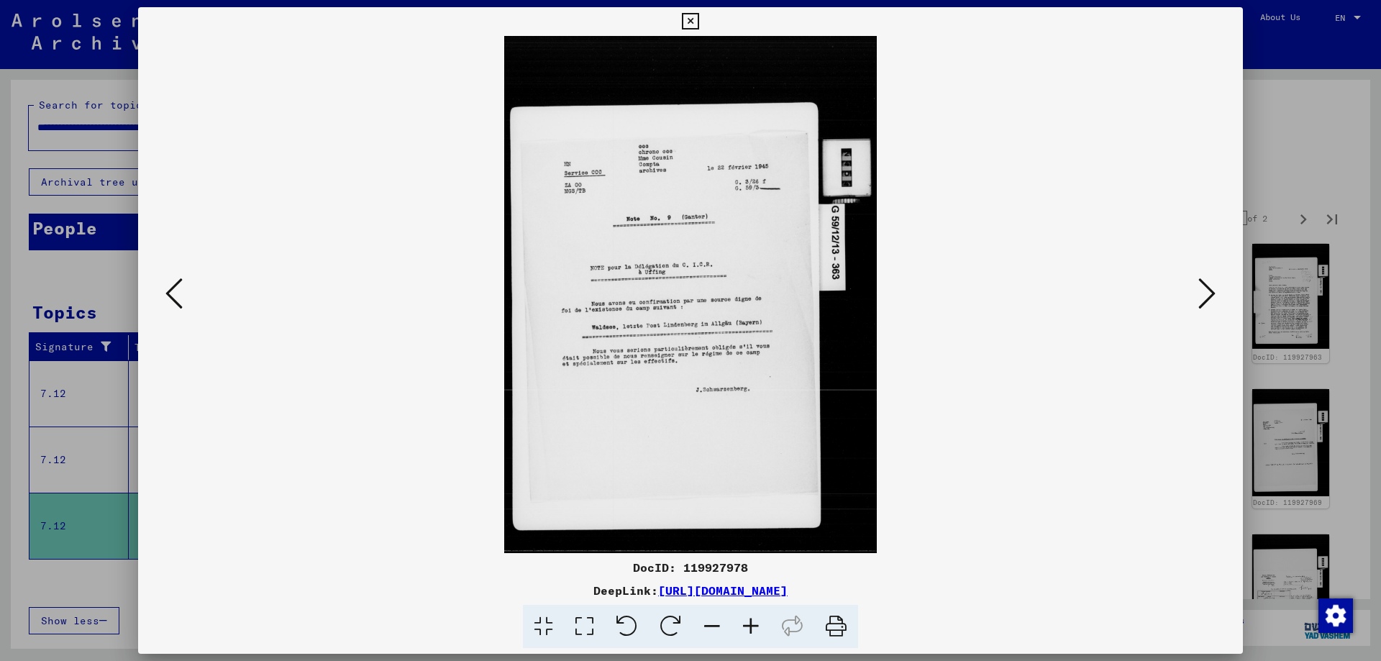
click at [1216, 290] on button at bounding box center [1207, 294] width 26 height 41
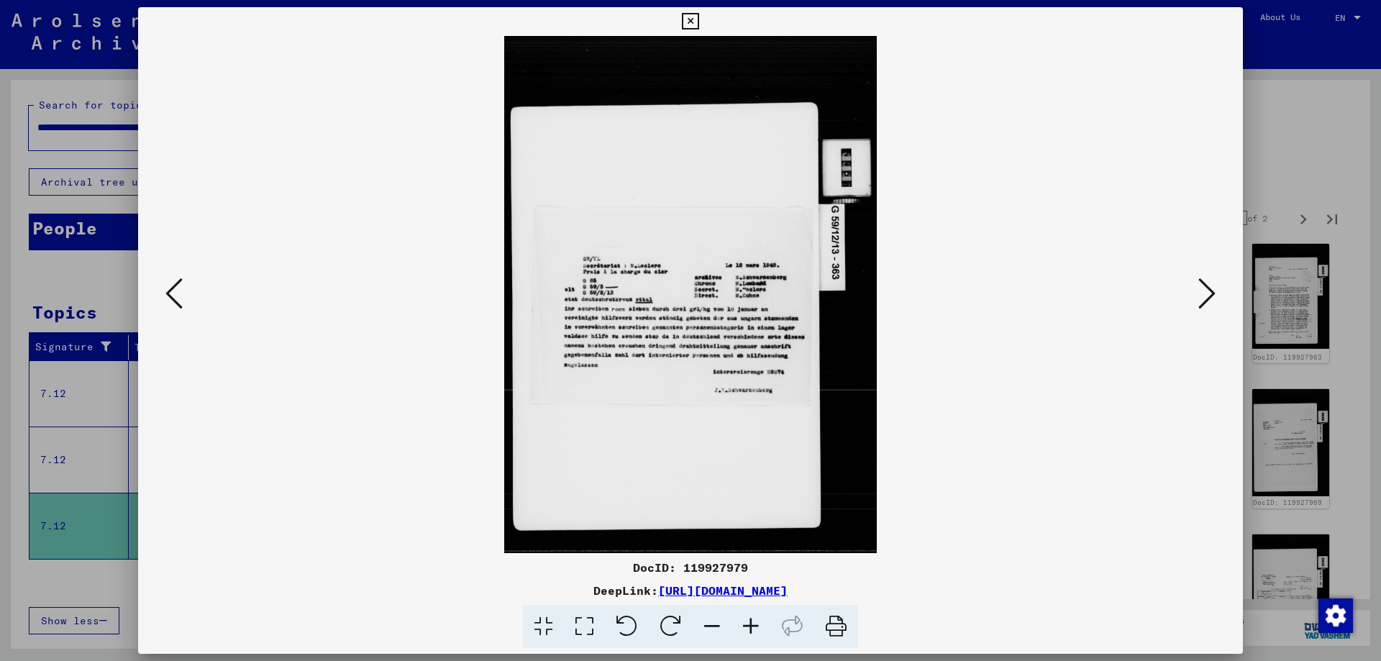
click at [1216, 290] on button at bounding box center [1207, 294] width 26 height 41
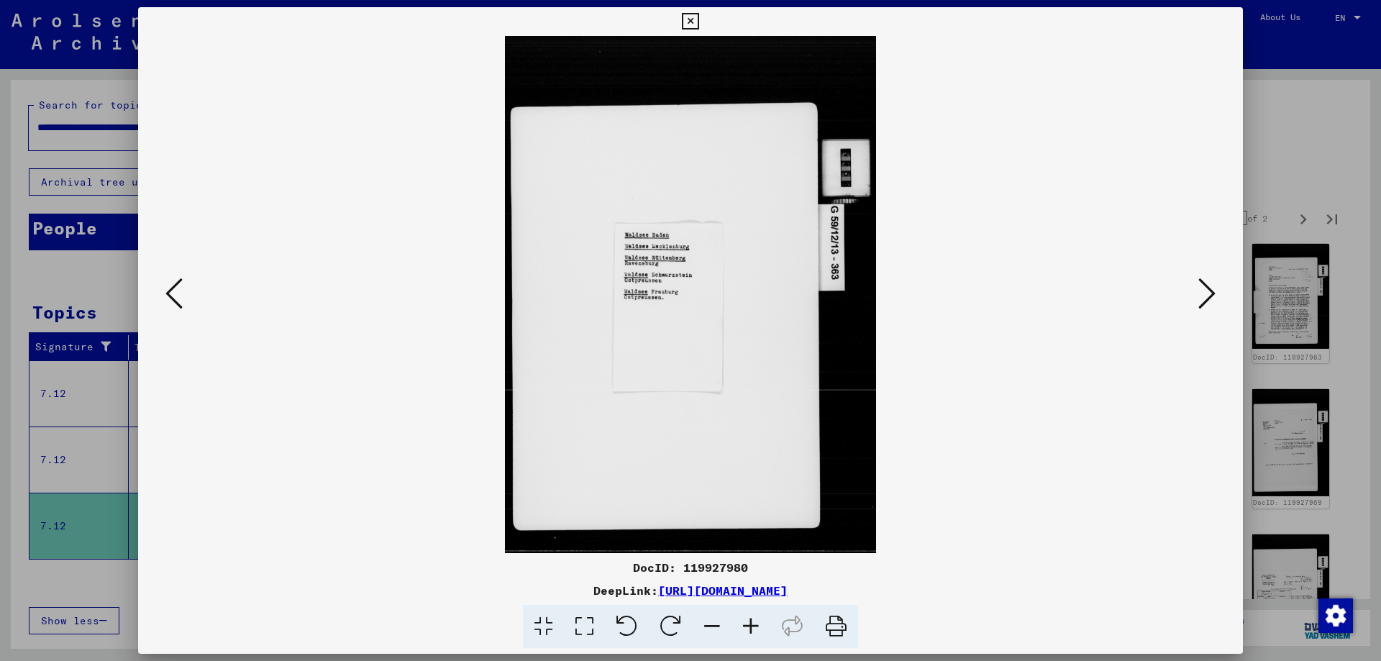
click at [1216, 290] on button at bounding box center [1207, 294] width 26 height 41
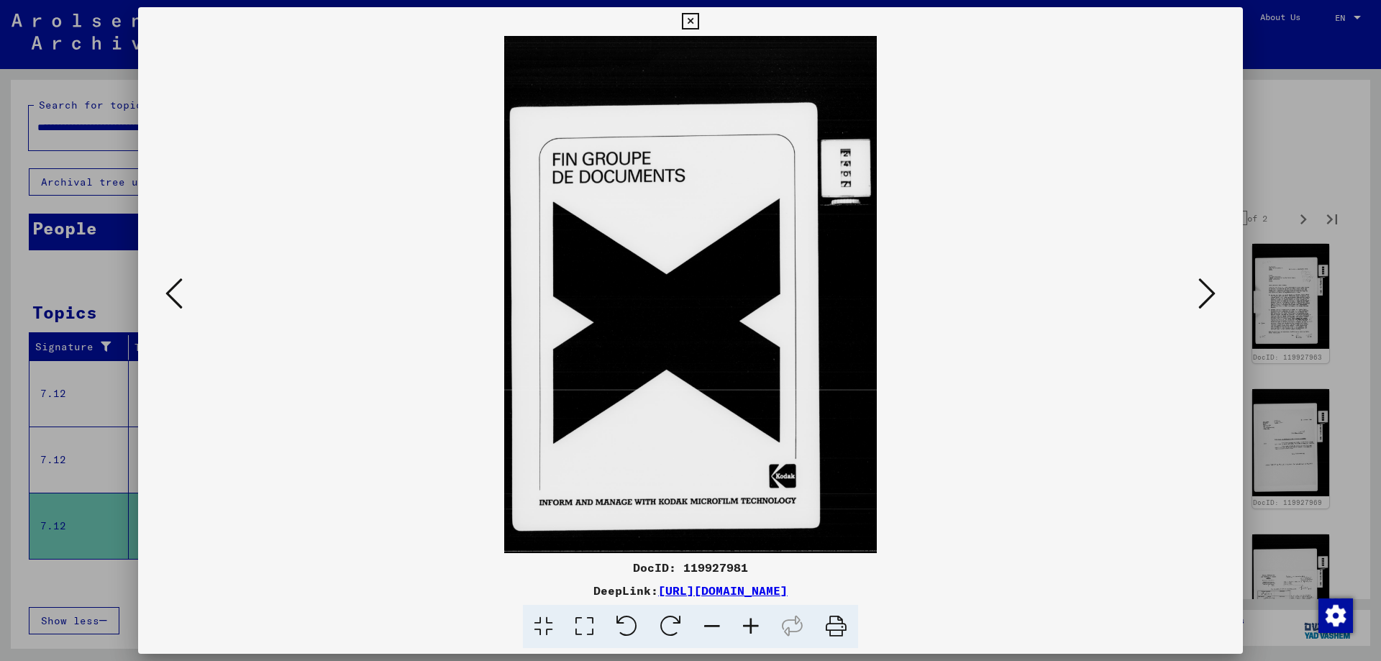
click at [1216, 290] on button at bounding box center [1207, 294] width 26 height 41
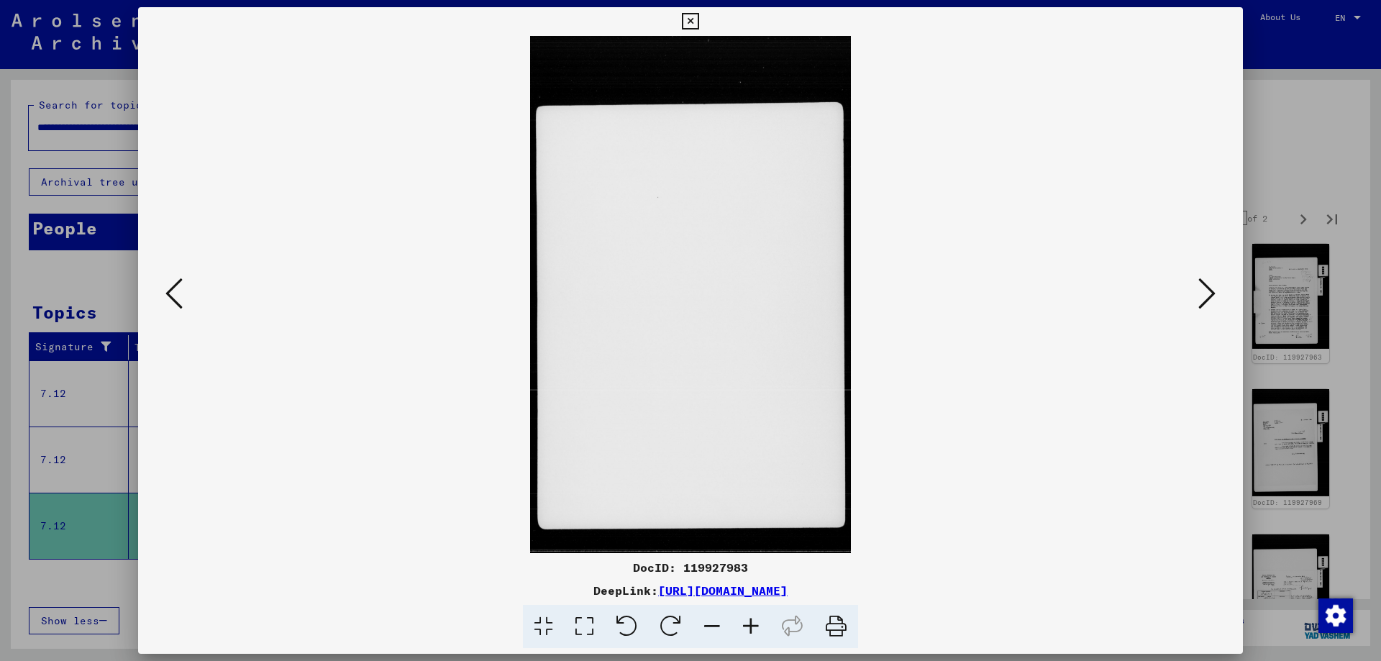
click at [1216, 290] on button at bounding box center [1207, 294] width 26 height 41
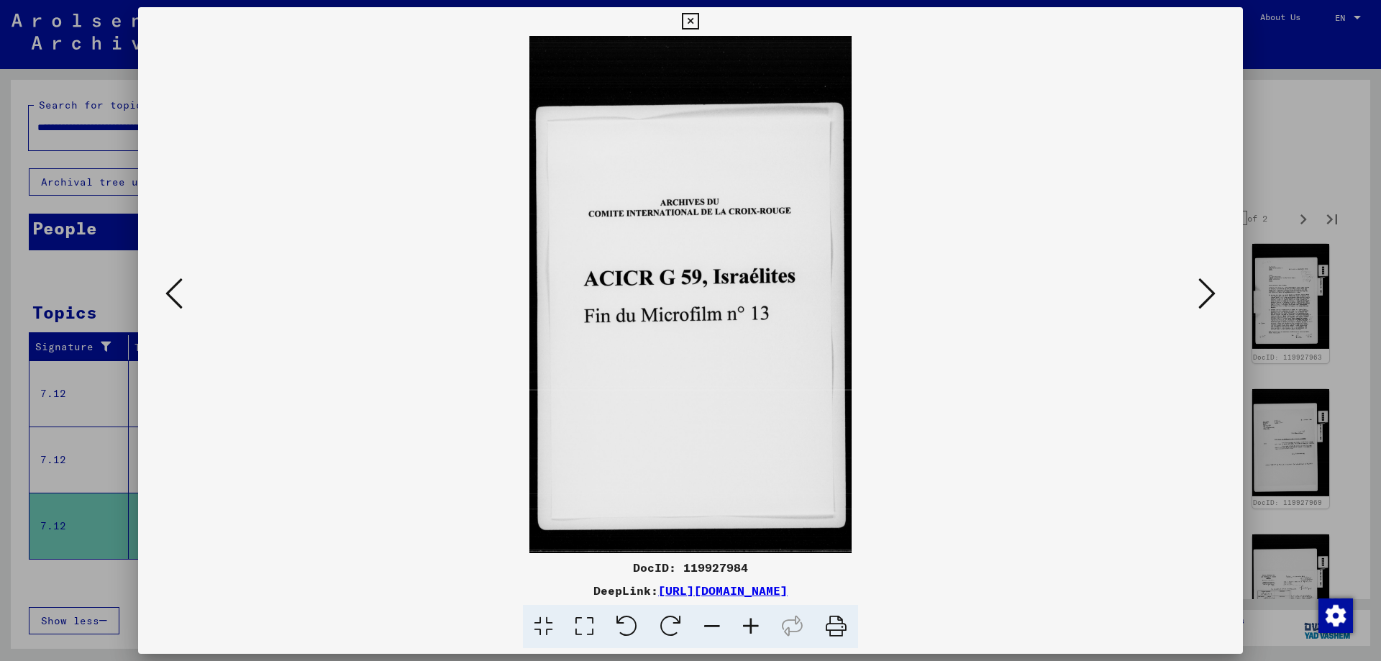
click at [1216, 290] on button at bounding box center [1207, 294] width 26 height 41
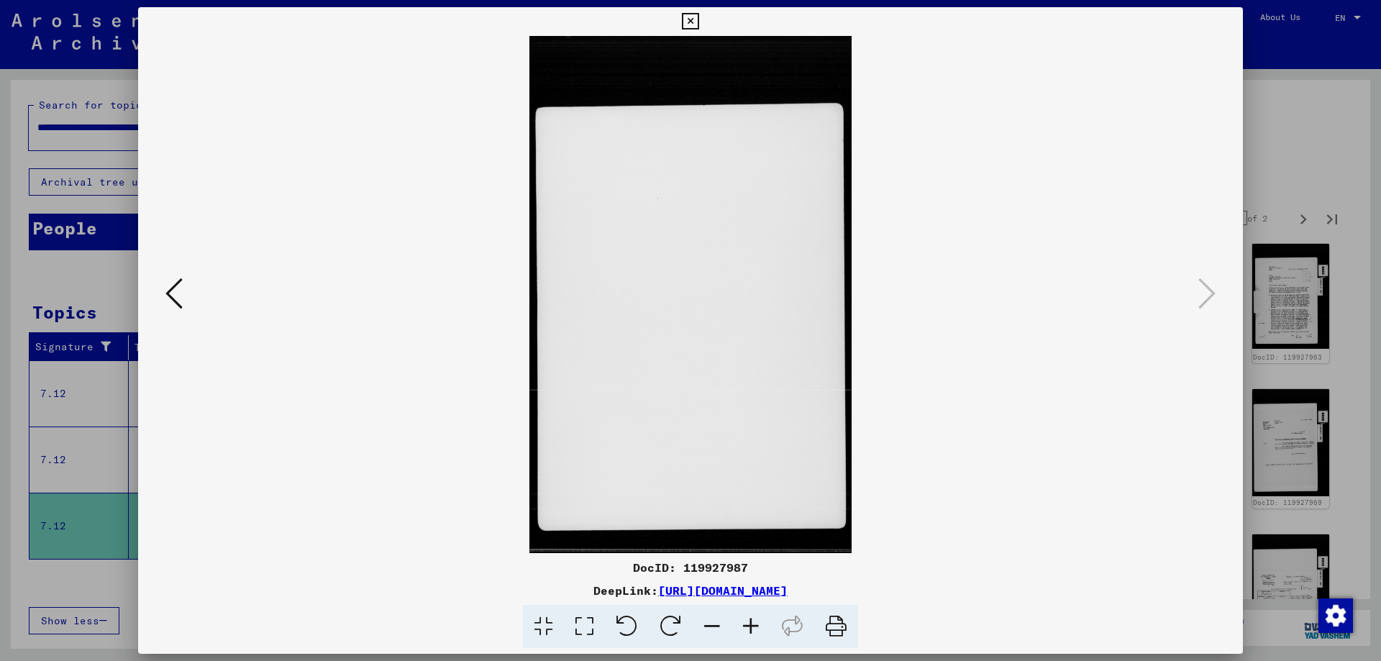
click at [172, 286] on icon at bounding box center [173, 293] width 17 height 35
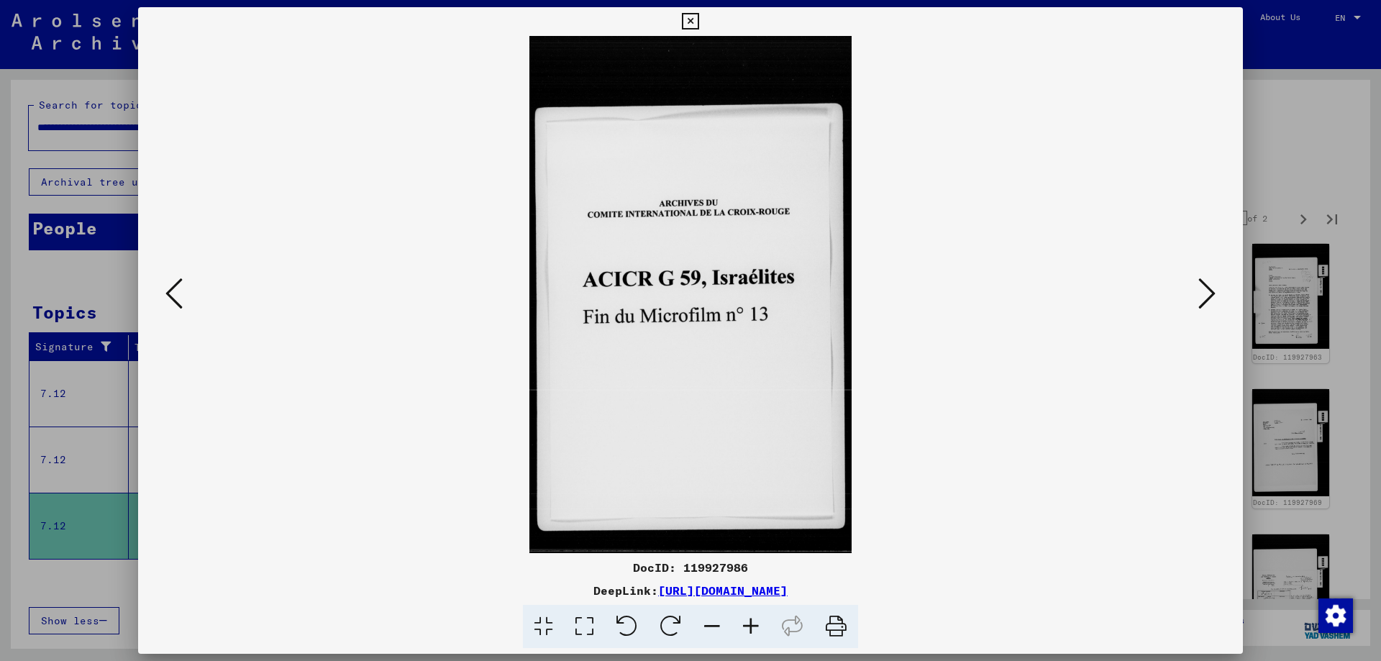
click at [172, 286] on icon at bounding box center [173, 293] width 17 height 35
click at [1215, 291] on icon at bounding box center [1207, 293] width 17 height 35
click at [1212, 291] on icon at bounding box center [1207, 293] width 17 height 35
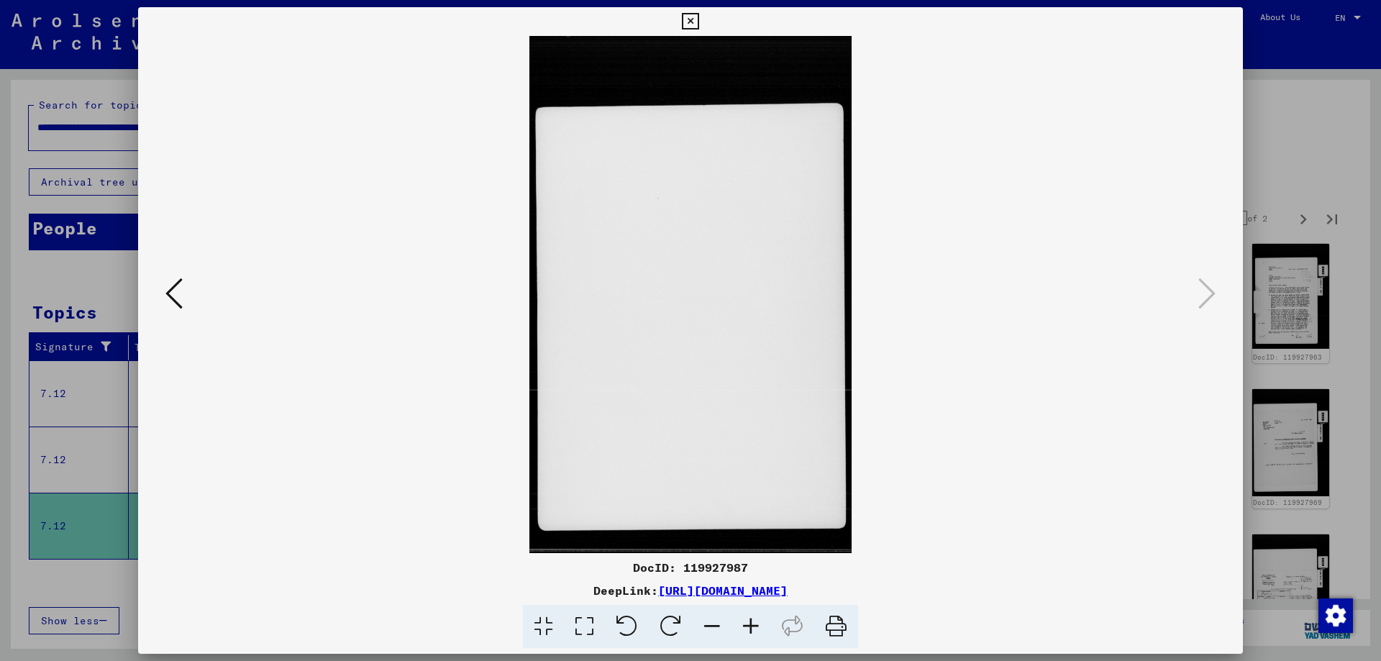
click at [1290, 187] on div at bounding box center [690, 330] width 1381 height 661
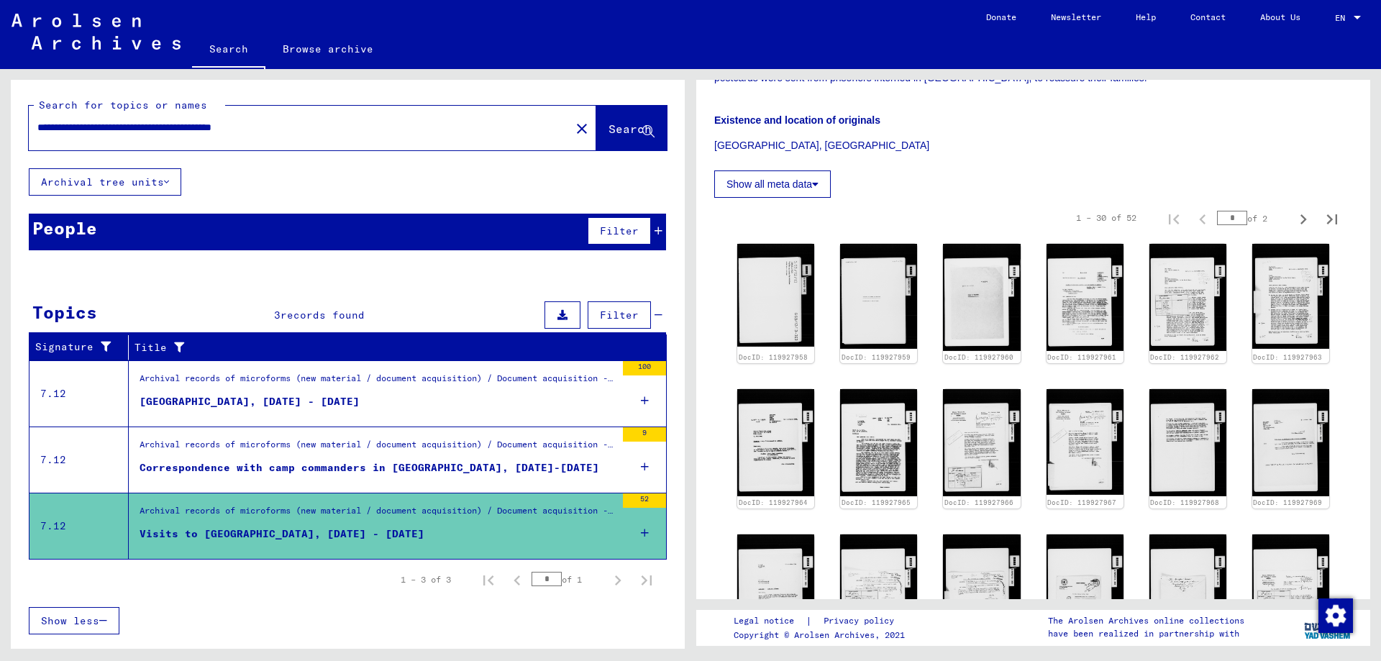
click at [117, 127] on input "**********" at bounding box center [299, 127] width 525 height 15
drag, startPoint x: 99, startPoint y: 128, endPoint x: 0, endPoint y: 124, distance: 99.4
click at [0, 124] on div "**********" at bounding box center [345, 359] width 691 height 580
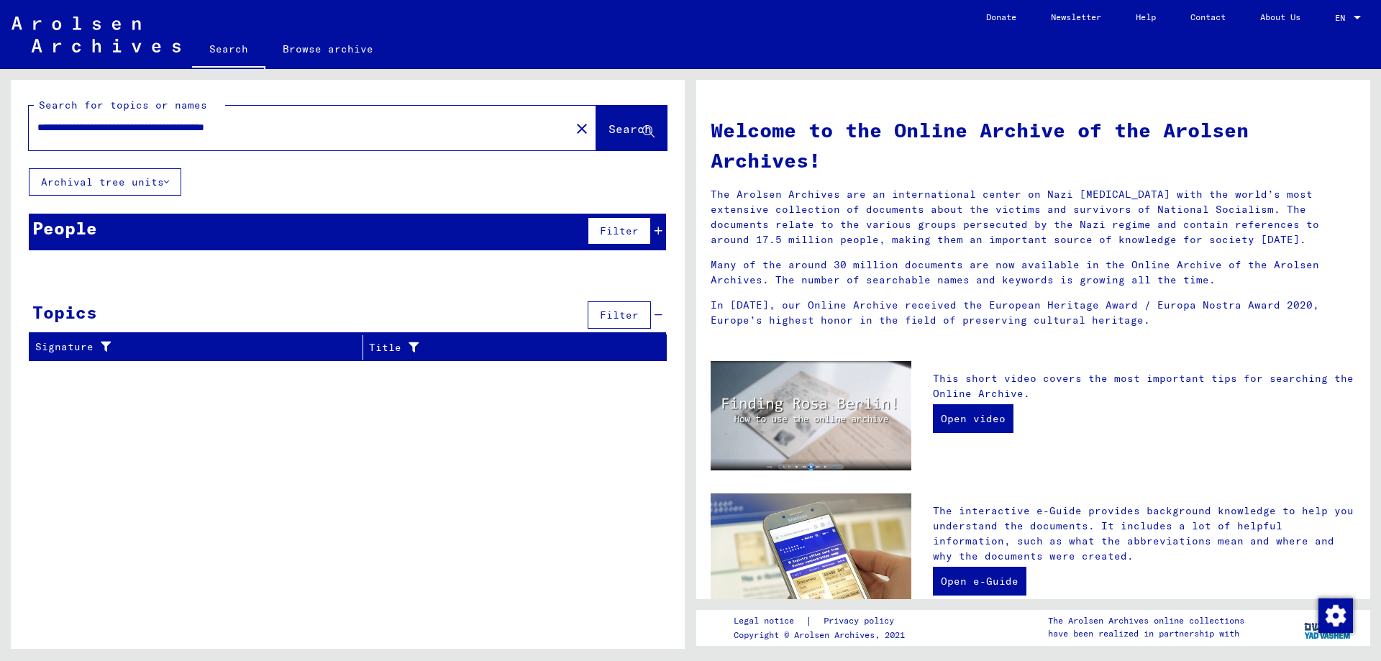
drag, startPoint x: 86, startPoint y: 131, endPoint x: 0, endPoint y: 134, distance: 85.7
click at [0, 134] on div "**********" at bounding box center [345, 359] width 691 height 580
drag, startPoint x: 276, startPoint y: 125, endPoint x: 0, endPoint y: 146, distance: 276.4
click at [0, 146] on div "**********" at bounding box center [345, 359] width 691 height 580
type input "**********"
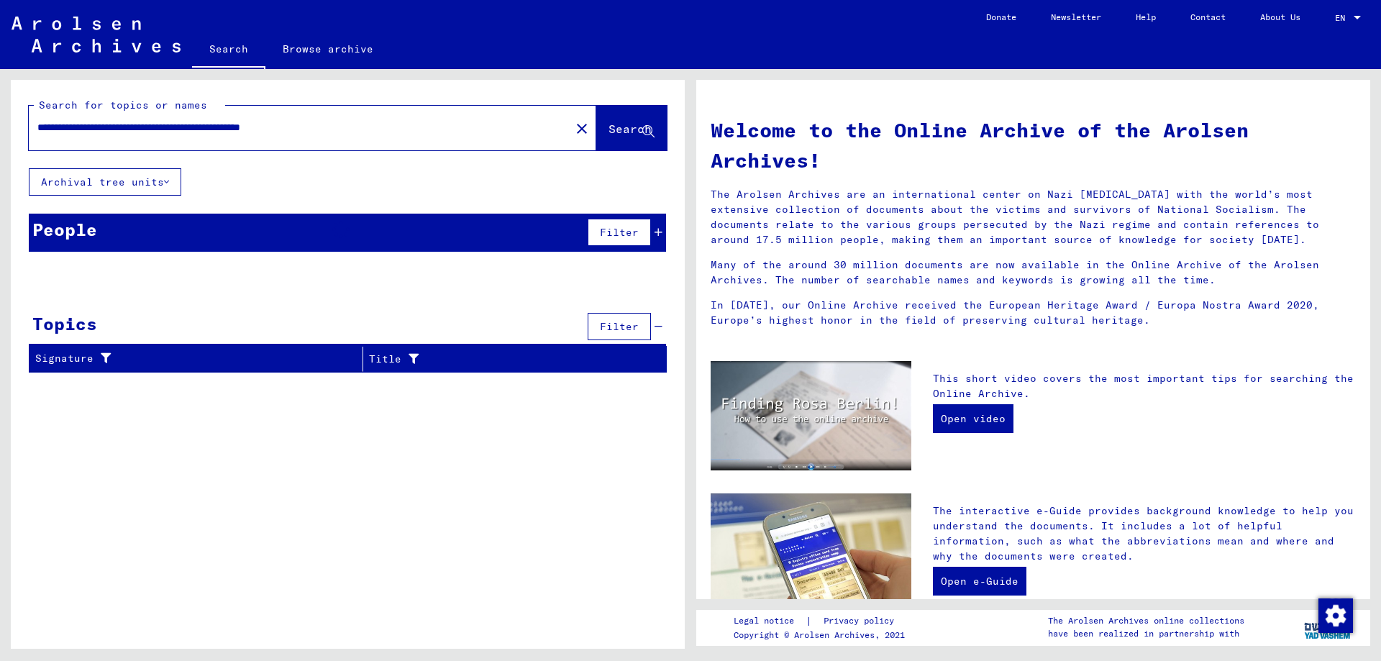
click at [659, 266] on p "Please enter a search term or set filters to get results." at bounding box center [348, 269] width 638 height 15
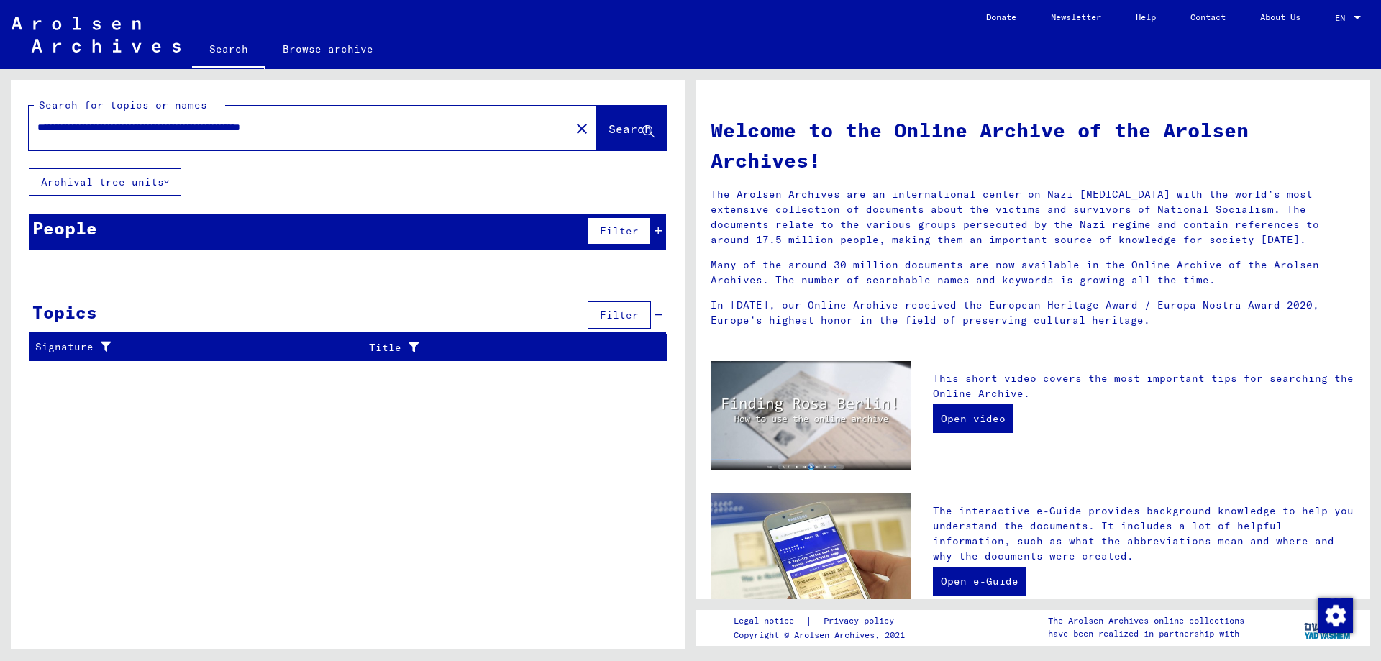
drag, startPoint x: 658, startPoint y: 266, endPoint x: 589, endPoint y: 281, distance: 70.7
click at [589, 281] on div "Prisoner #" at bounding box center [600, 270] width 97 height 23
click at [341, 126] on input "**********" at bounding box center [295, 127] width 516 height 15
